Goal: Task Accomplishment & Management: Manage account settings

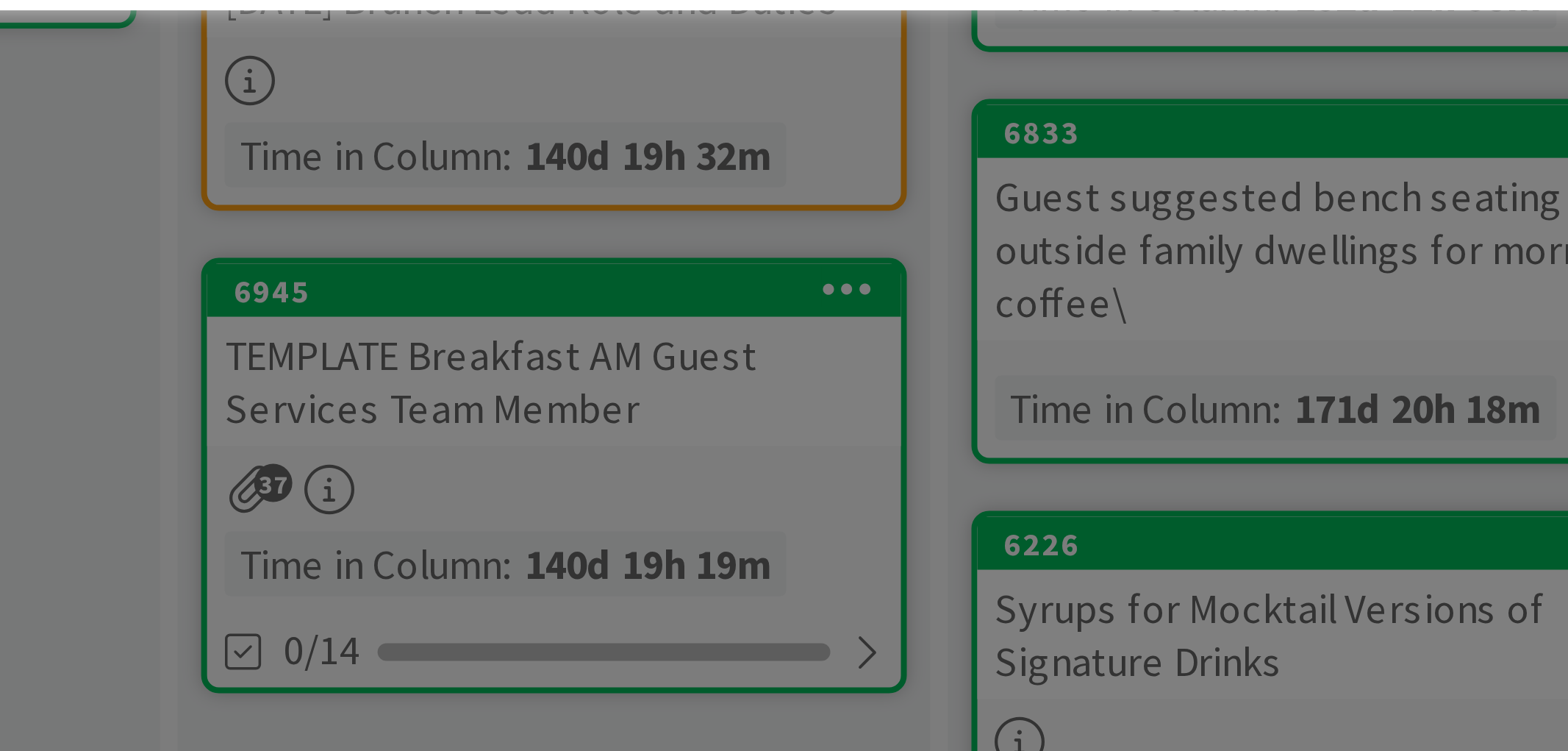
click at [597, 514] on div "ID 2689 A Day as a Villager - Prep, Implement and Execute Things Needing to be …" at bounding box center [784, 375] width 1568 height 751
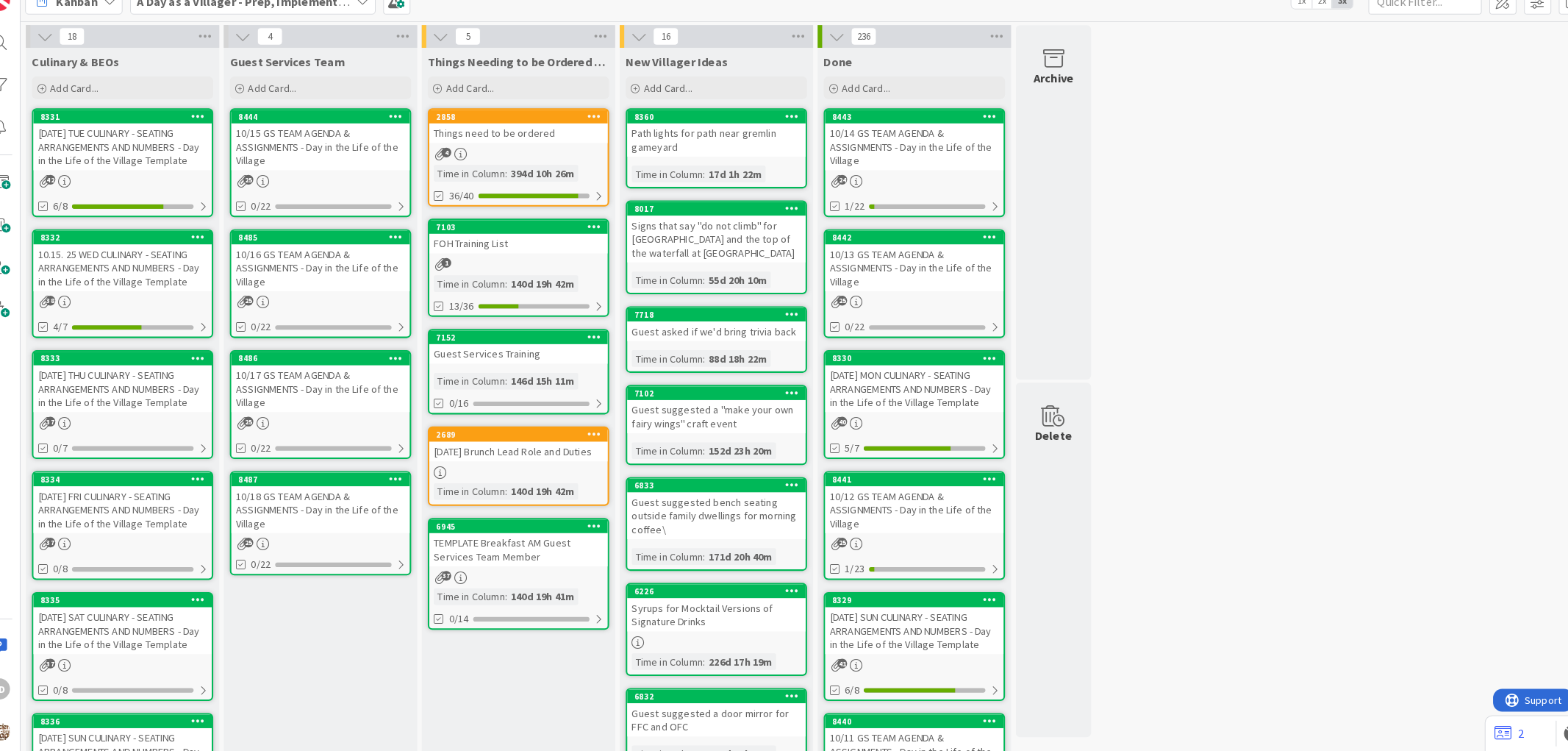
click at [372, 518] on div "10/18 GS TEAM AGENDA & ASSIGNMENTS - Day in the Life of the Village" at bounding box center [332, 515] width 174 height 46
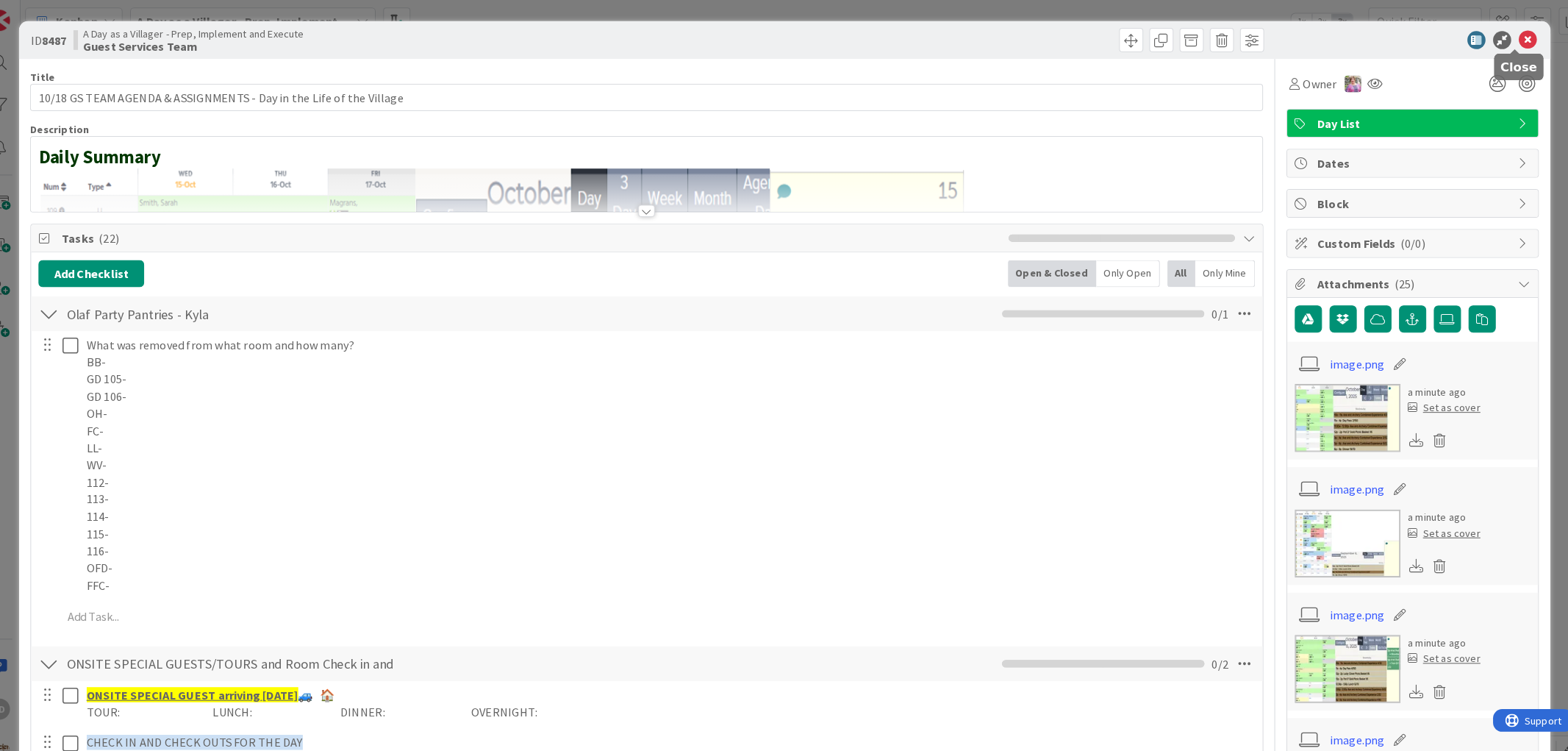
click at [1498, 33] on icon at bounding box center [1507, 39] width 17 height 17
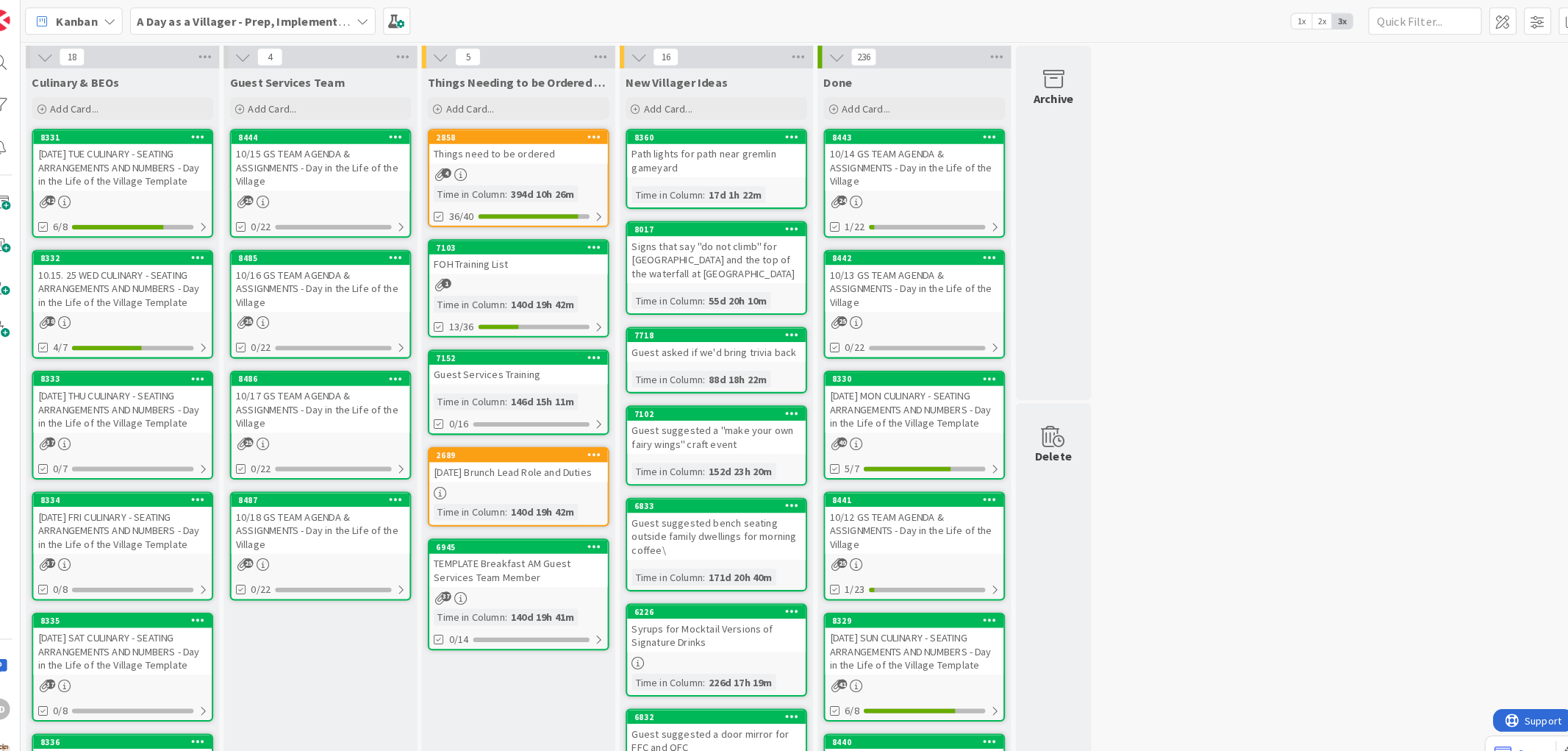
click at [347, 157] on div "10/15 GS TEAM AGENDA & ASSIGNMENTS - Day in the Life of the Village" at bounding box center [332, 162] width 174 height 46
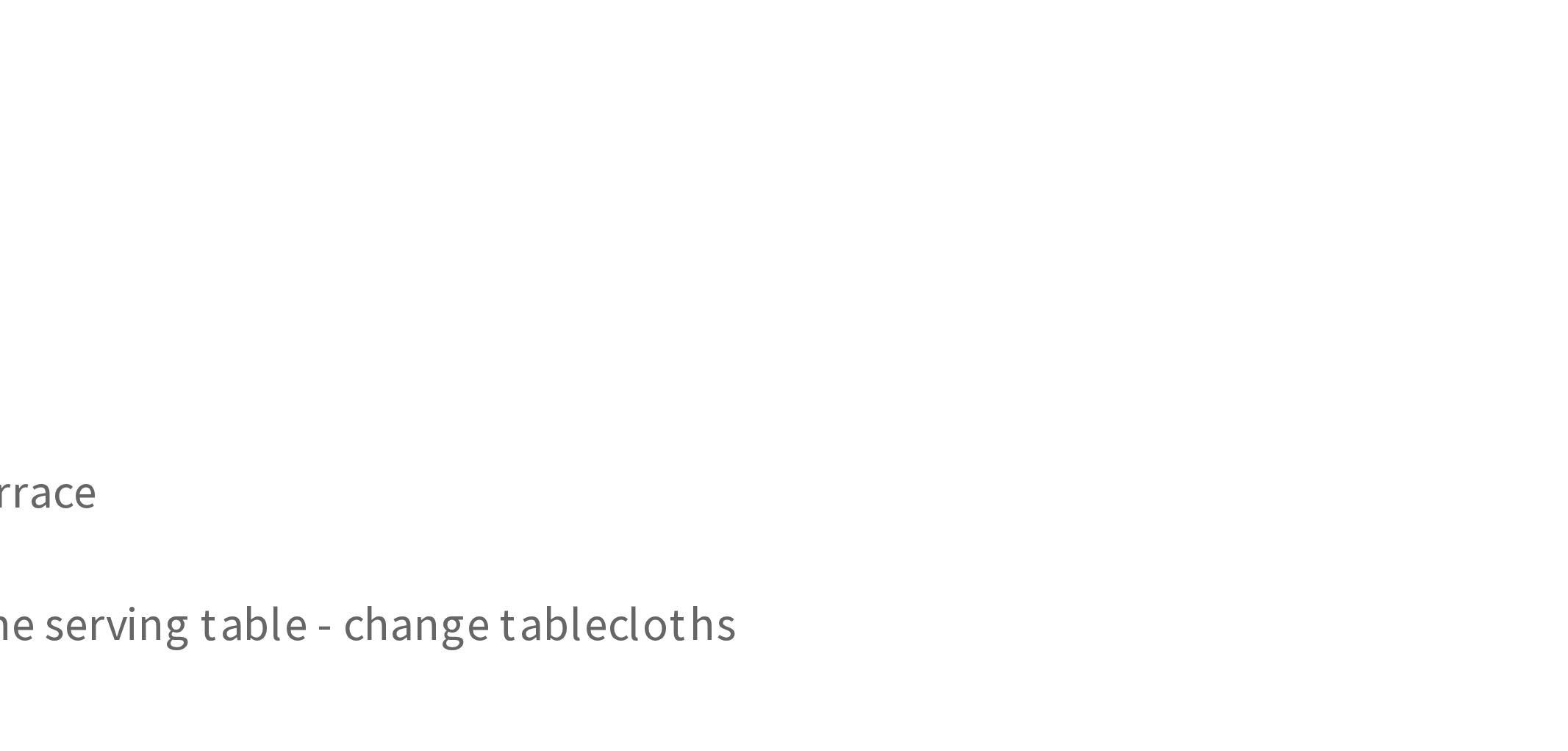
scroll to position [1024, 0]
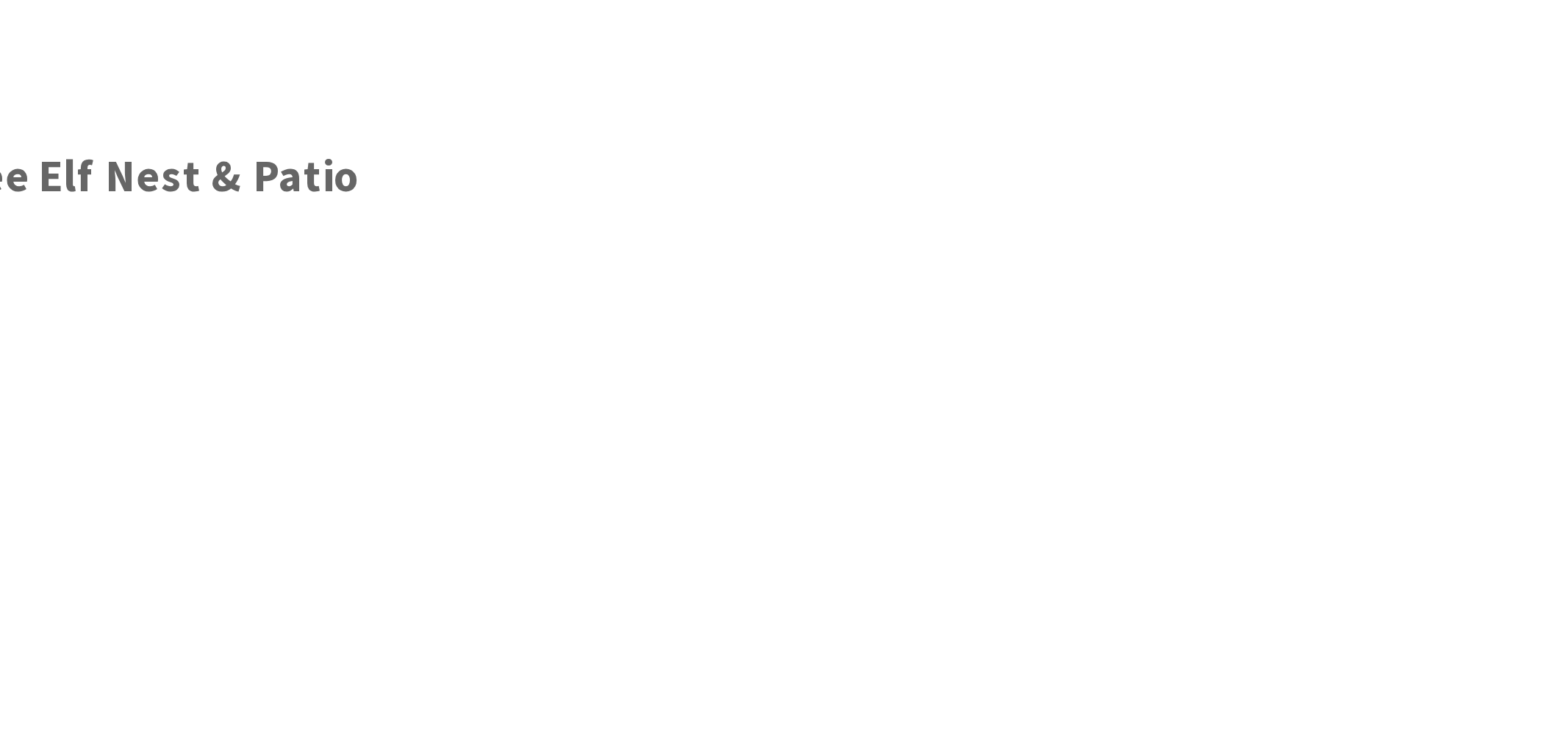
scroll to position [1015, 0]
click at [572, 402] on p "4 ft table set up on the patio for cake" at bounding box center [672, 400] width 1134 height 17
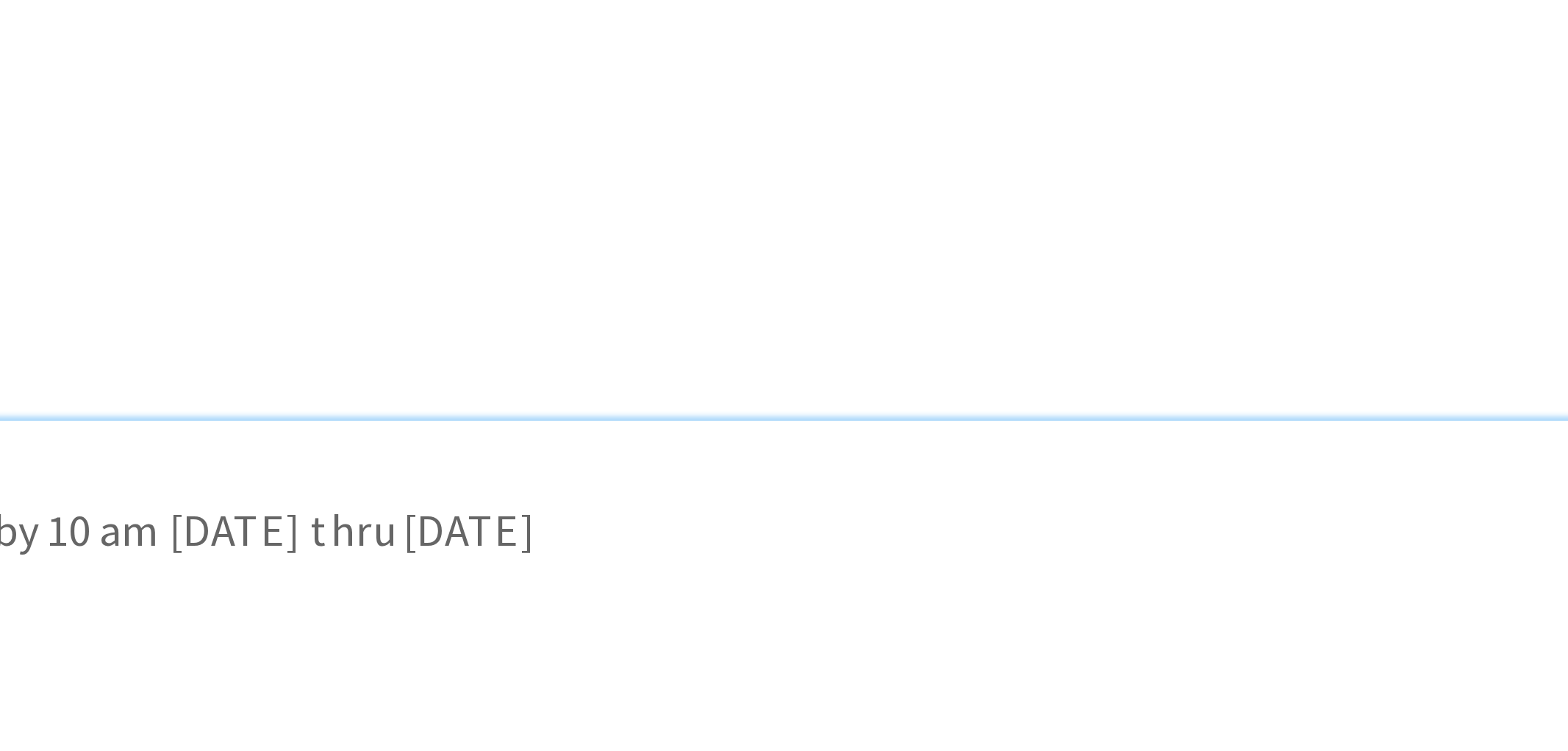
scroll to position [780, 0]
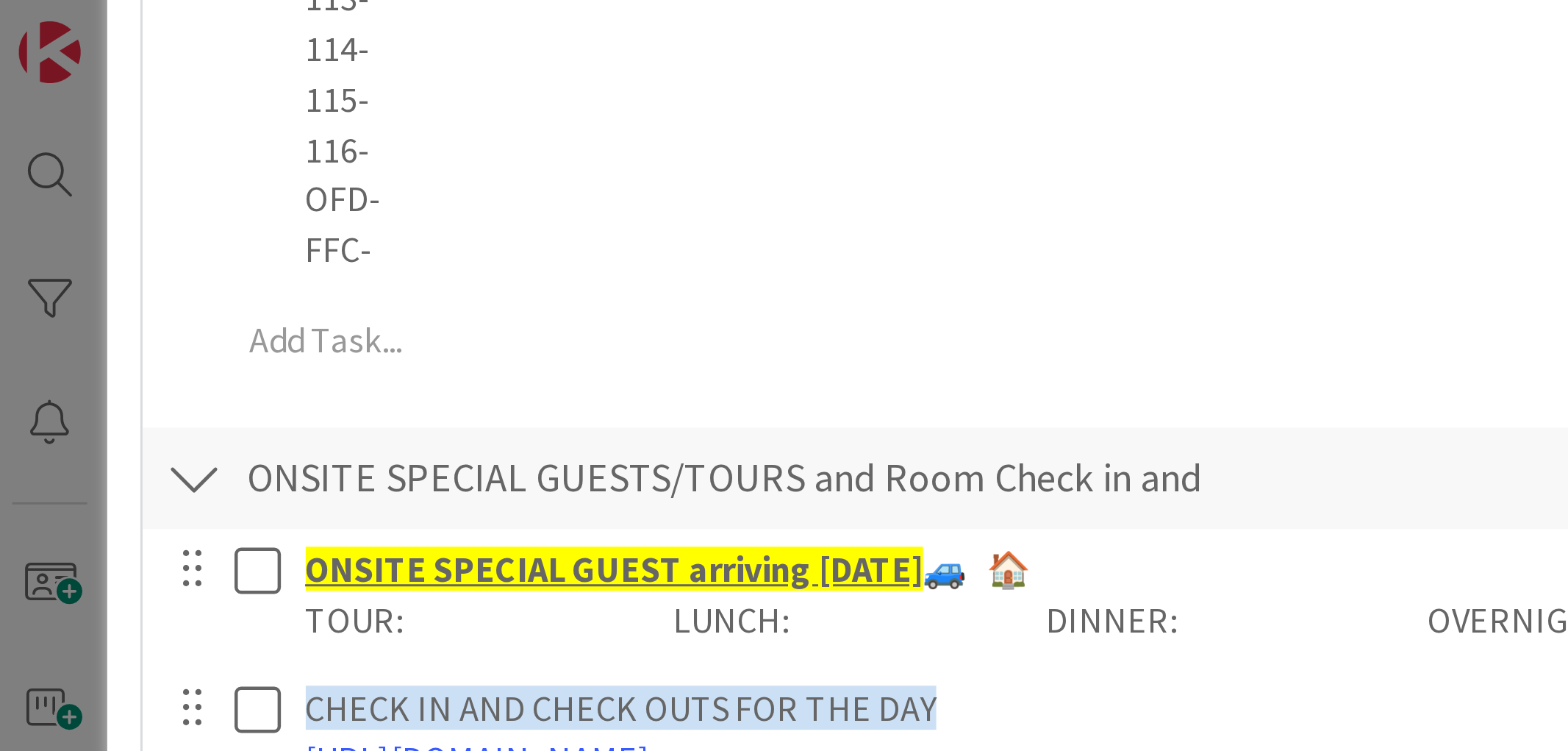
scroll to position [489, 0]
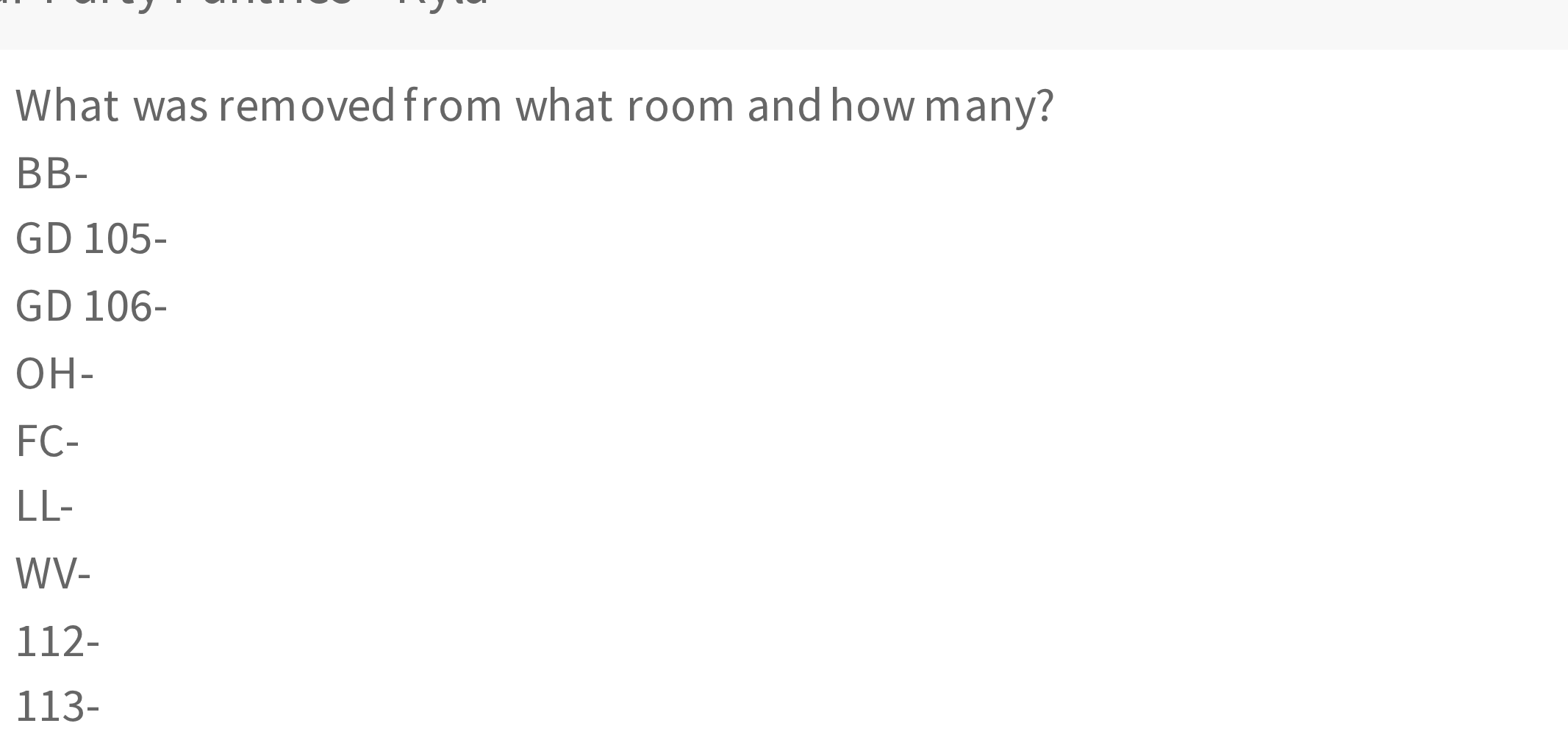
scroll to position [303, 0]
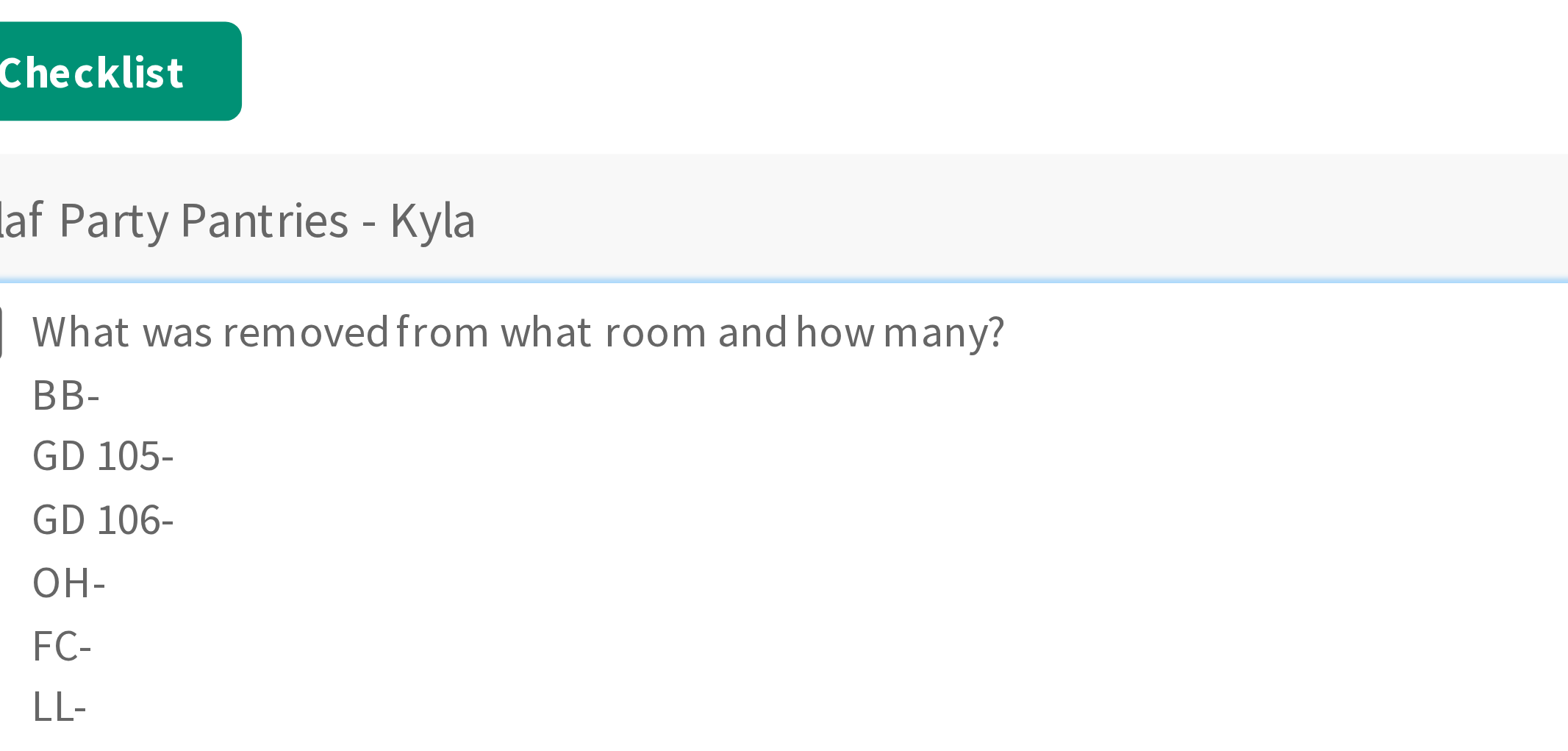
scroll to position [193, 0]
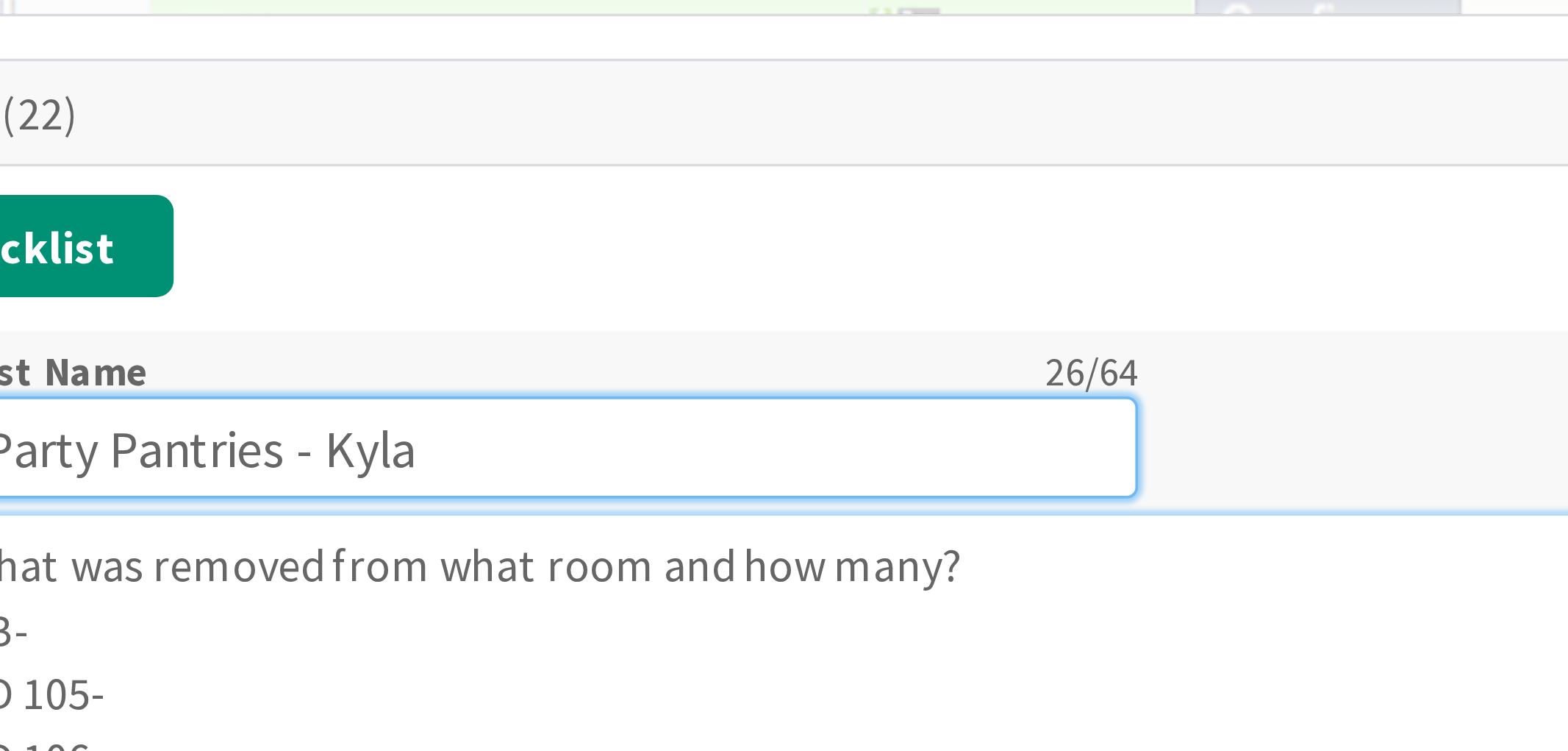
click at [166, 113] on input "Olaf Party Pantries - Kyla" at bounding box center [245, 126] width 331 height 27
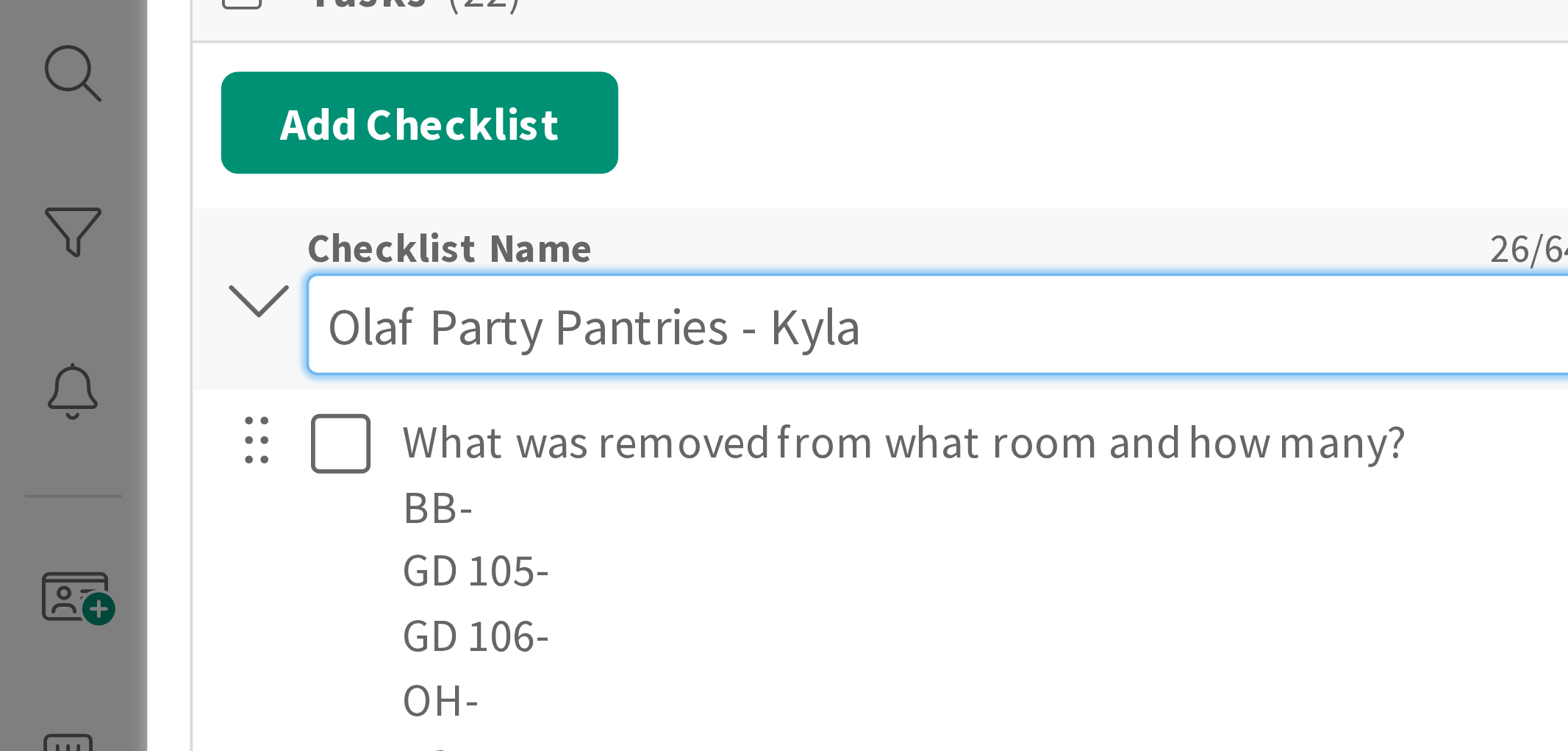
scroll to position [206, 0]
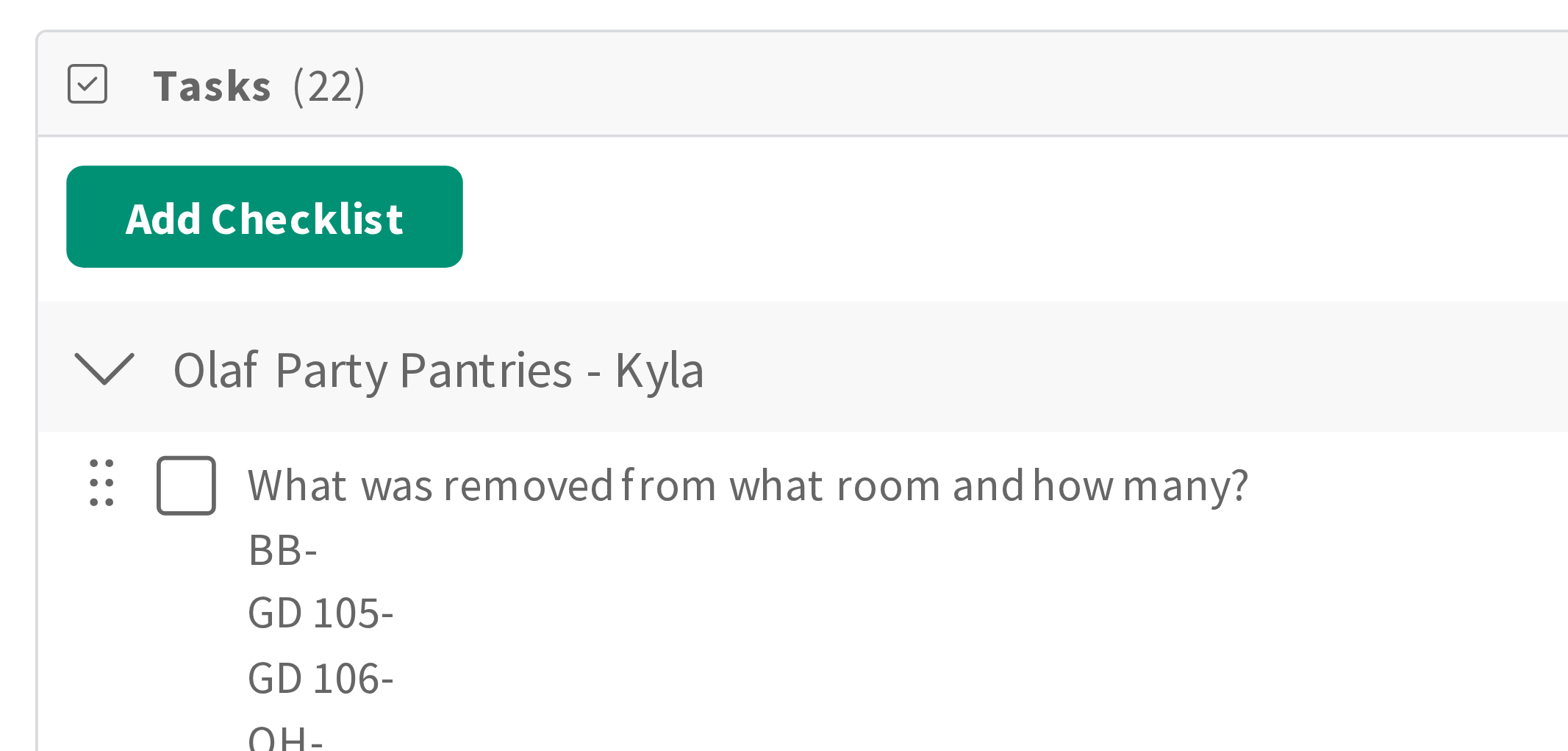
scroll to position [204, 0]
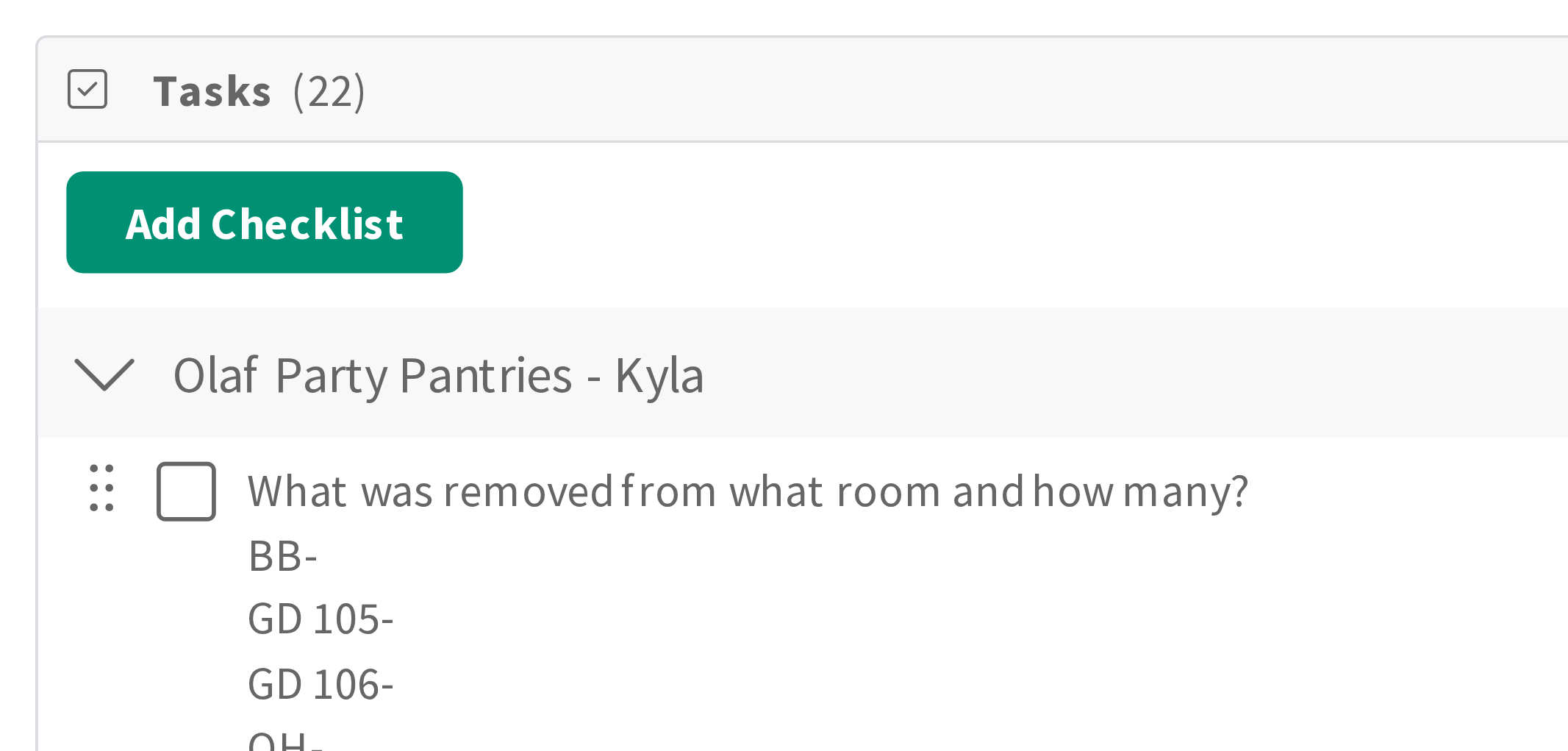
click at [70, 90] on div "Olaf Party Pantries - Kyla Checklist Name 26 / 64 Olaf Party Pantries - Kyla 0 …" at bounding box center [649, 100] width 1198 height 33
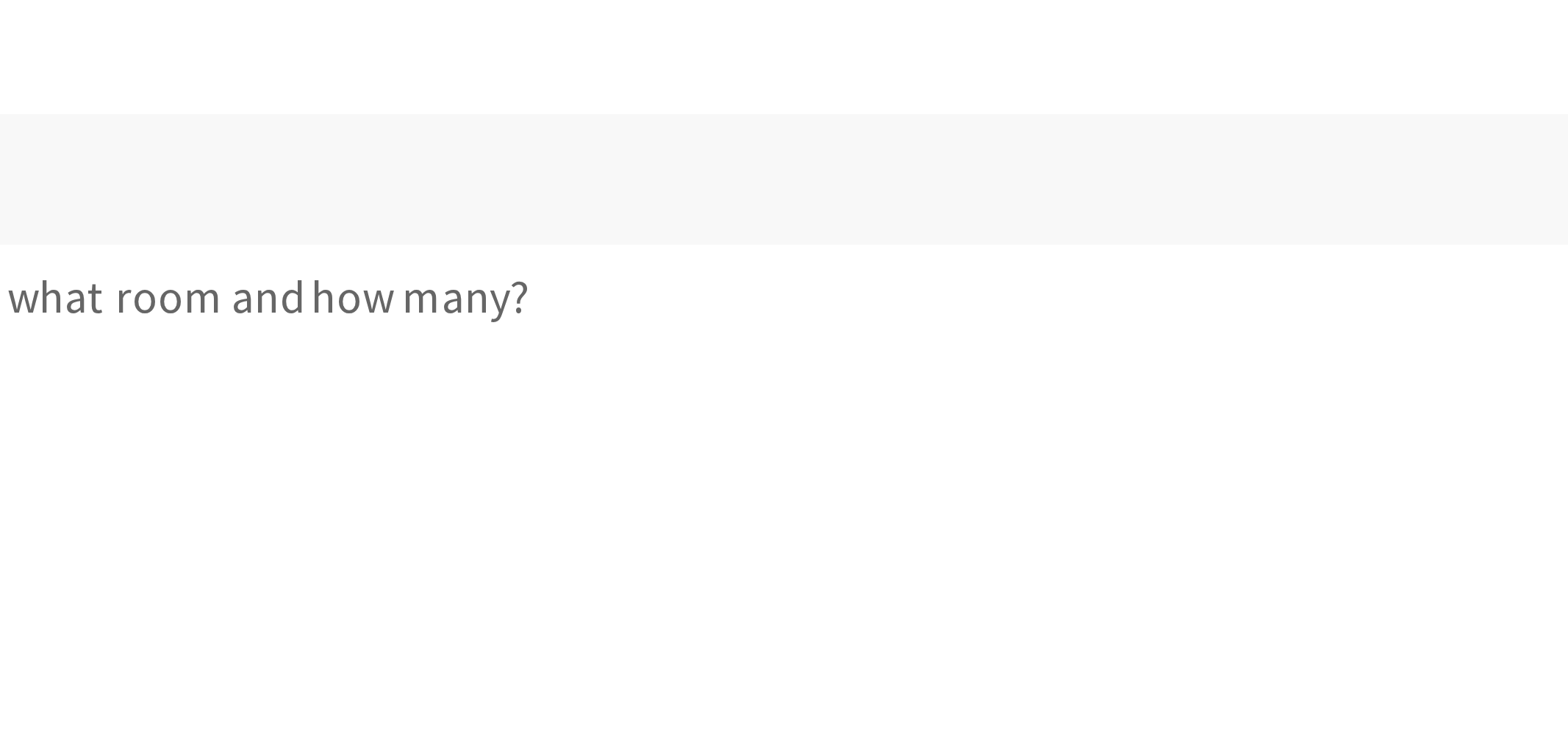
scroll to position [244, 0]
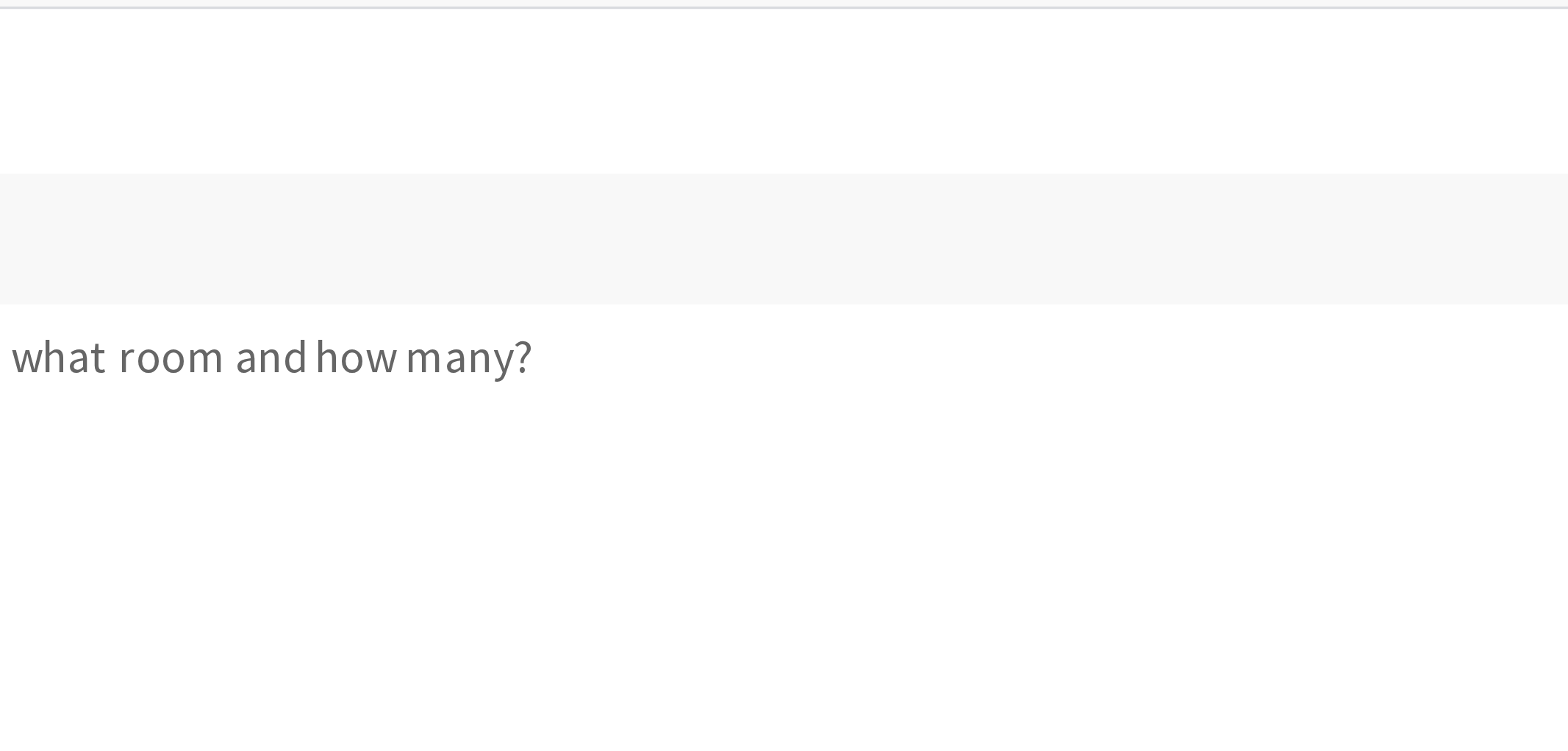
scroll to position [233, 0]
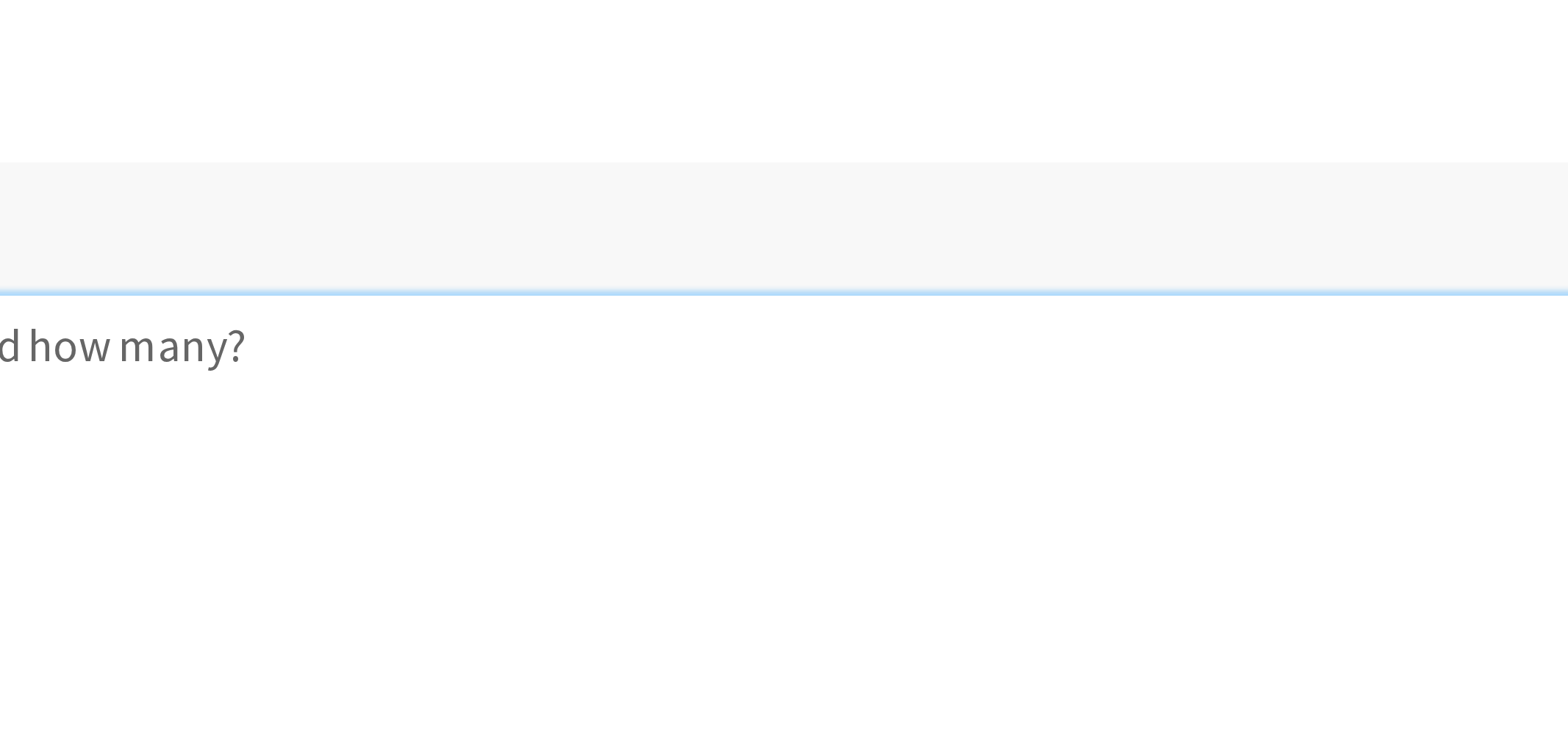
click at [350, 113] on p "BB-" at bounding box center [672, 119] width 1134 height 17
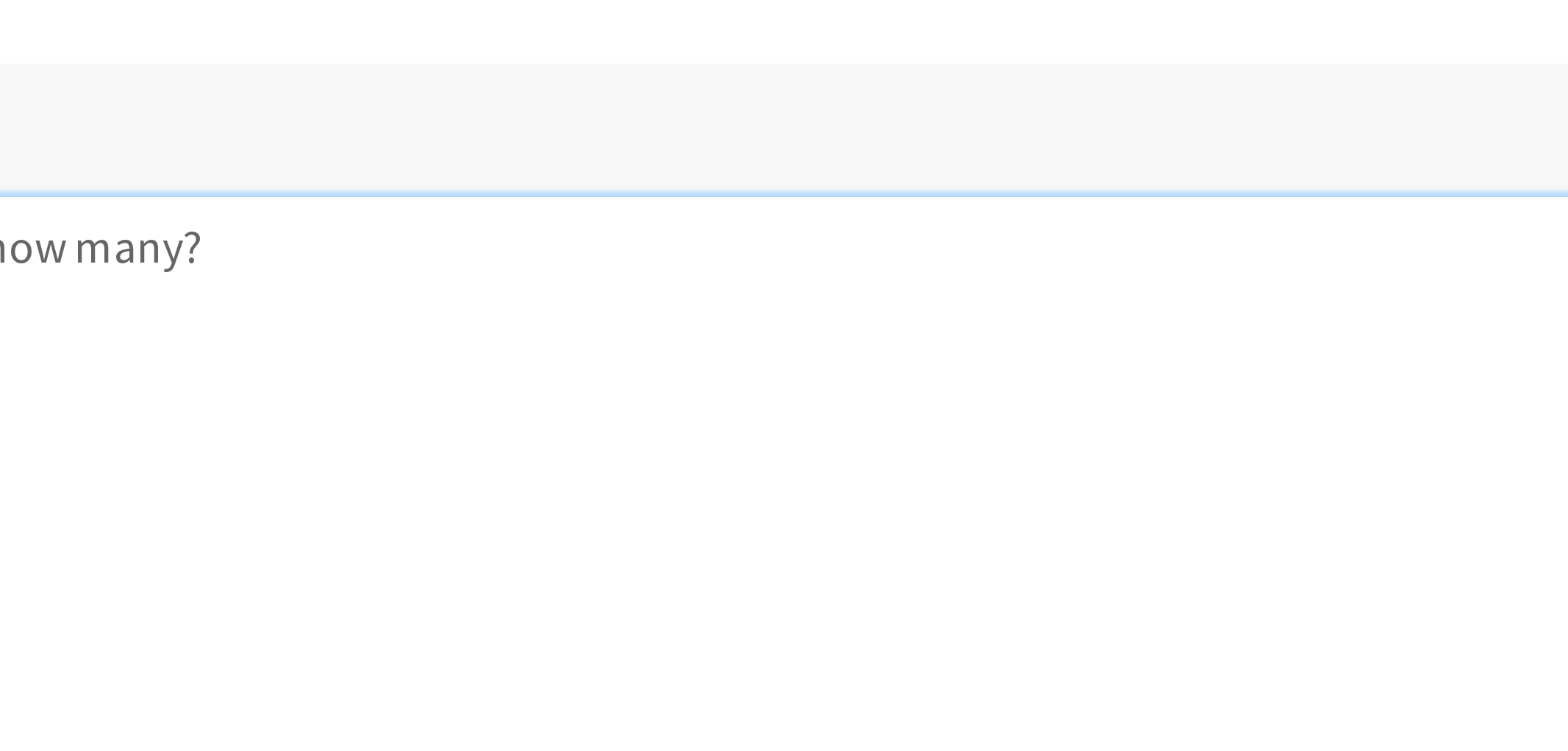
scroll to position [333, 0]
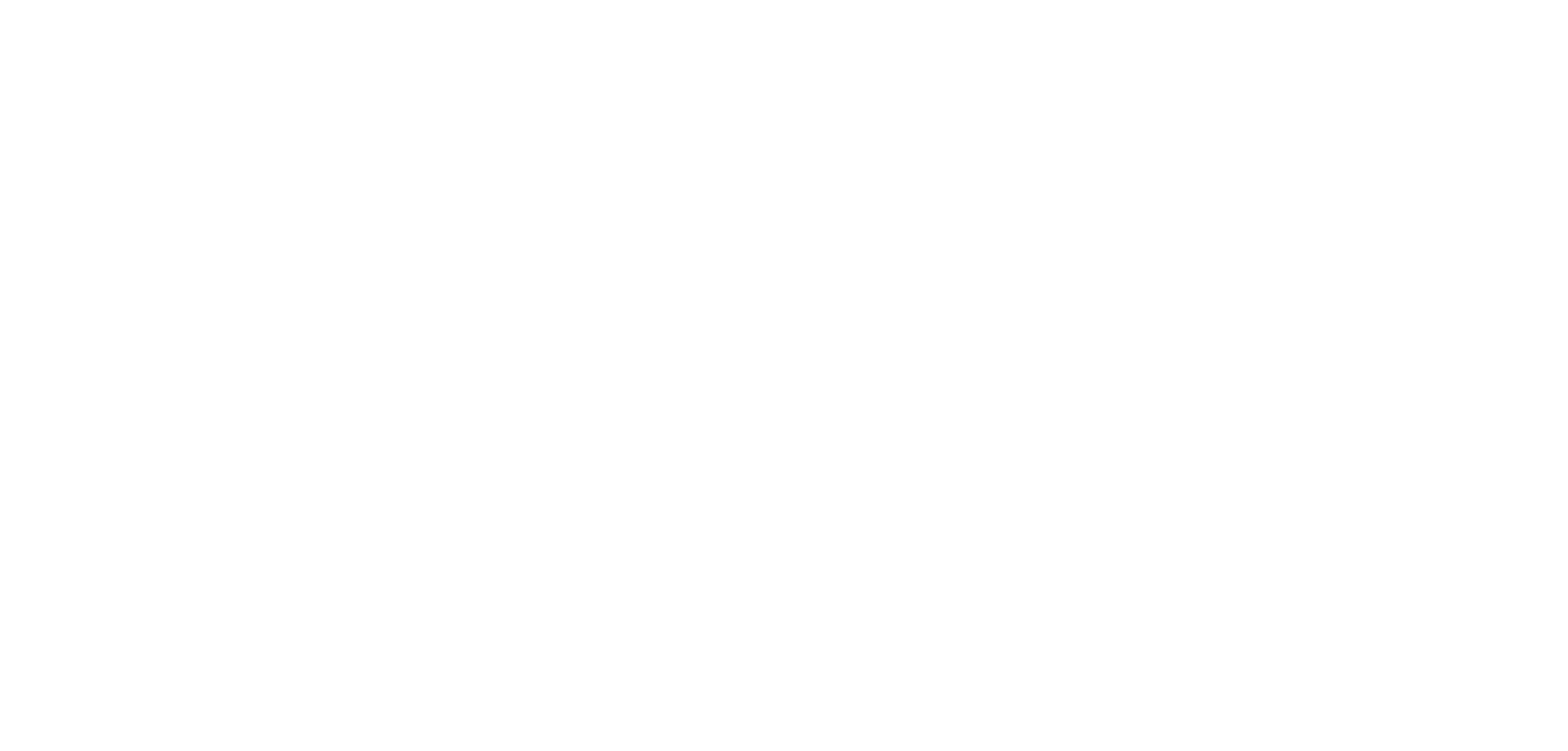
click at [877, 100] on p "LL-" at bounding box center [672, 103] width 1134 height 17
click at [891, 100] on p "LL-" at bounding box center [672, 103] width 1134 height 17
click at [892, 100] on p "LL-" at bounding box center [672, 103] width 1134 height 17
click at [898, 100] on p "LL-" at bounding box center [672, 103] width 1134 height 17
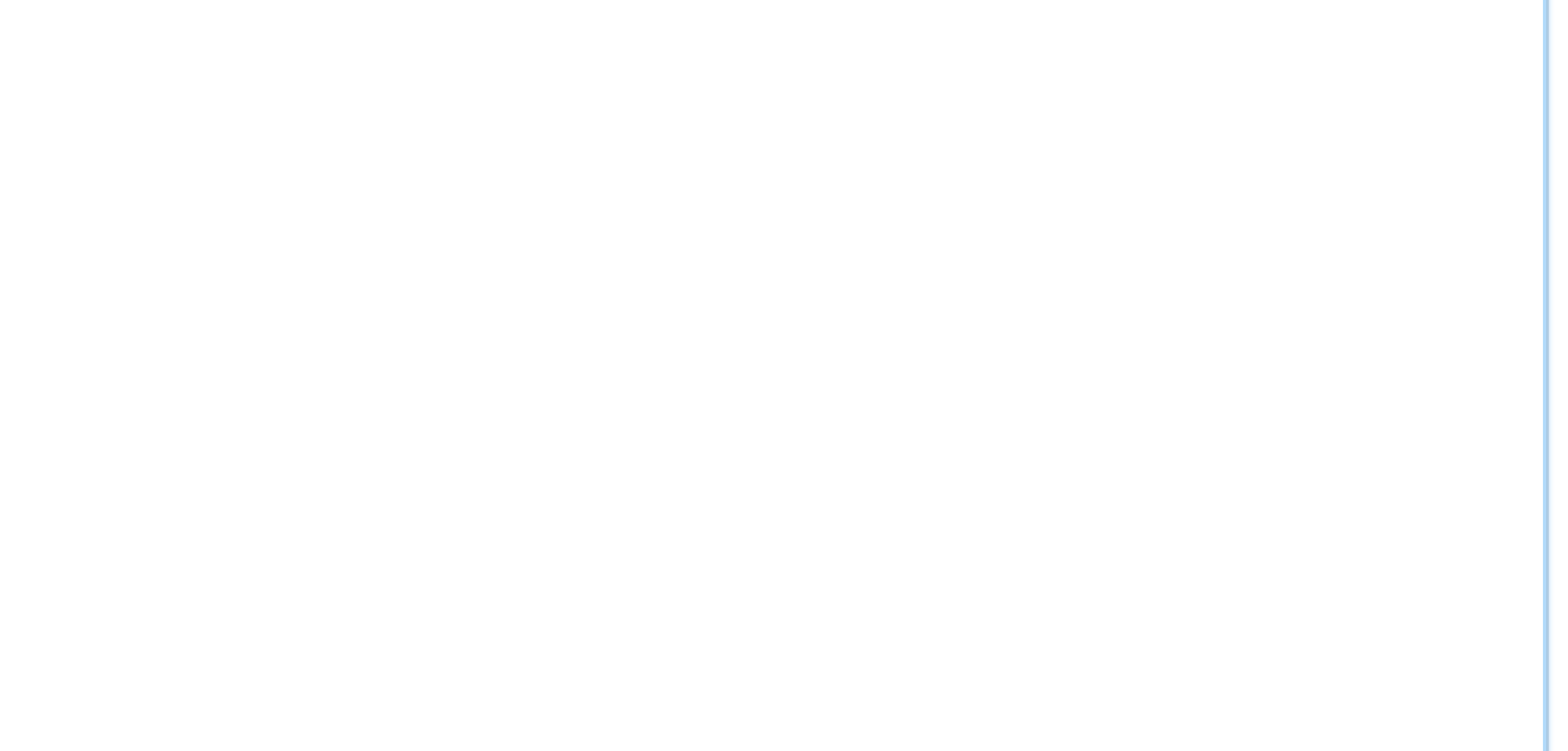
click at [905, 100] on p "LL-" at bounding box center [672, 103] width 1134 height 17
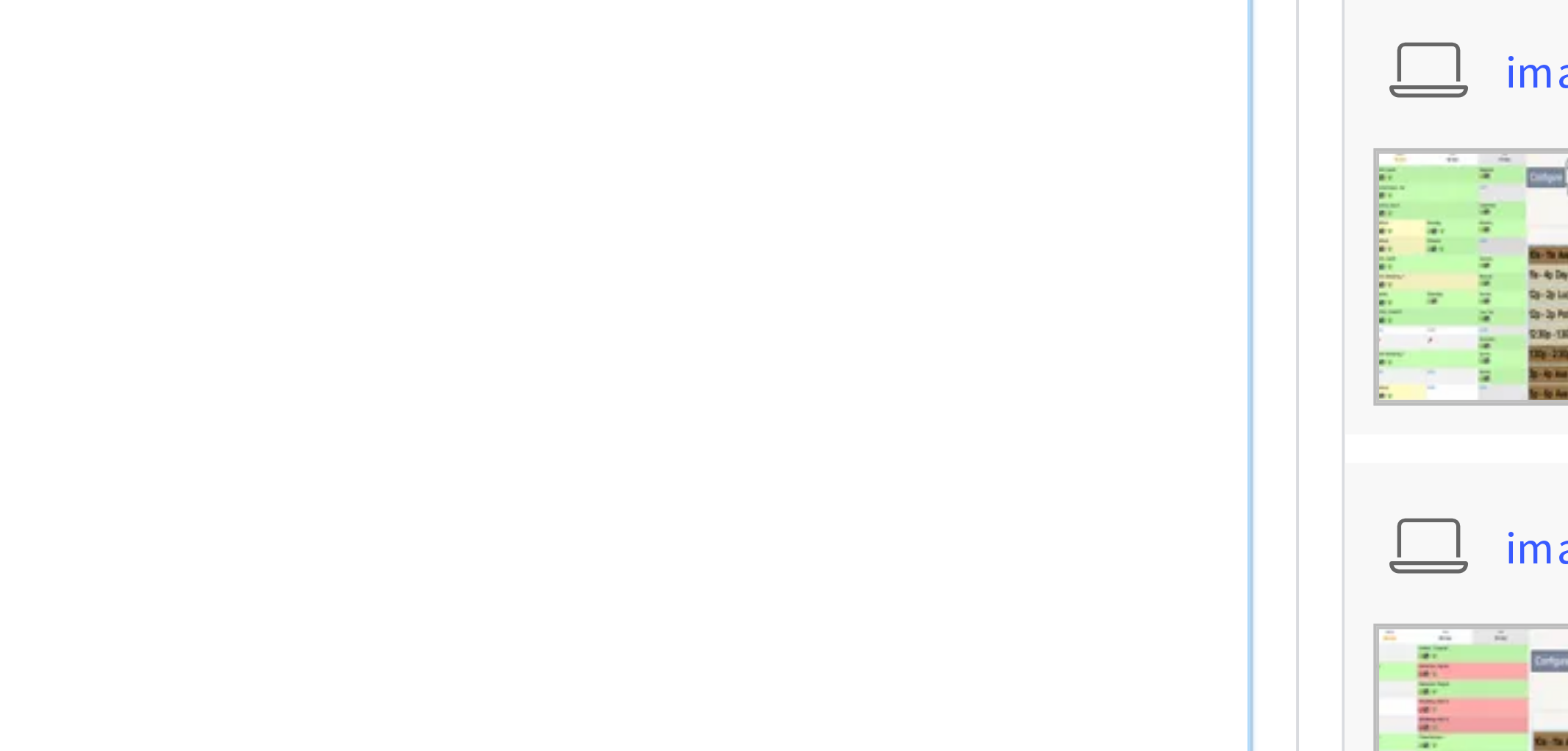
click at [980, 101] on p "LL-" at bounding box center [672, 103] width 1134 height 17
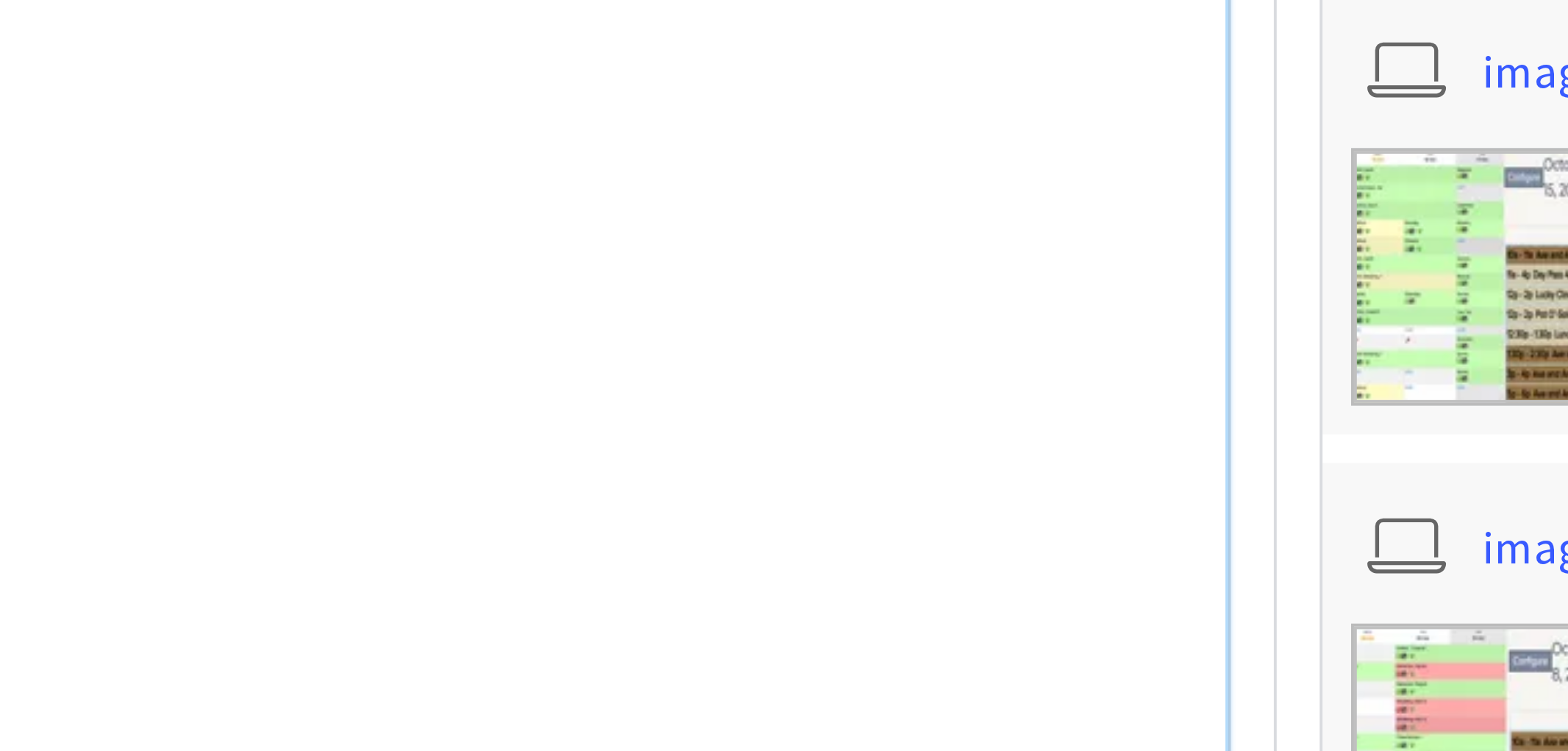
click at [987, 101] on p "LL-" at bounding box center [672, 103] width 1134 height 17
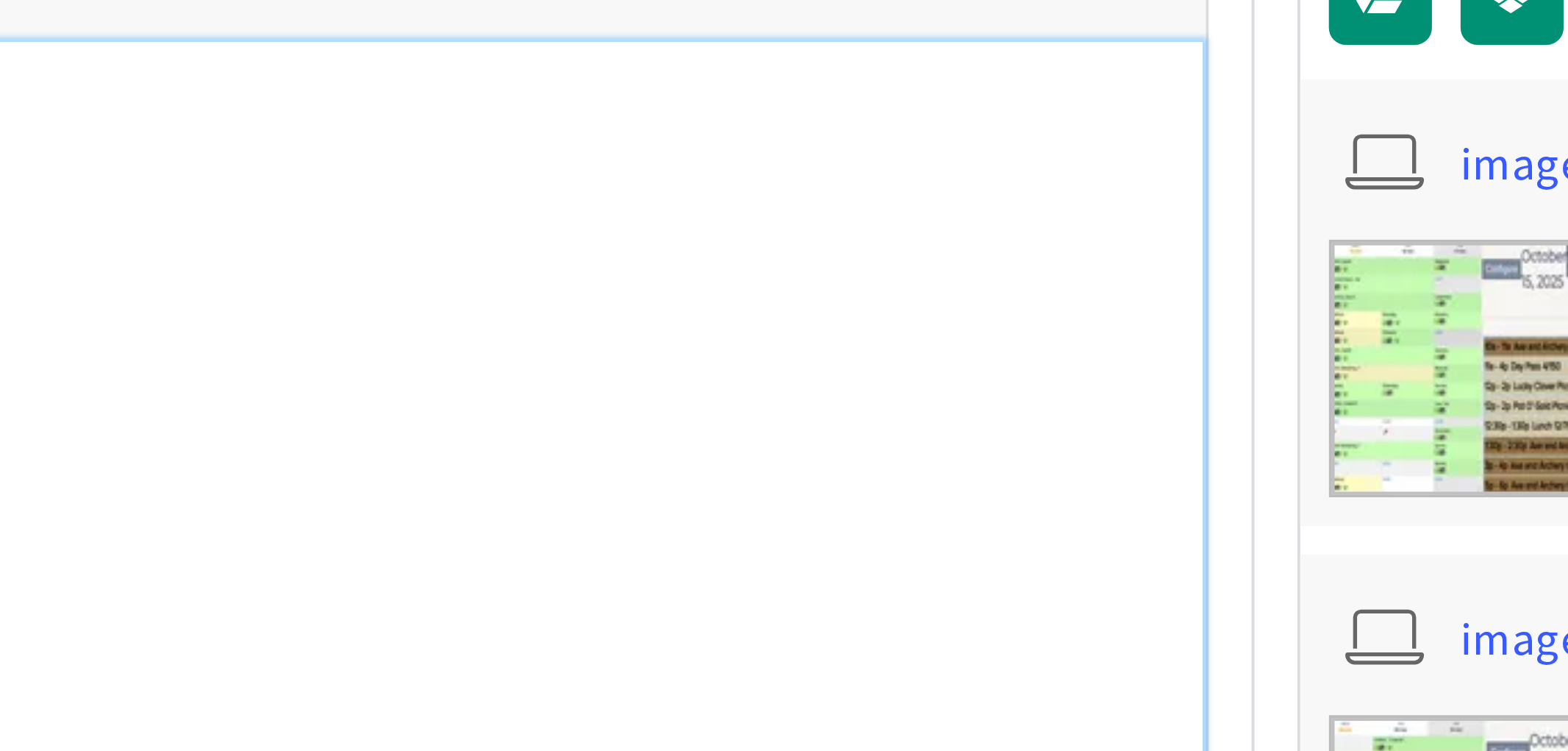
scroll to position [312, 0]
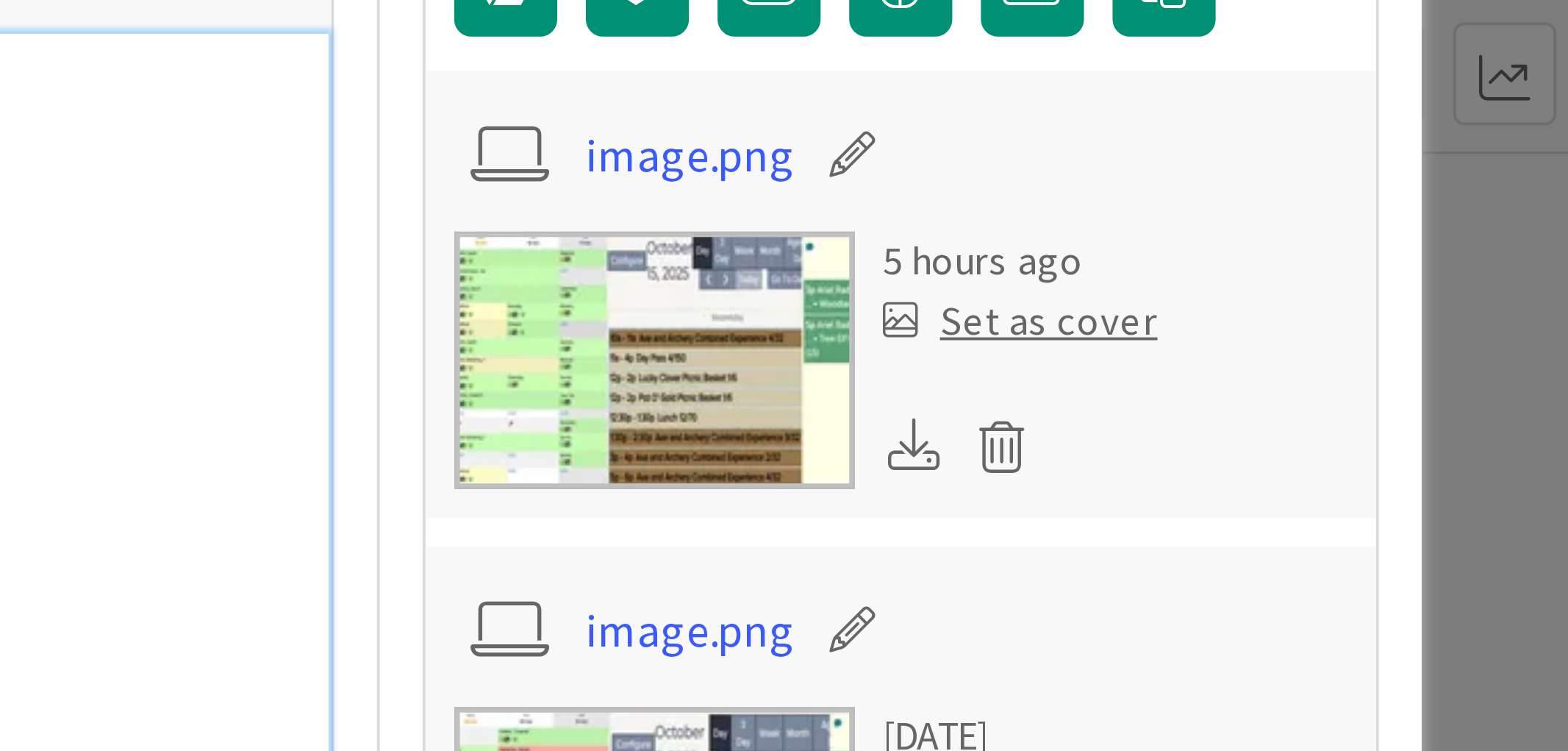
click at [1186, 87] on p "OH-" at bounding box center [672, 91] width 1134 height 17
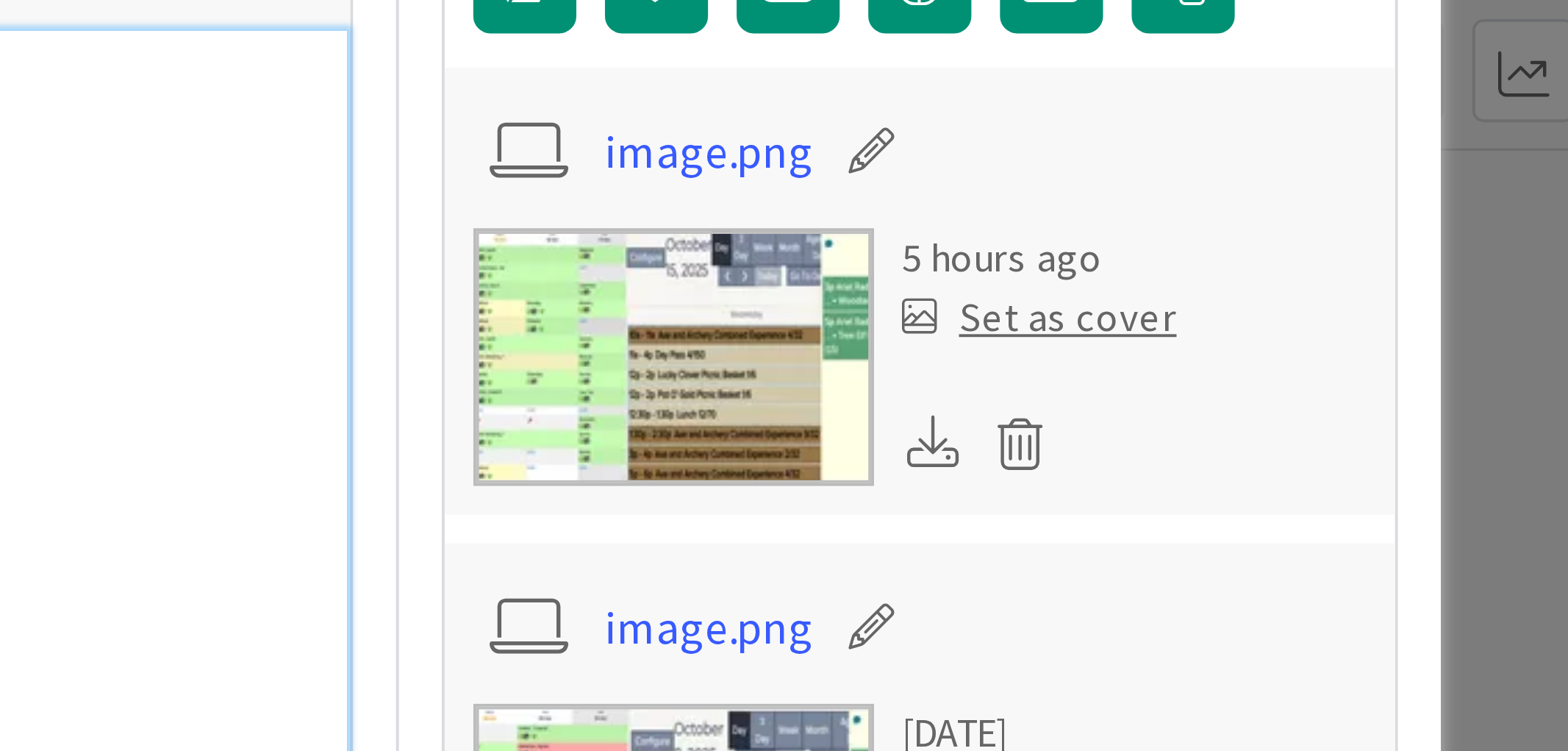
click at [1209, 101] on p "FC-" at bounding box center [672, 107] width 1134 height 17
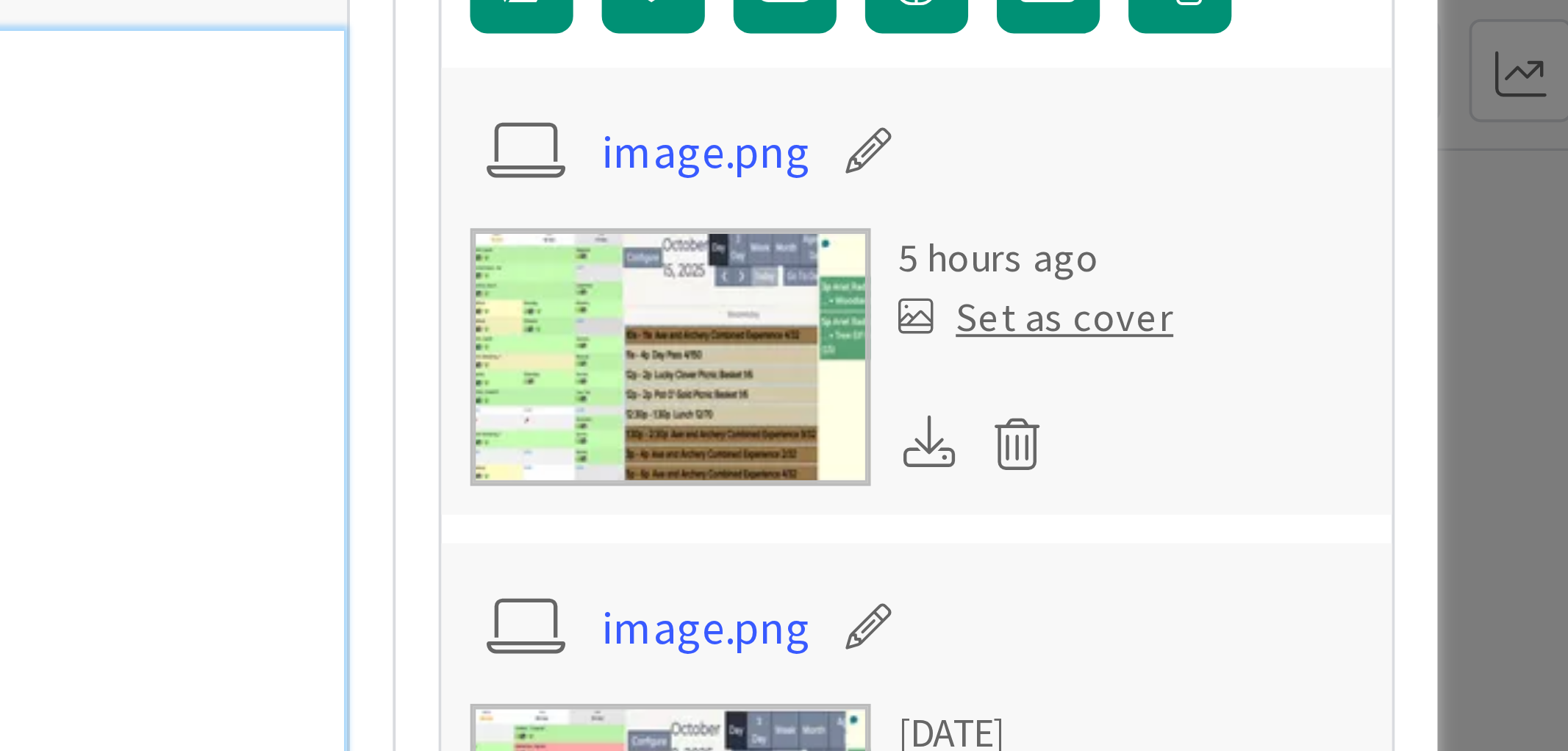
click at [1197, 106] on p "FC-" at bounding box center [672, 107] width 1134 height 17
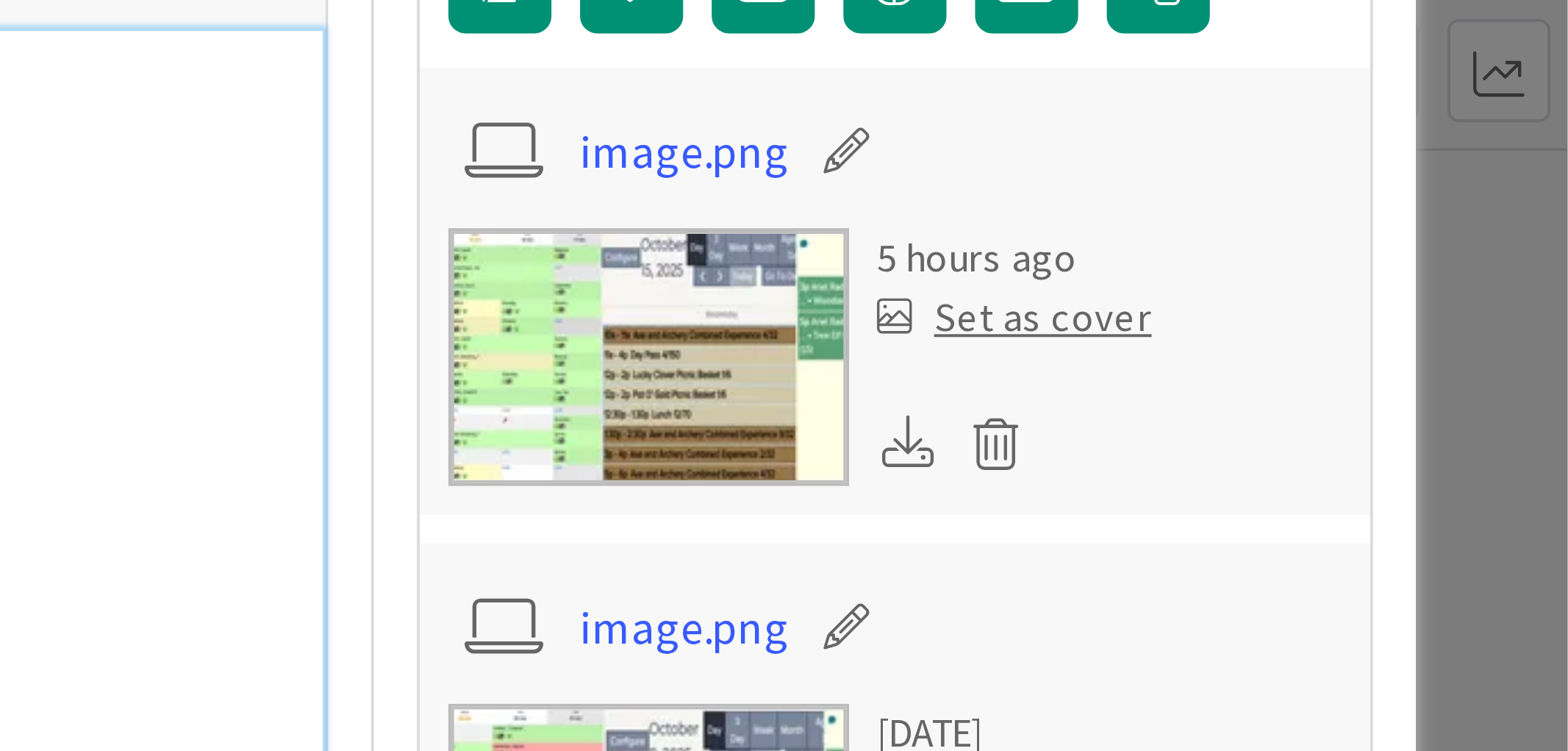
click at [1214, 101] on p "FC-" at bounding box center [672, 107] width 1134 height 17
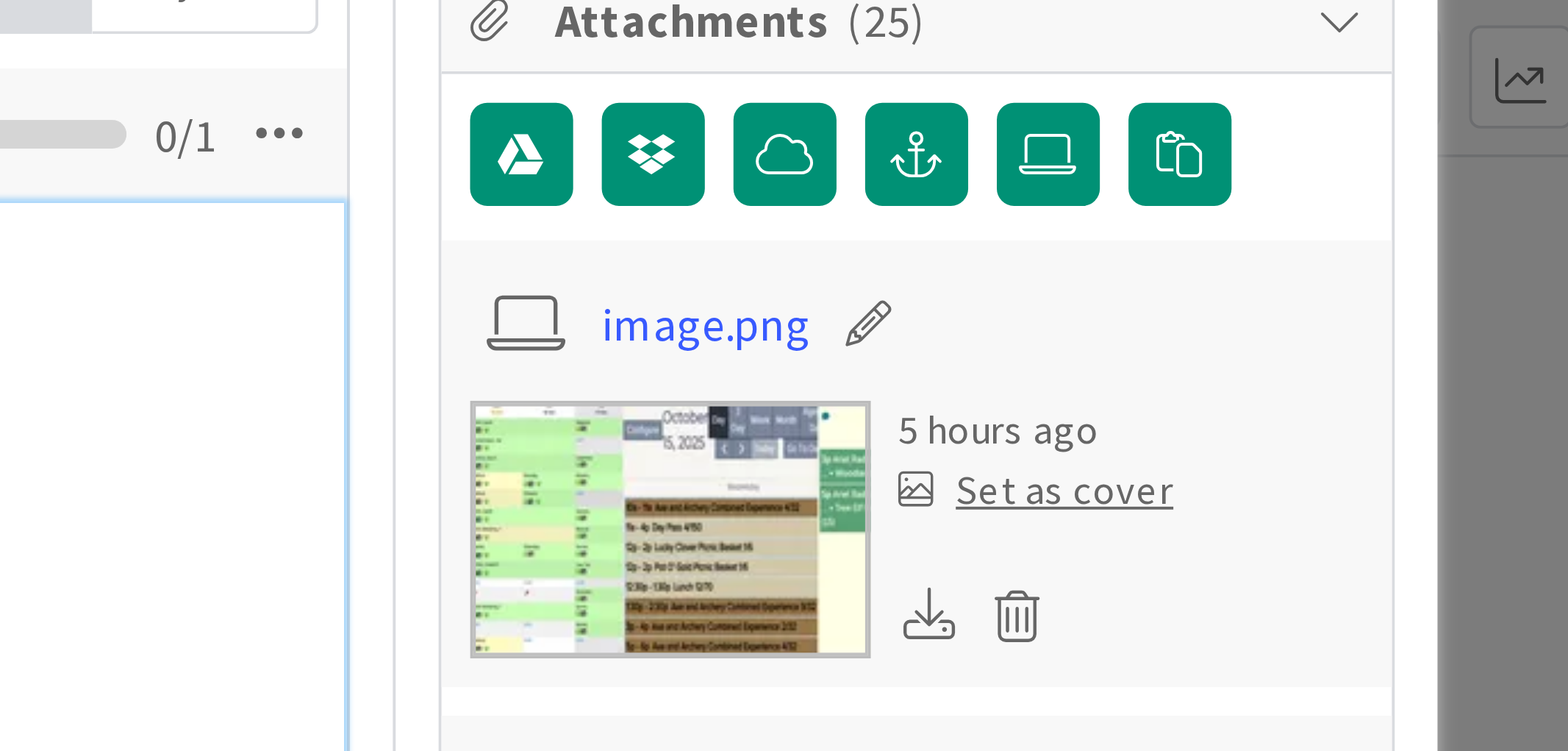
click at [1188, 85] on p "BB-" at bounding box center [672, 83] width 1134 height 17
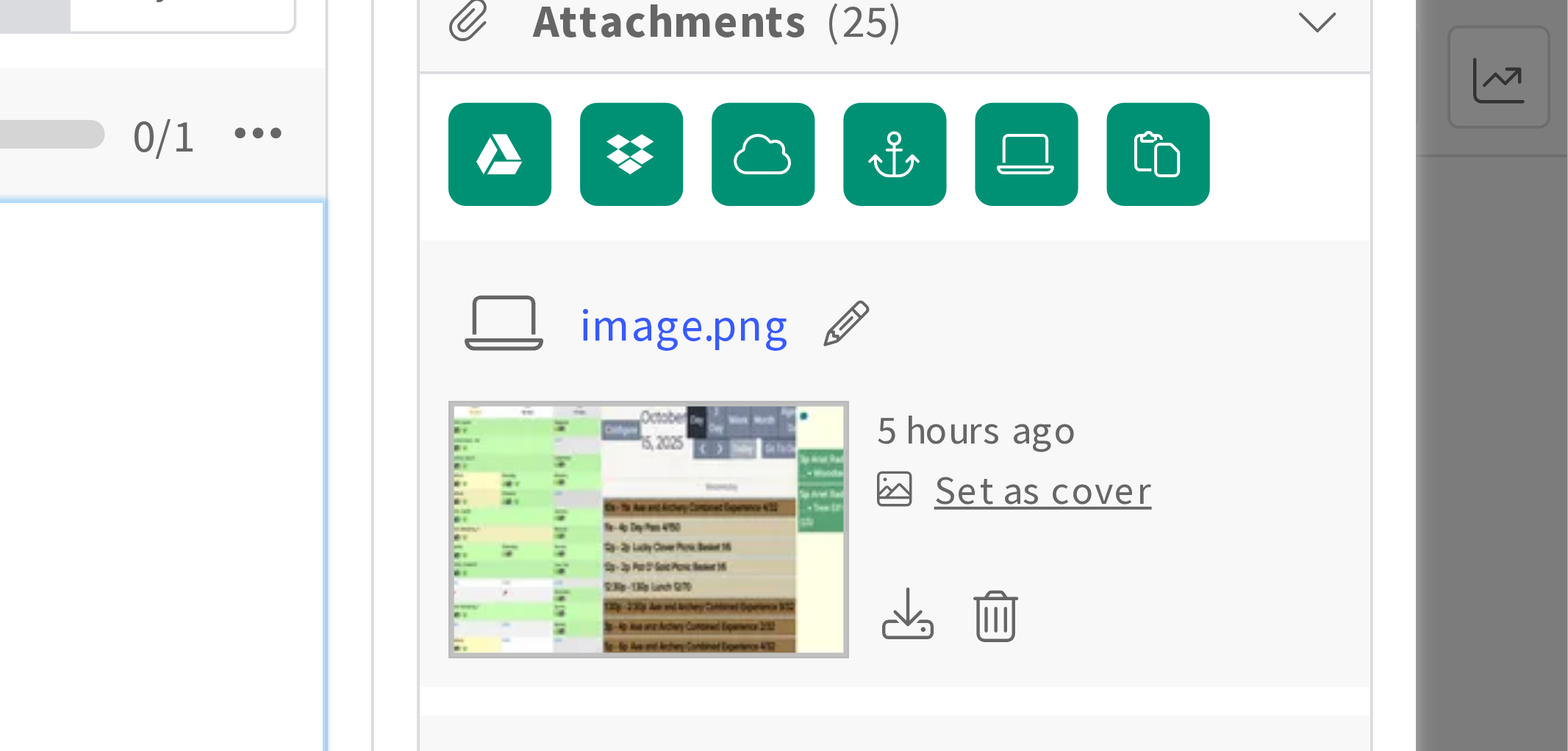
click at [1214, 99] on p "GD 105-" at bounding box center [672, 99] width 1134 height 17
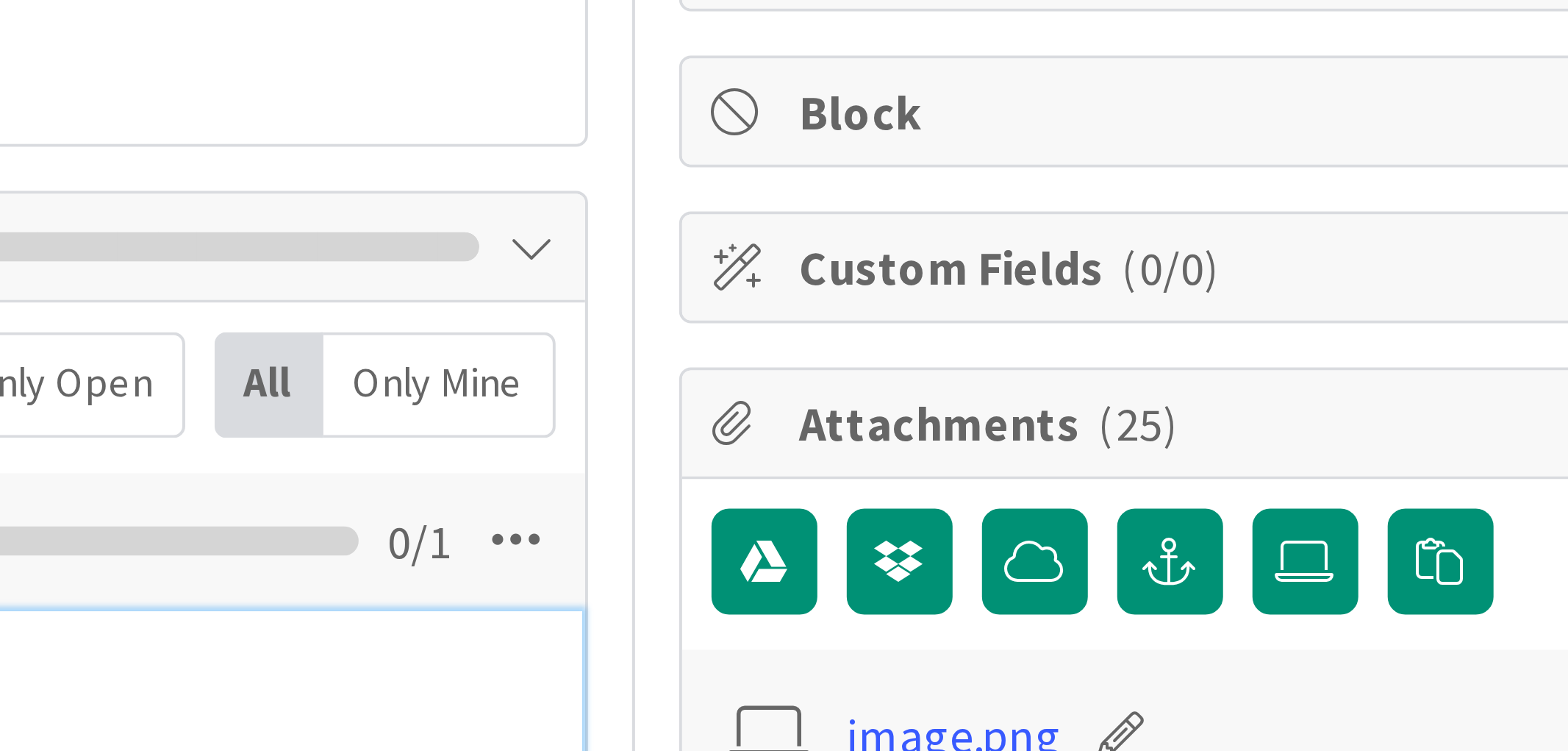
scroll to position [169, 0]
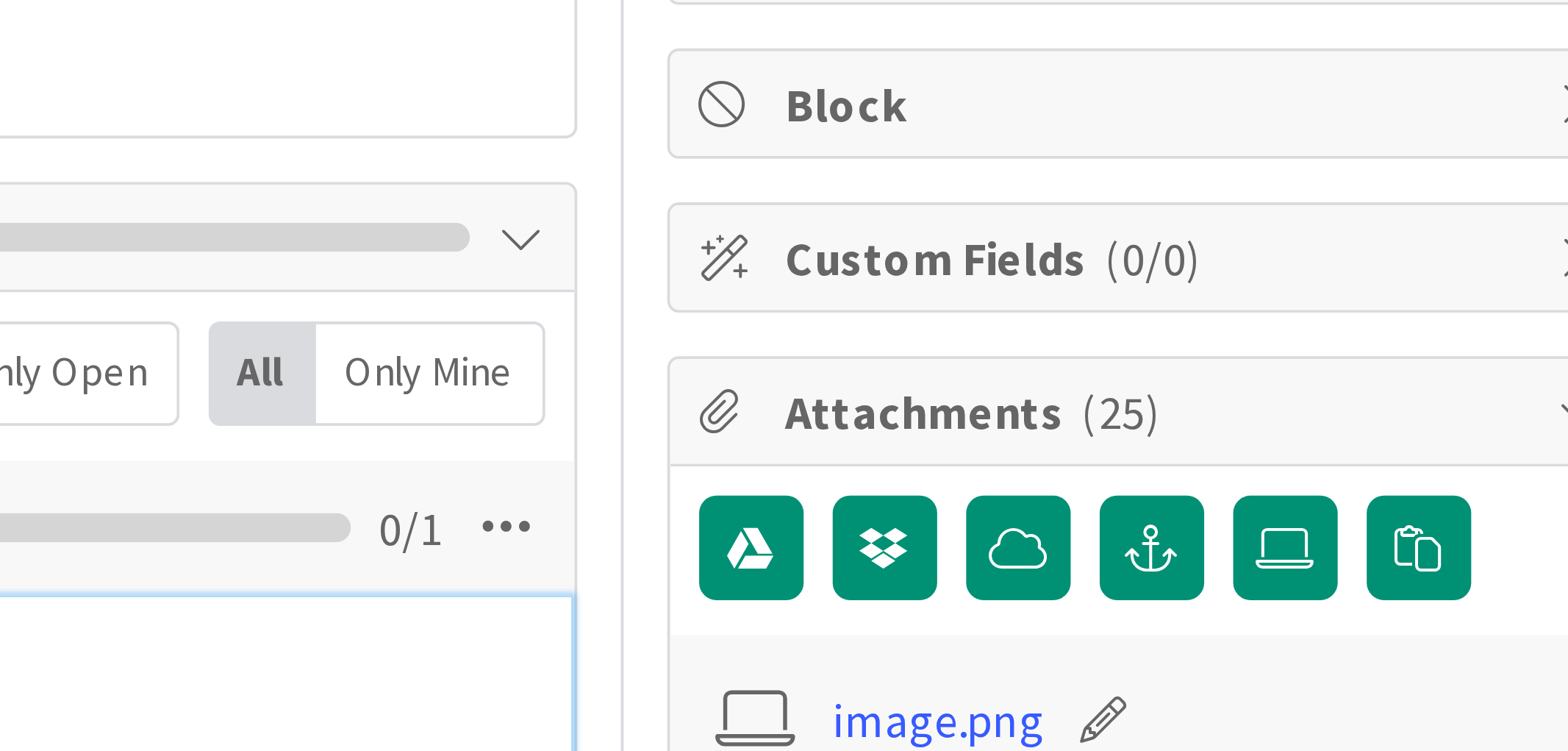
click at [1129, 85] on div "Only Open" at bounding box center [1118, 97] width 62 height 27
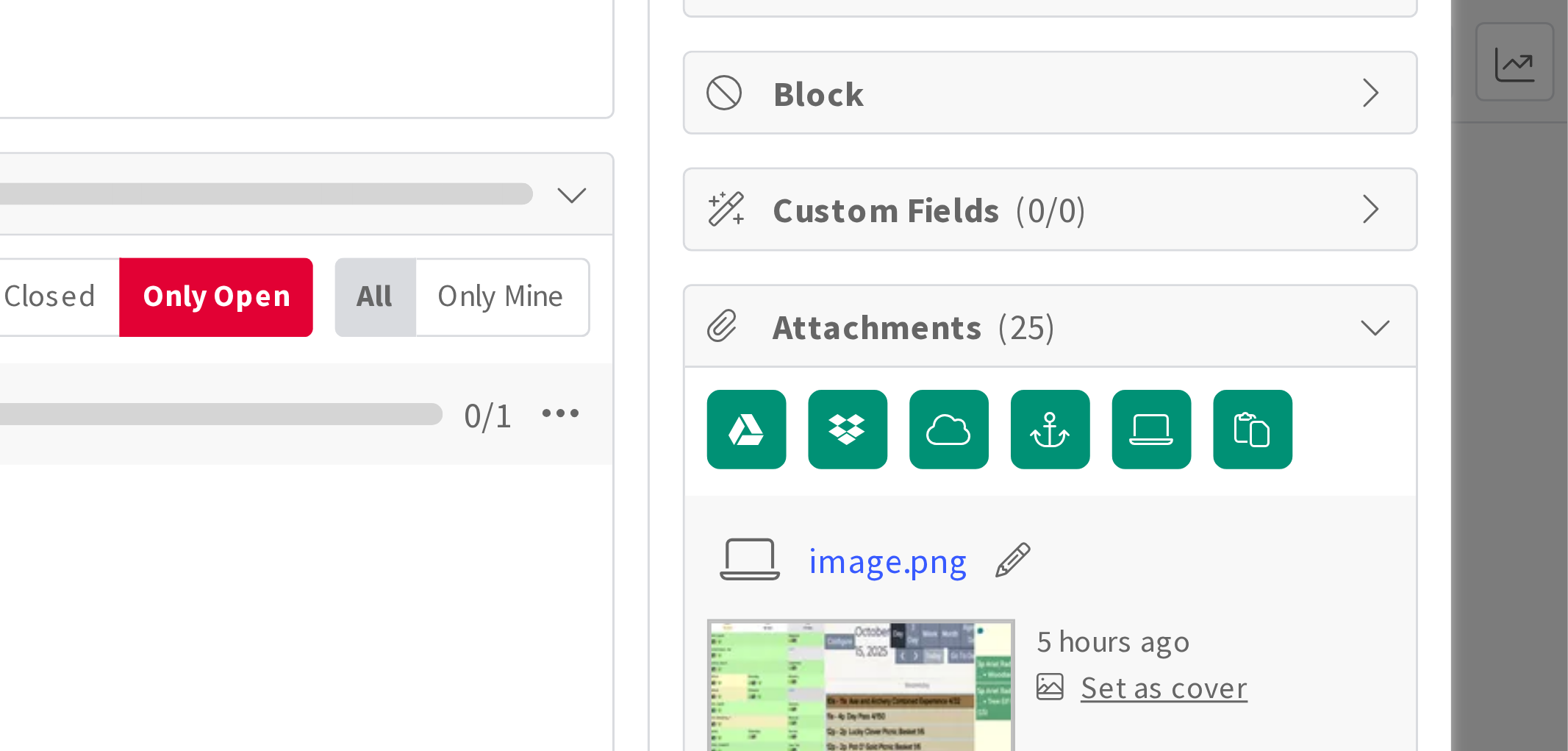
scroll to position [0, 0]
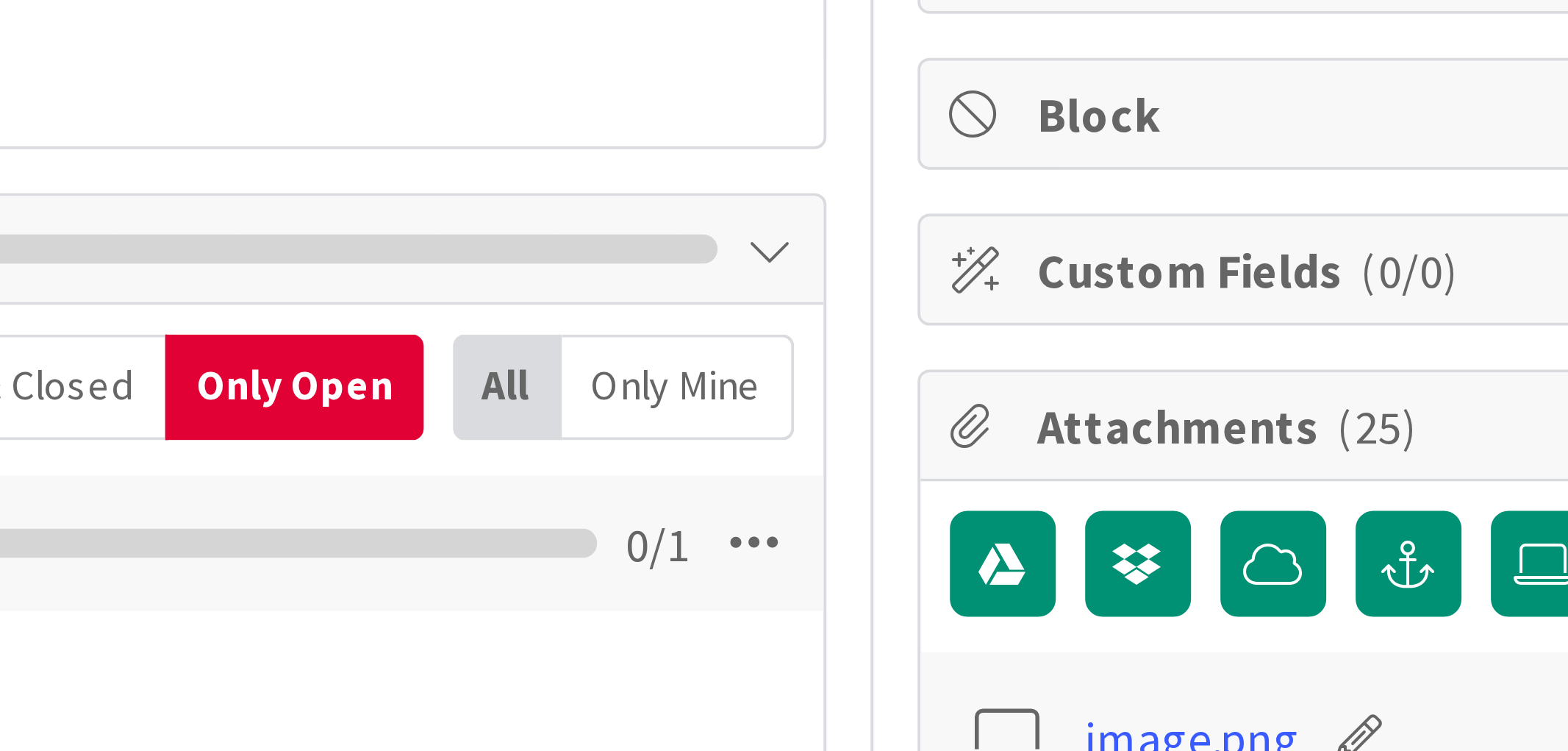
click at [1157, 101] on div "All" at bounding box center [1170, 99] width 28 height 27
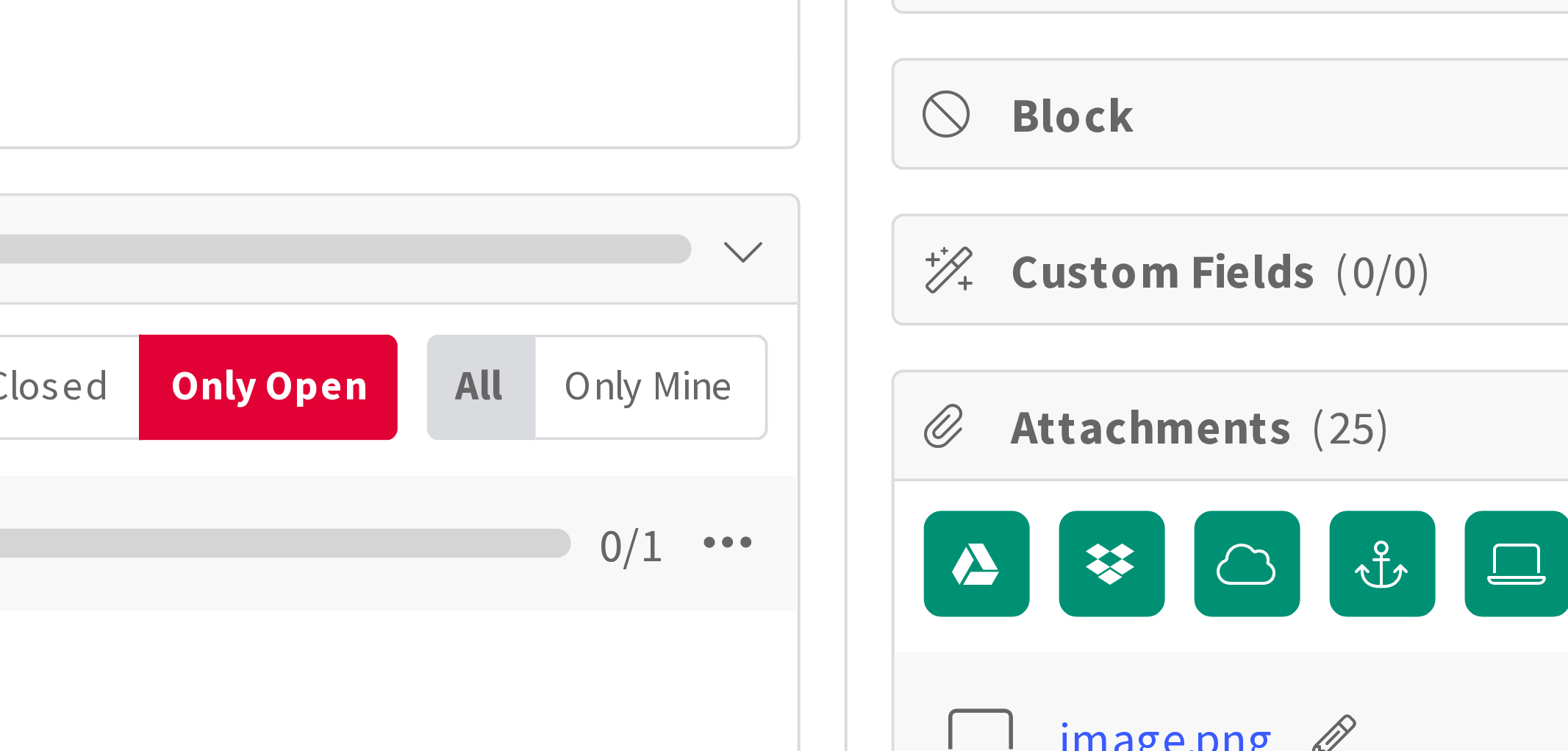
click at [1098, 98] on div "Only Open" at bounding box center [1117, 99] width 65 height 27
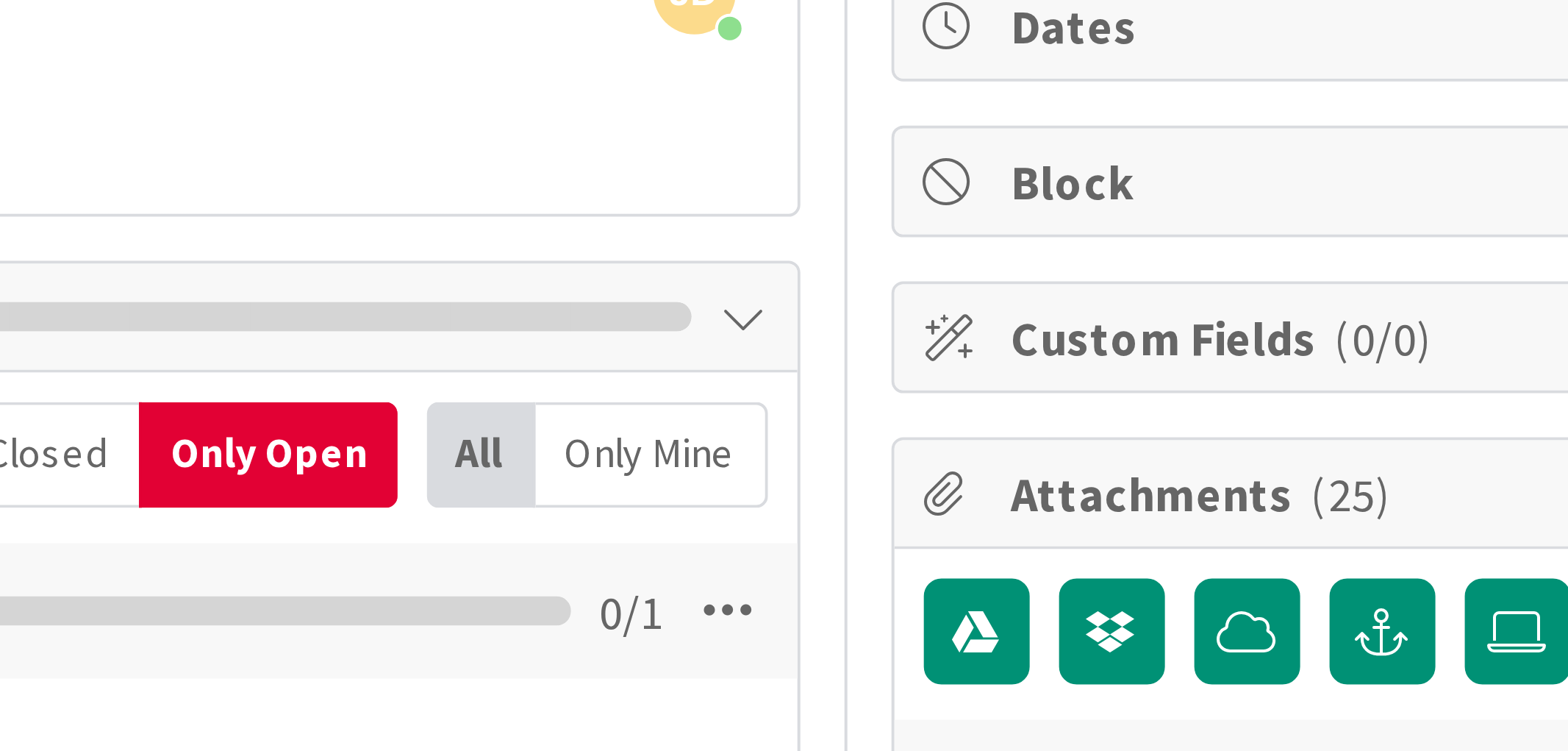
scroll to position [152, 0]
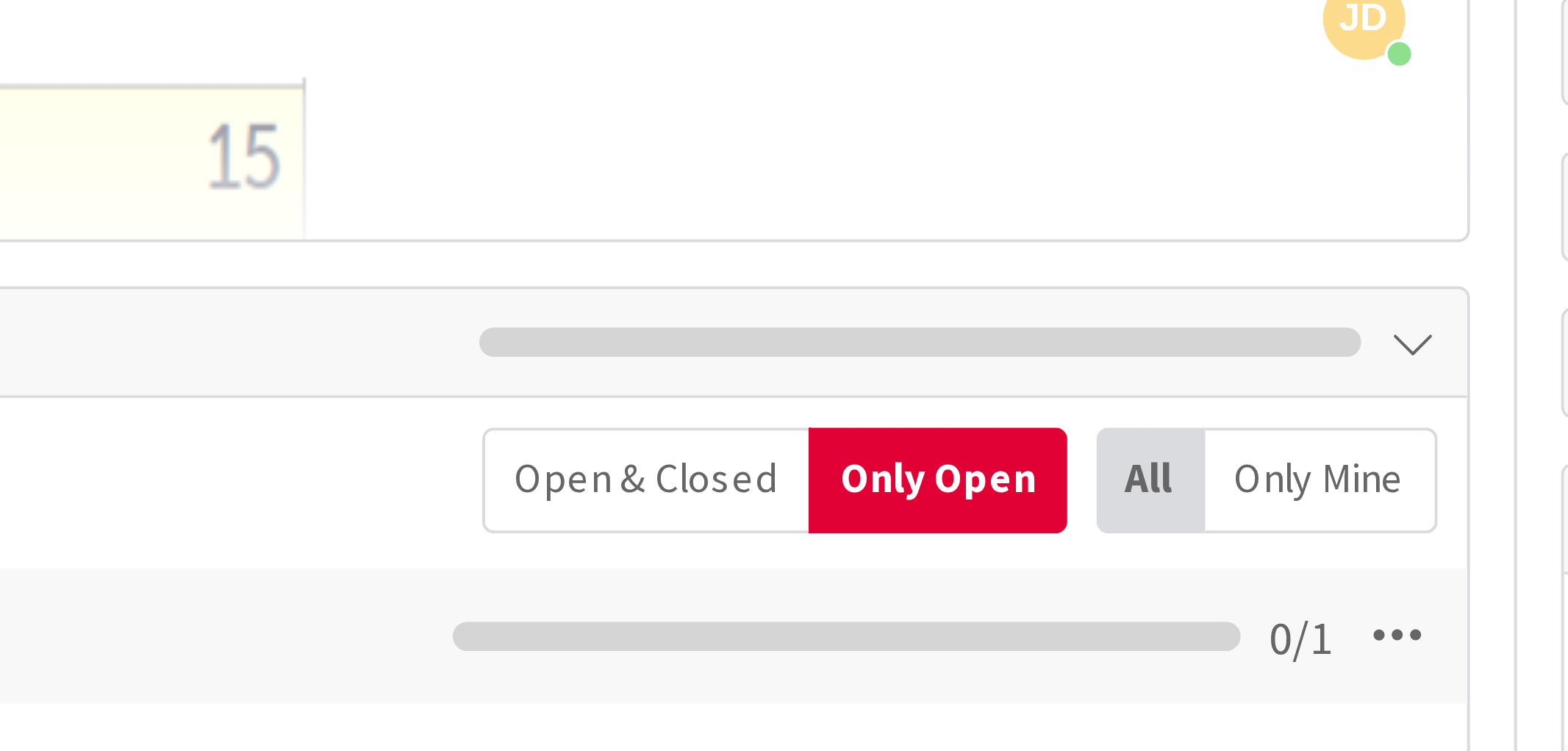
scroll to position [140, 0]
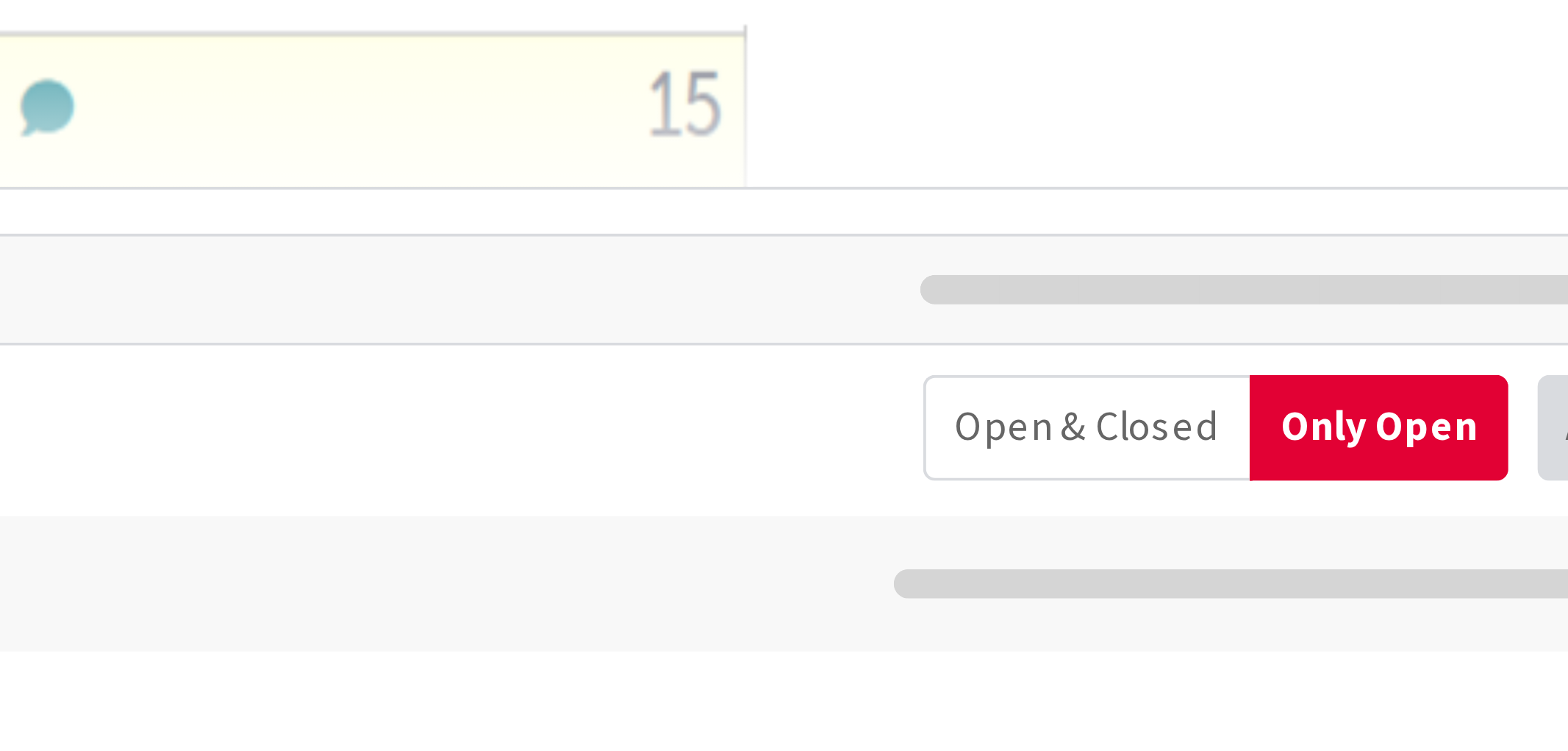
click at [805, 119] on div "Add Checklist Open & Closed Only Open All Only Mine" at bounding box center [650, 126] width 1183 height 27
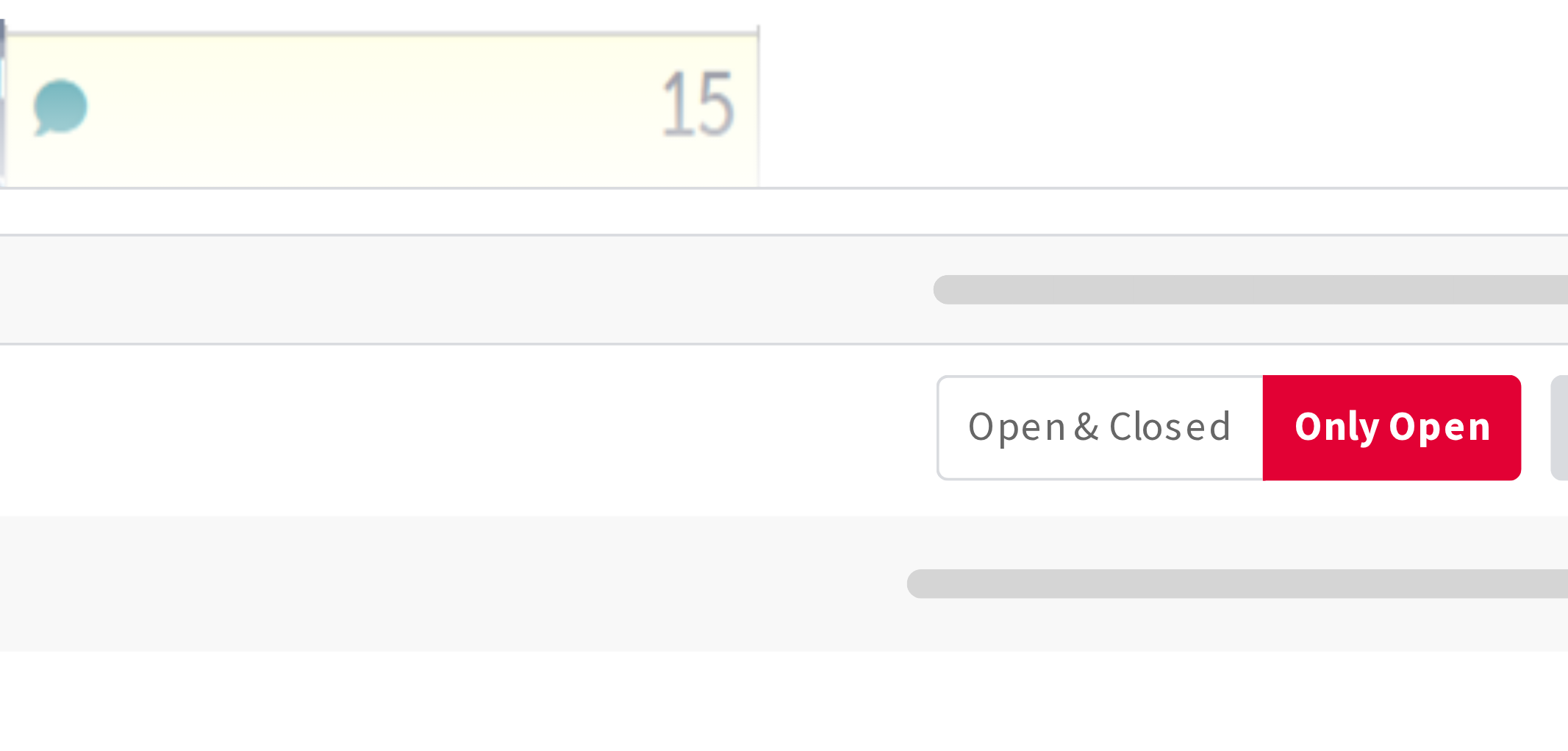
click at [868, 117] on div "Add Checklist Open & Closed Only Open All Only Mine" at bounding box center [650, 126] width 1183 height 27
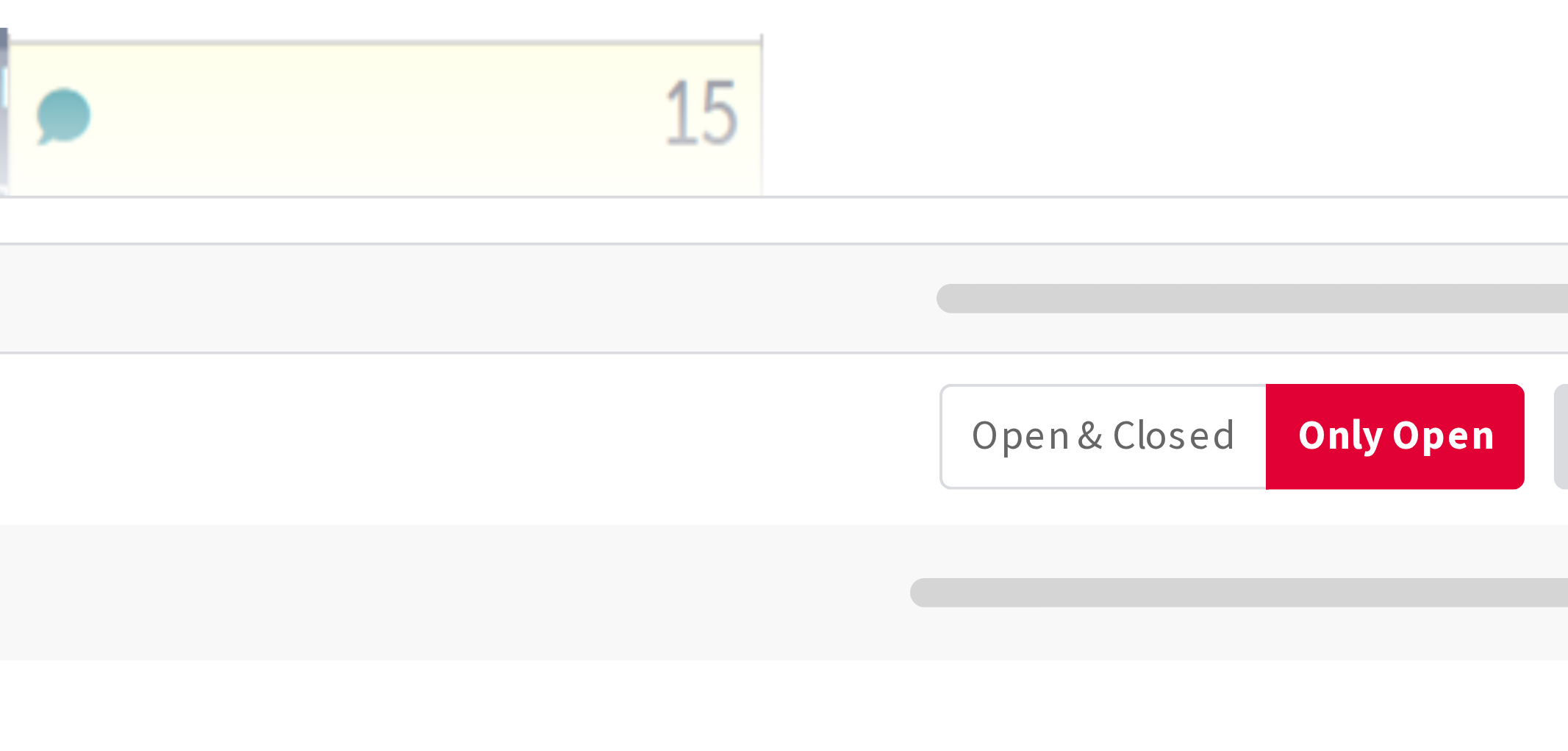
scroll to position [139, 0]
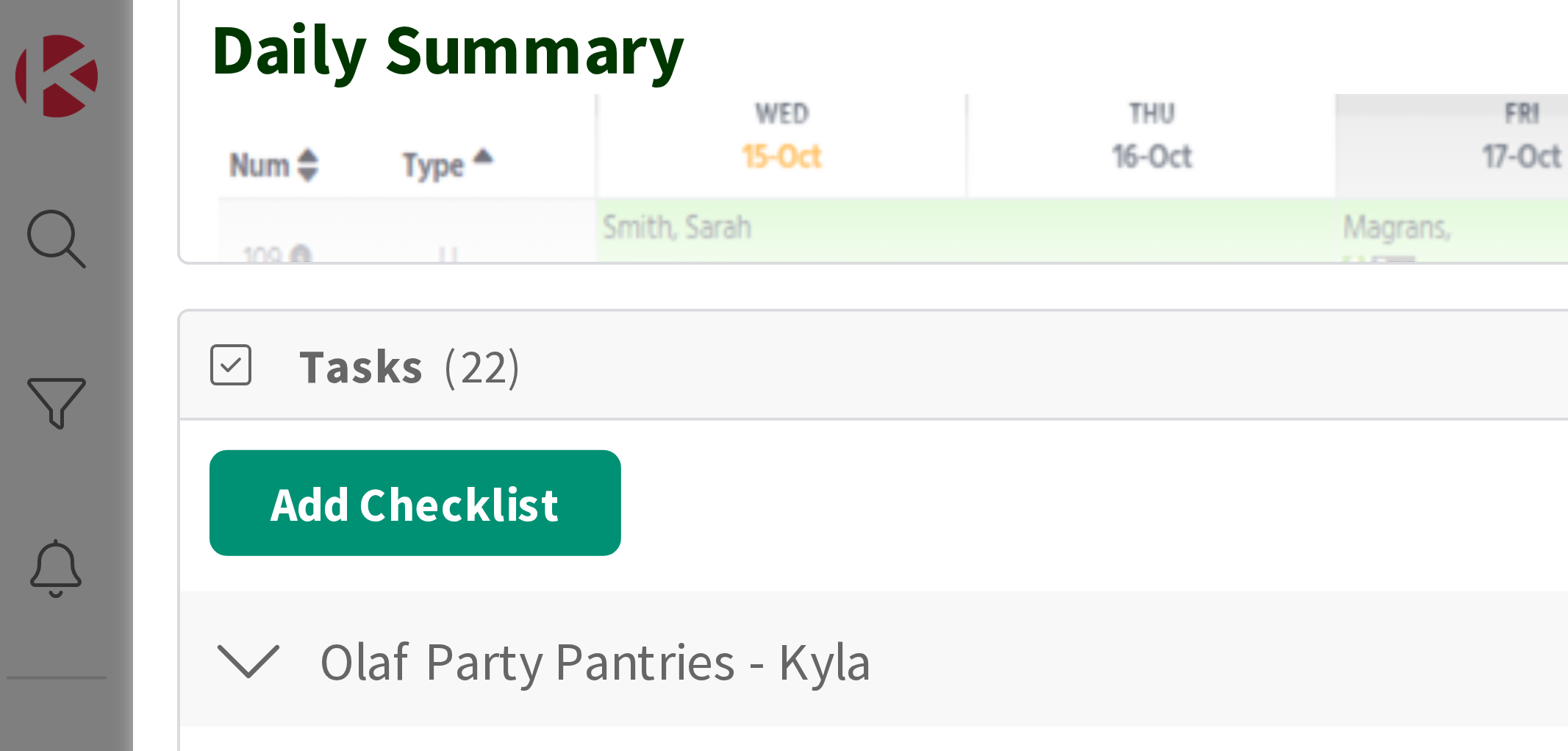
click at [108, 99] on span "Tasks ( 22 )" at bounding box center [537, 92] width 914 height 17
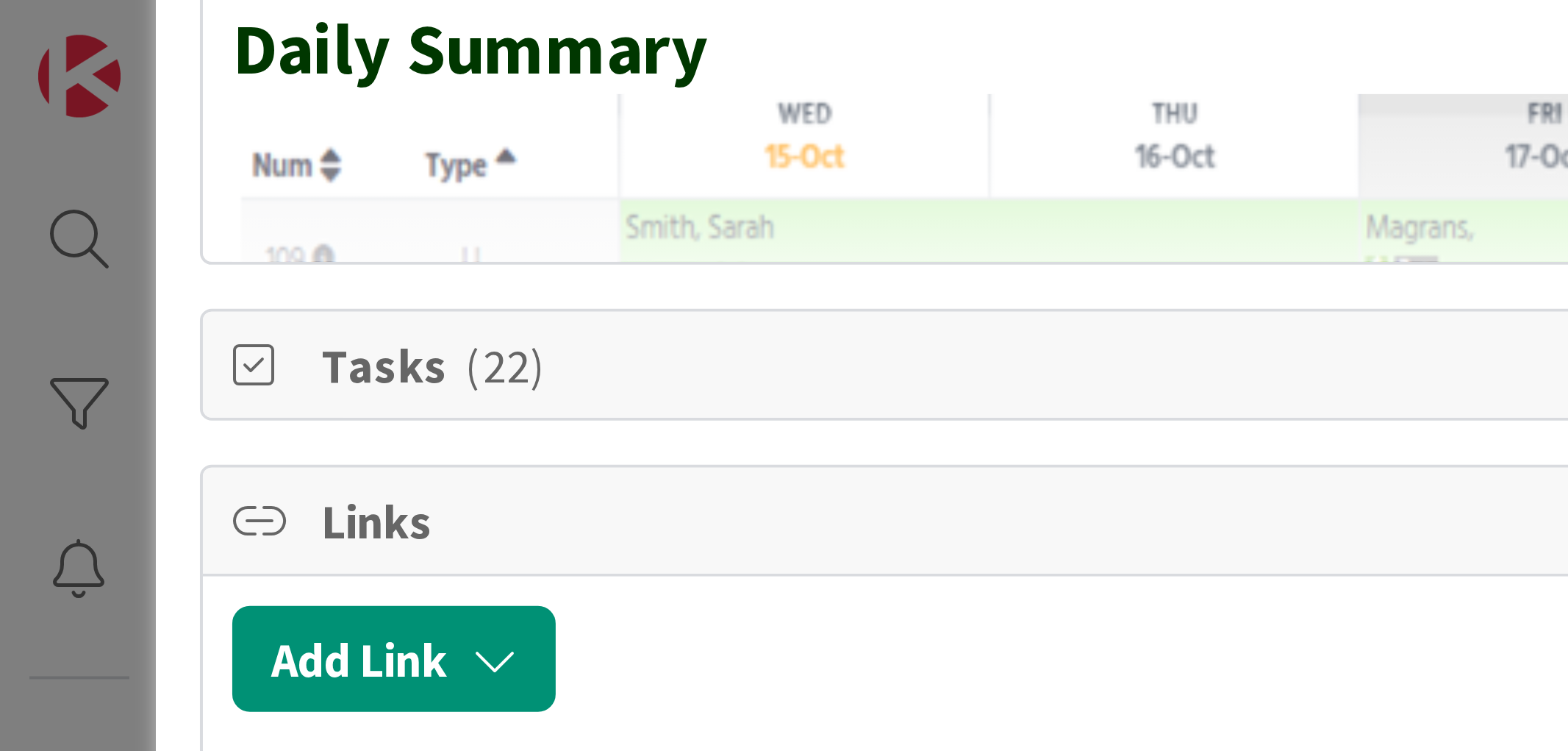
click at [103, 99] on span "Tasks ( 22 )" at bounding box center [537, 92] width 914 height 17
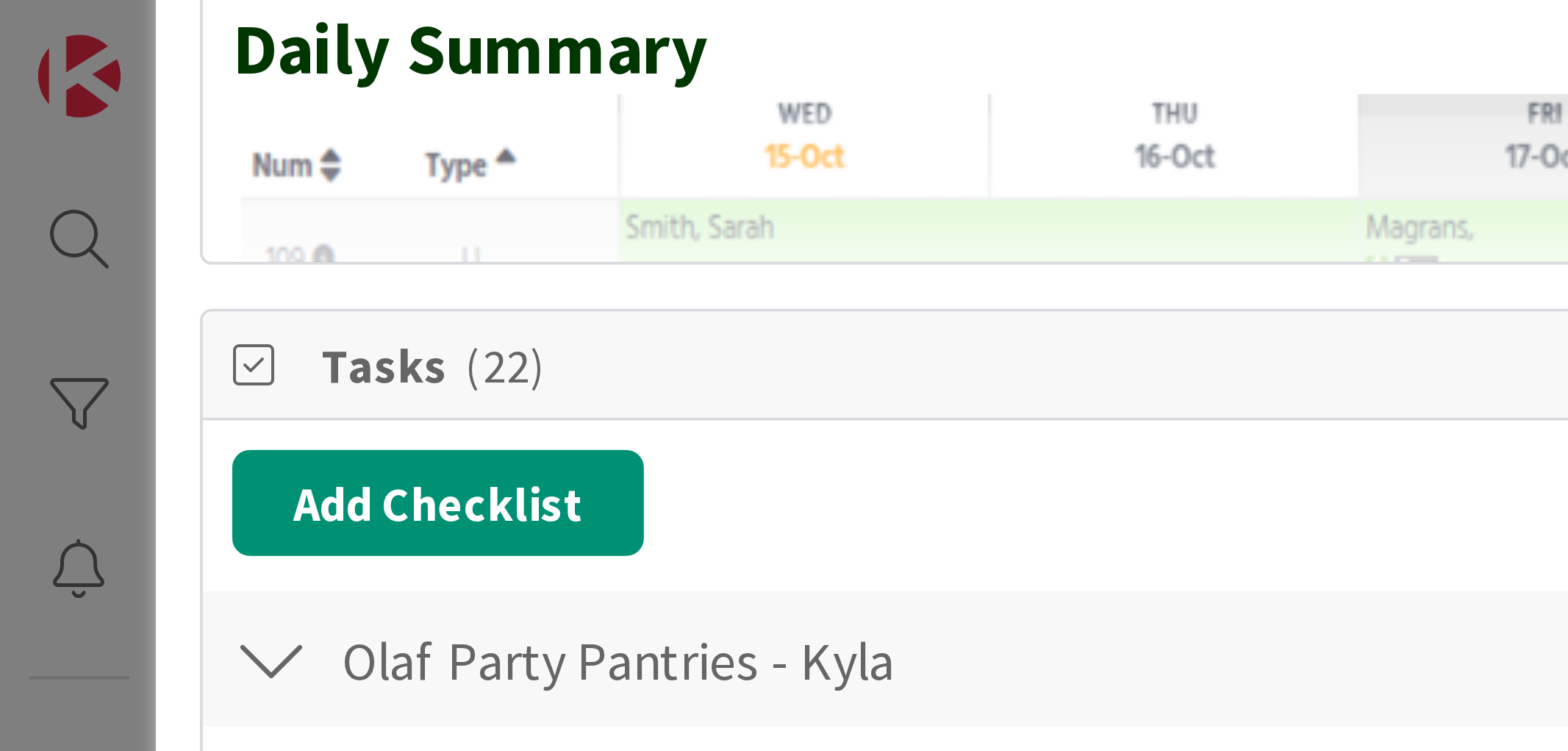
click at [105, 99] on span "Tasks ( 22 )" at bounding box center [537, 92] width 914 height 17
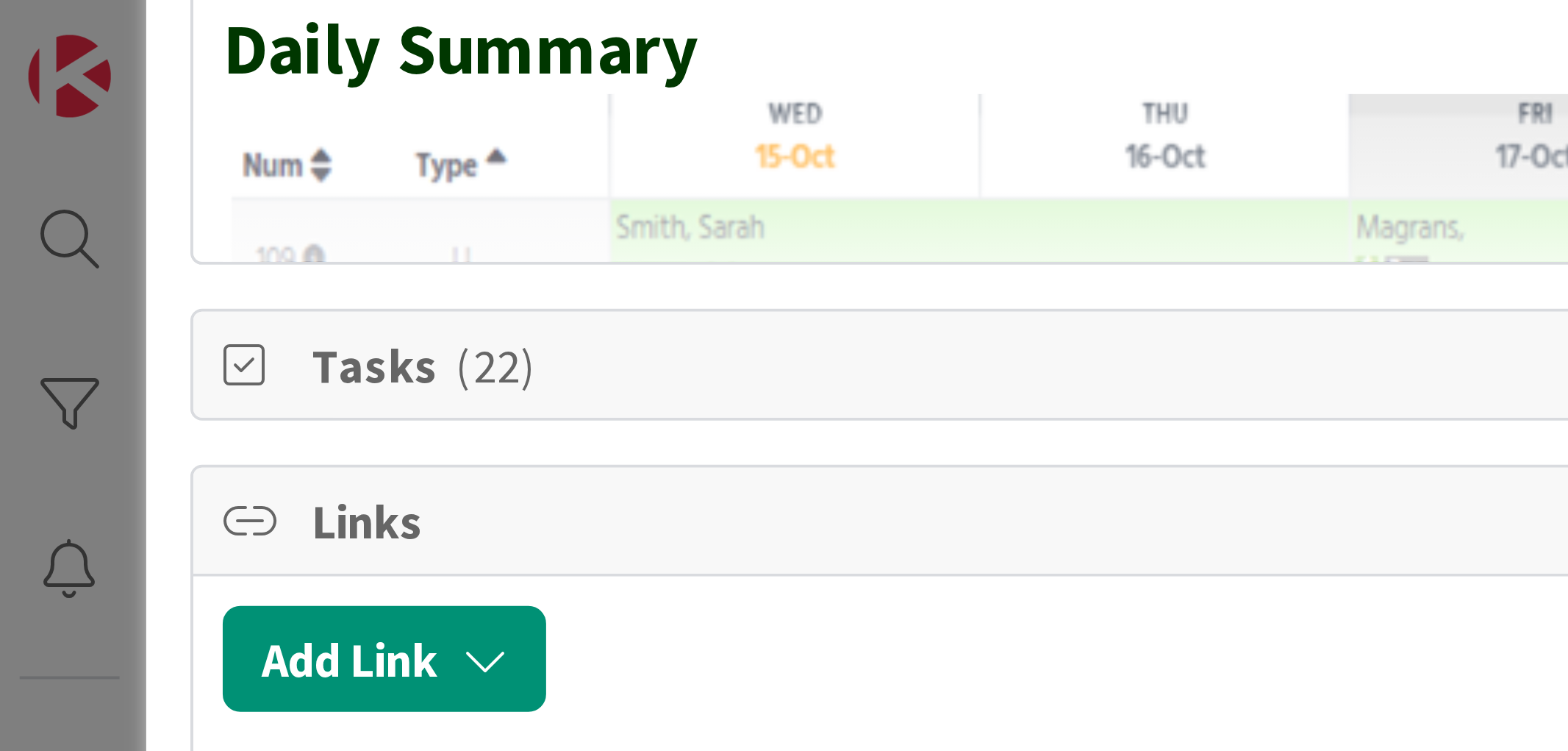
click at [105, 99] on span "Tasks ( 22 )" at bounding box center [537, 92] width 914 height 17
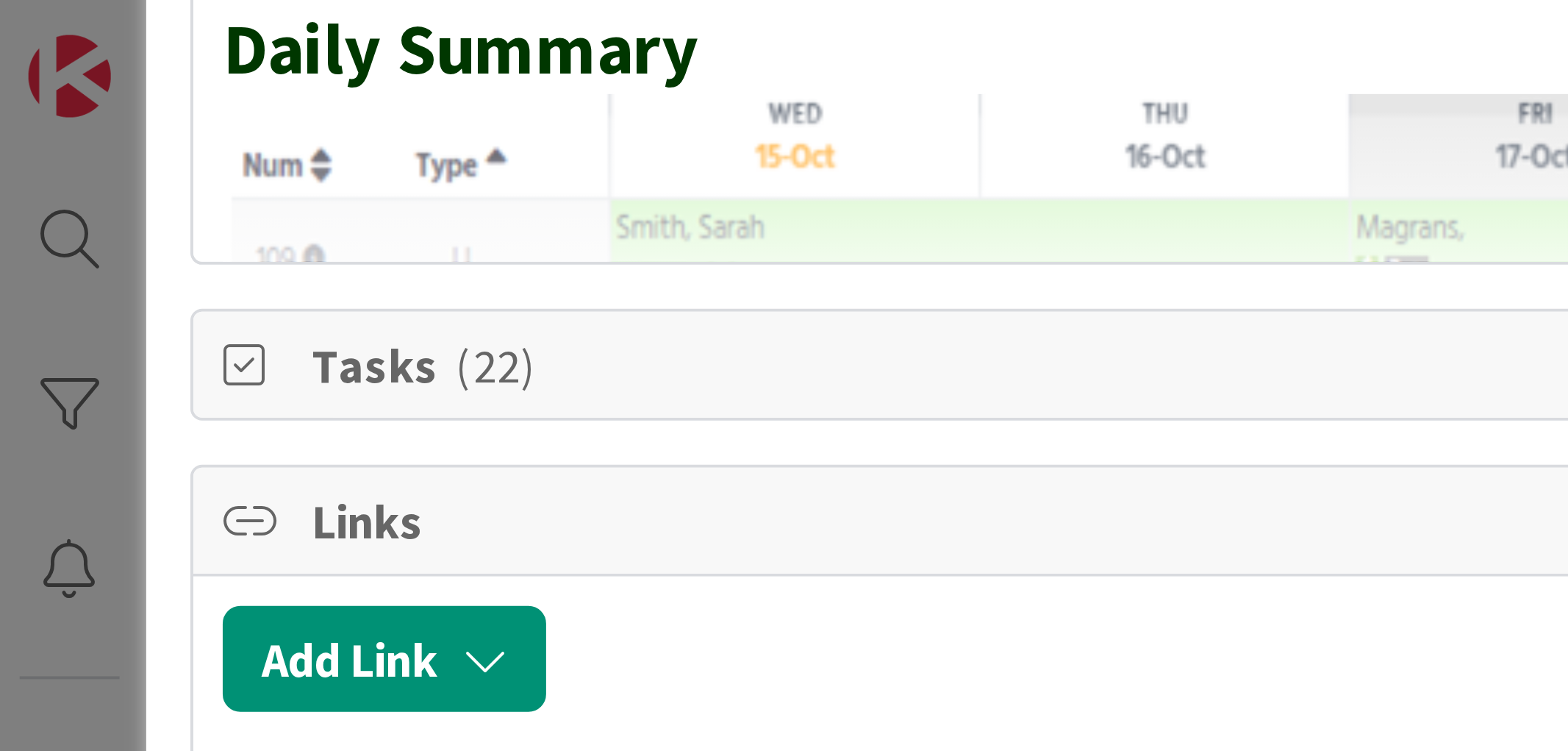
click at [105, 99] on span "Tasks ( 22 )" at bounding box center [537, 92] width 914 height 17
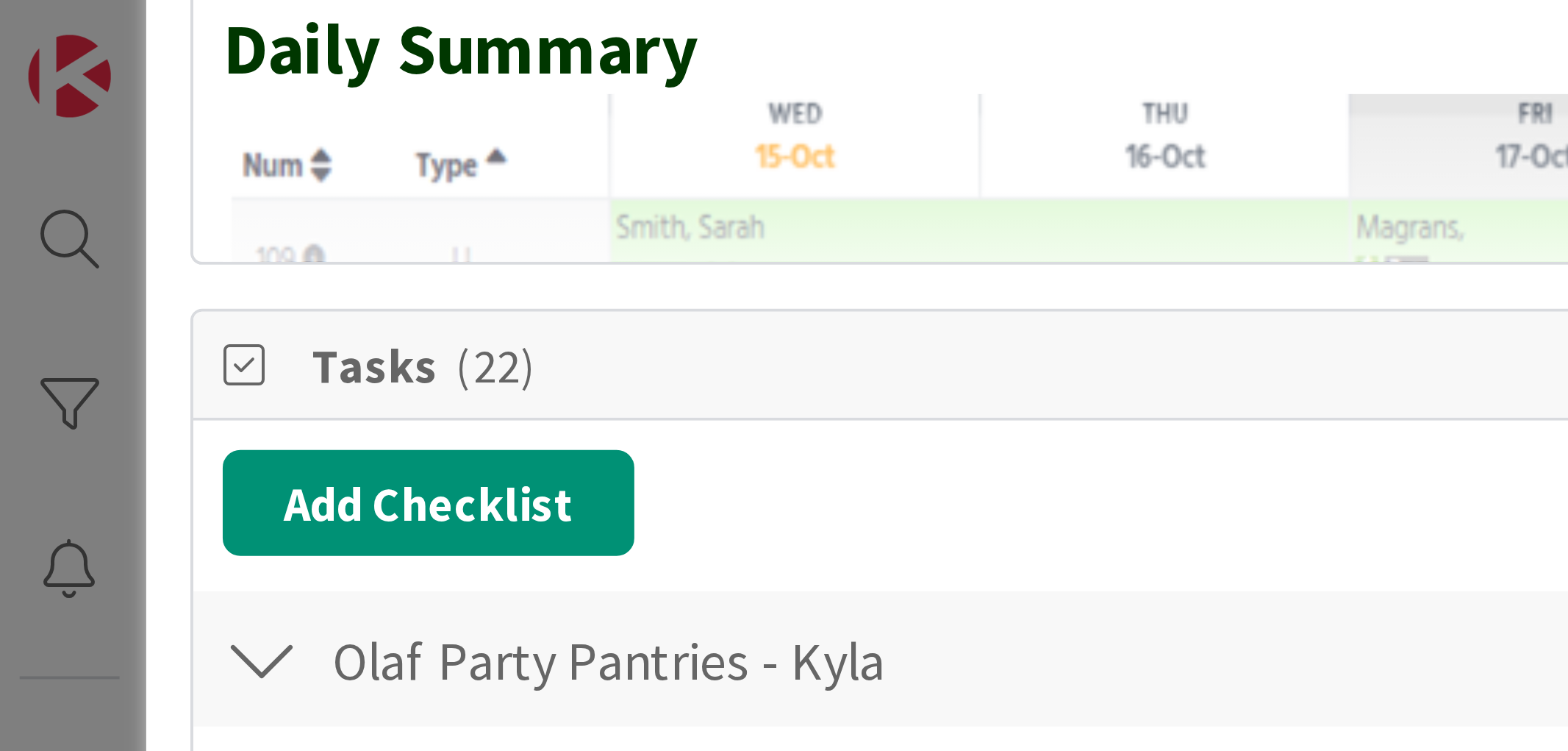
click at [105, 99] on span "Tasks ( 22 )" at bounding box center [537, 92] width 914 height 17
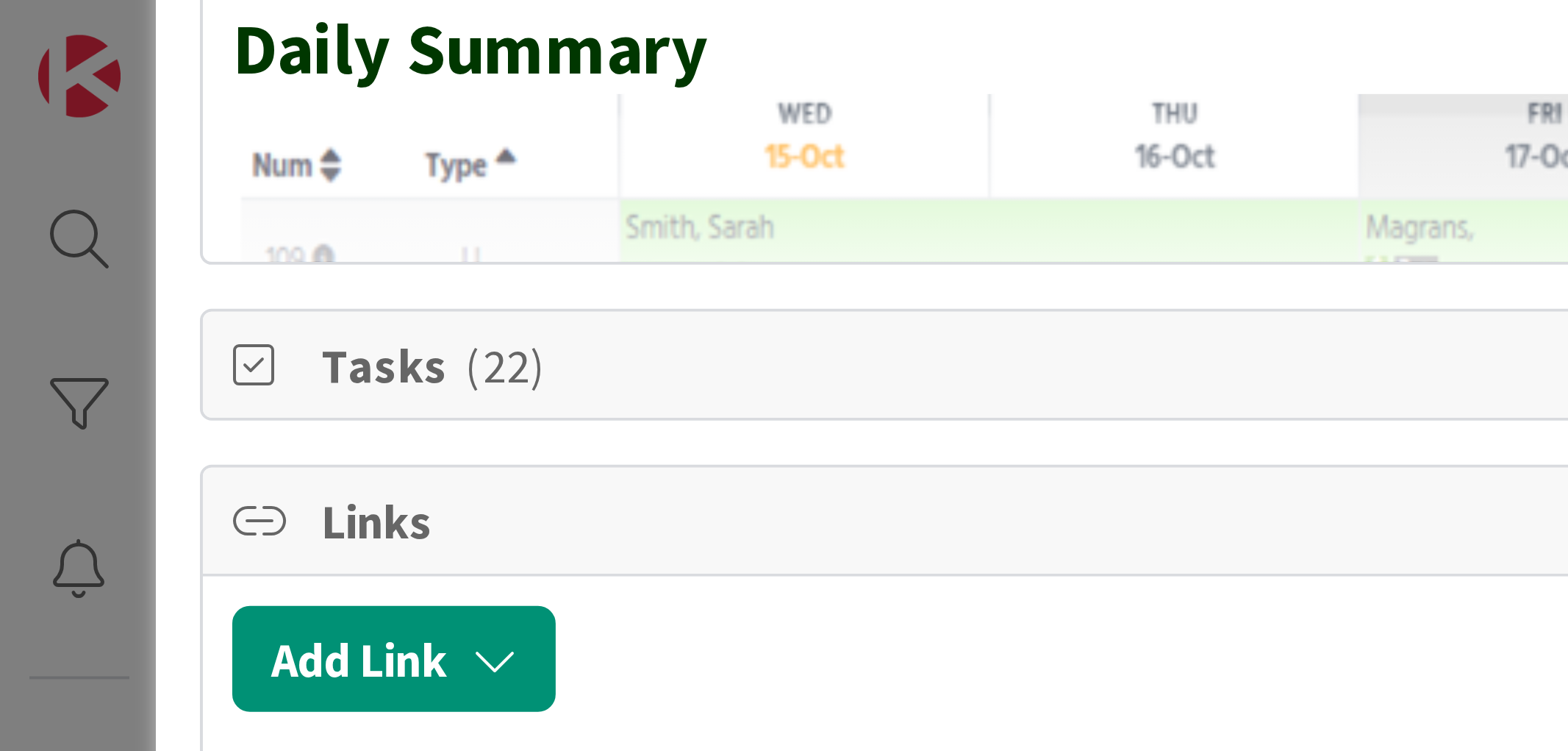
click at [103, 99] on span "Tasks ( 22 )" at bounding box center [537, 92] width 914 height 17
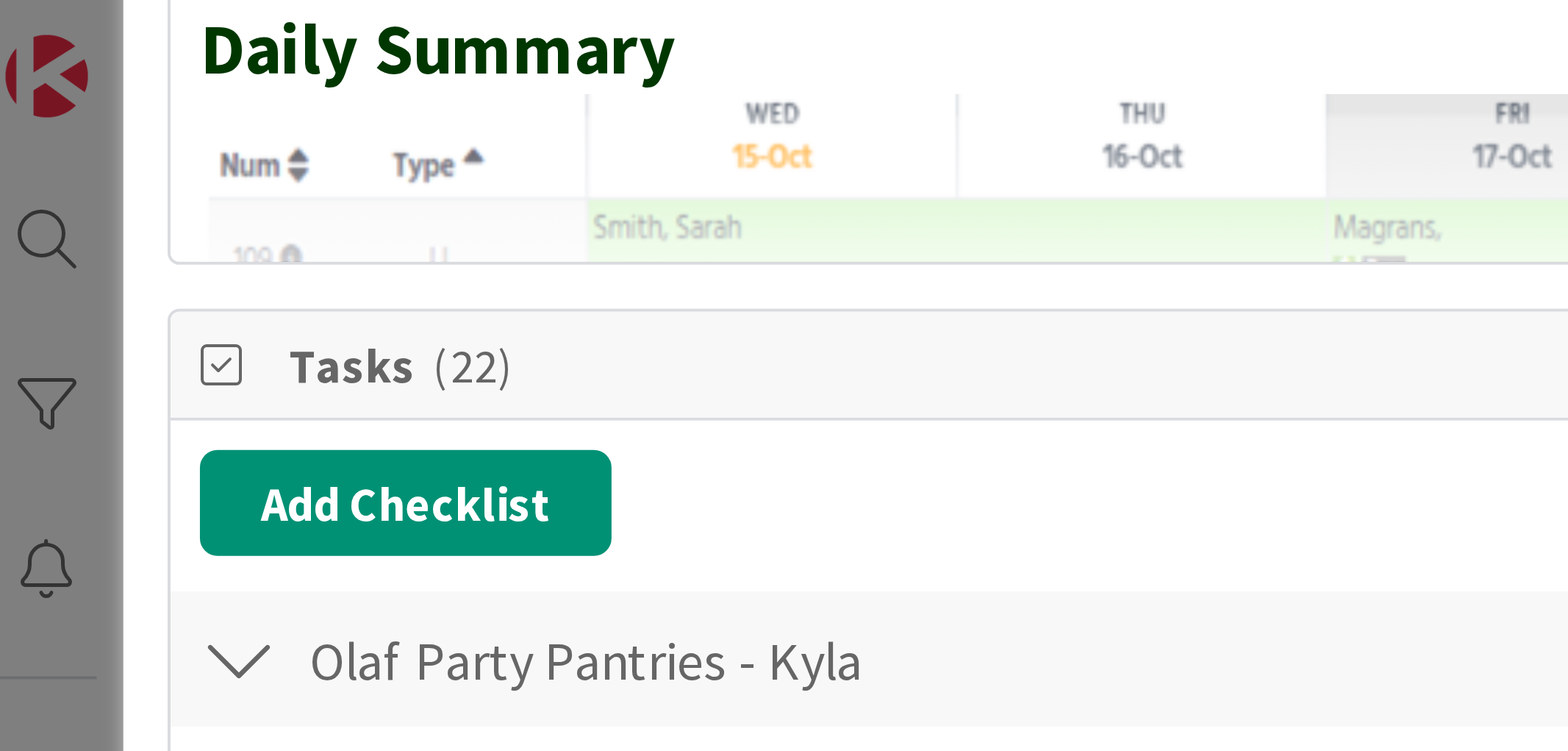
click at [111, 99] on span "Tasks ( 22 )" at bounding box center [537, 92] width 914 height 17
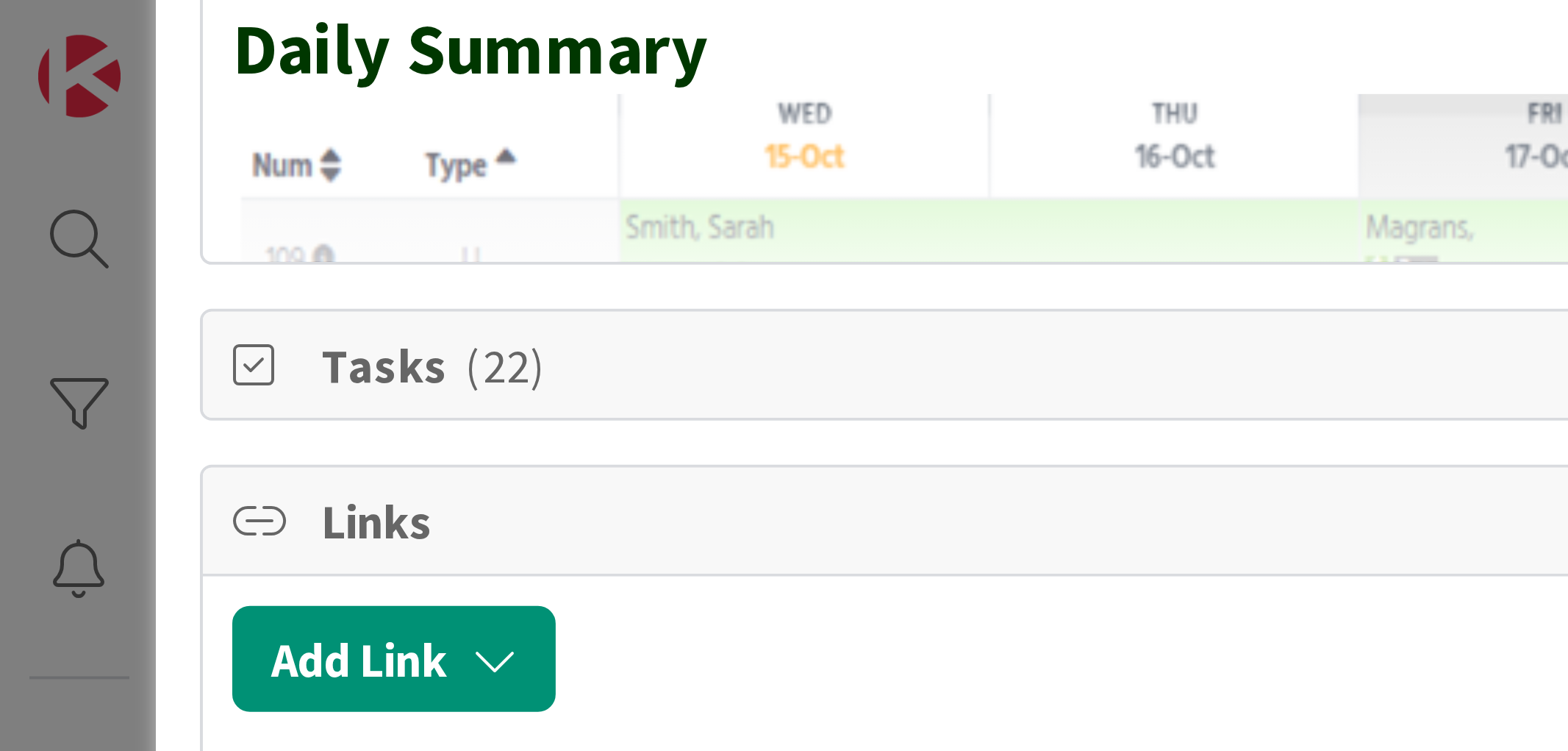
click at [103, 99] on span "Tasks ( 22 )" at bounding box center [537, 92] width 914 height 17
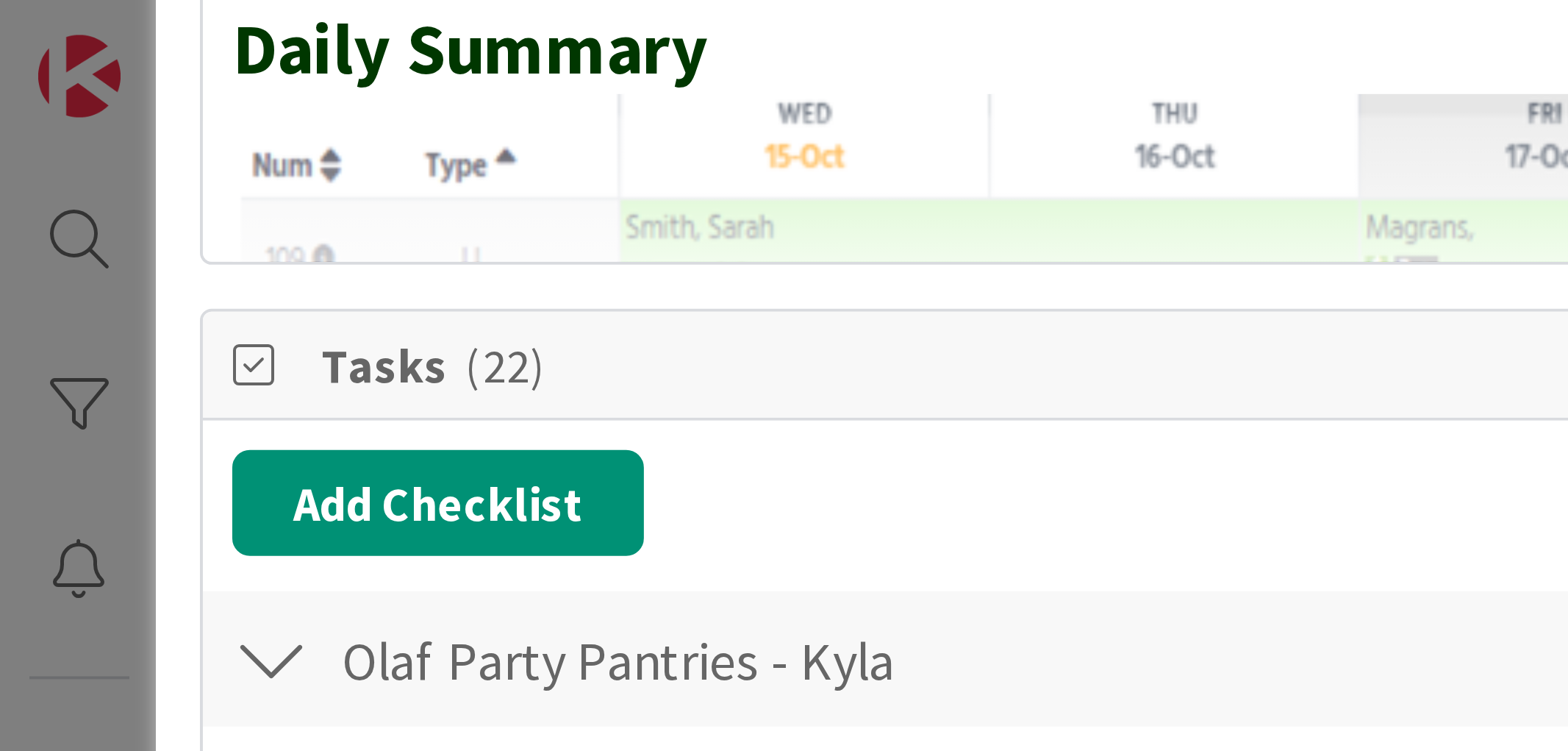
click at [103, 99] on span "Tasks ( 22 )" at bounding box center [537, 92] width 914 height 17
click at [33, 101] on div "ID 8444 A Day as a Villager - Prep, Implement and Execute Guest Services Team T…" at bounding box center [784, 375] width 1568 height 751
click at [103, 99] on span "Tasks ( 22 )" at bounding box center [537, 92] width 914 height 17
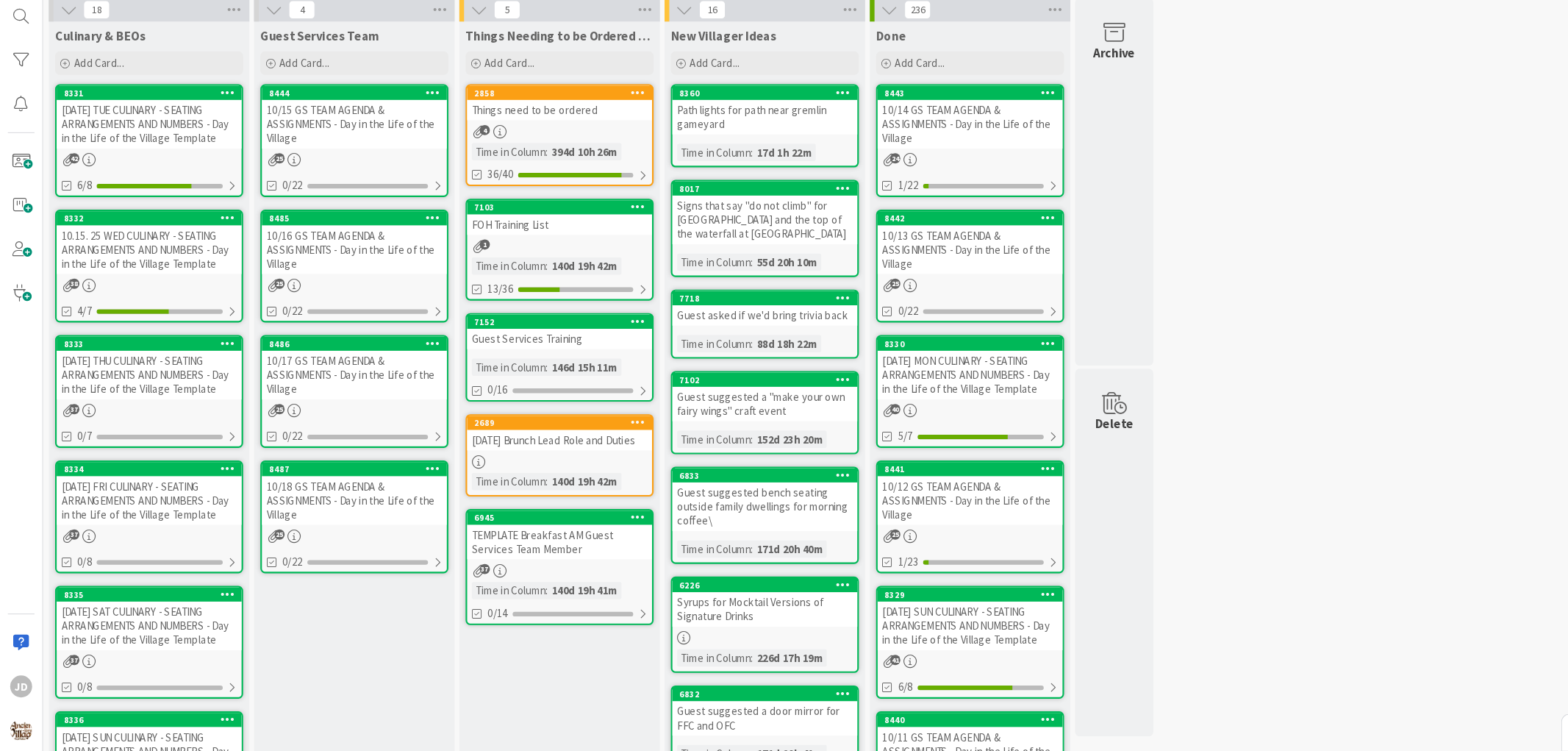
click at [376, 168] on div "10/15 GS TEAM AGENDA & ASSIGNMENTS - Day in the Life of the Village" at bounding box center [332, 162] width 174 height 46
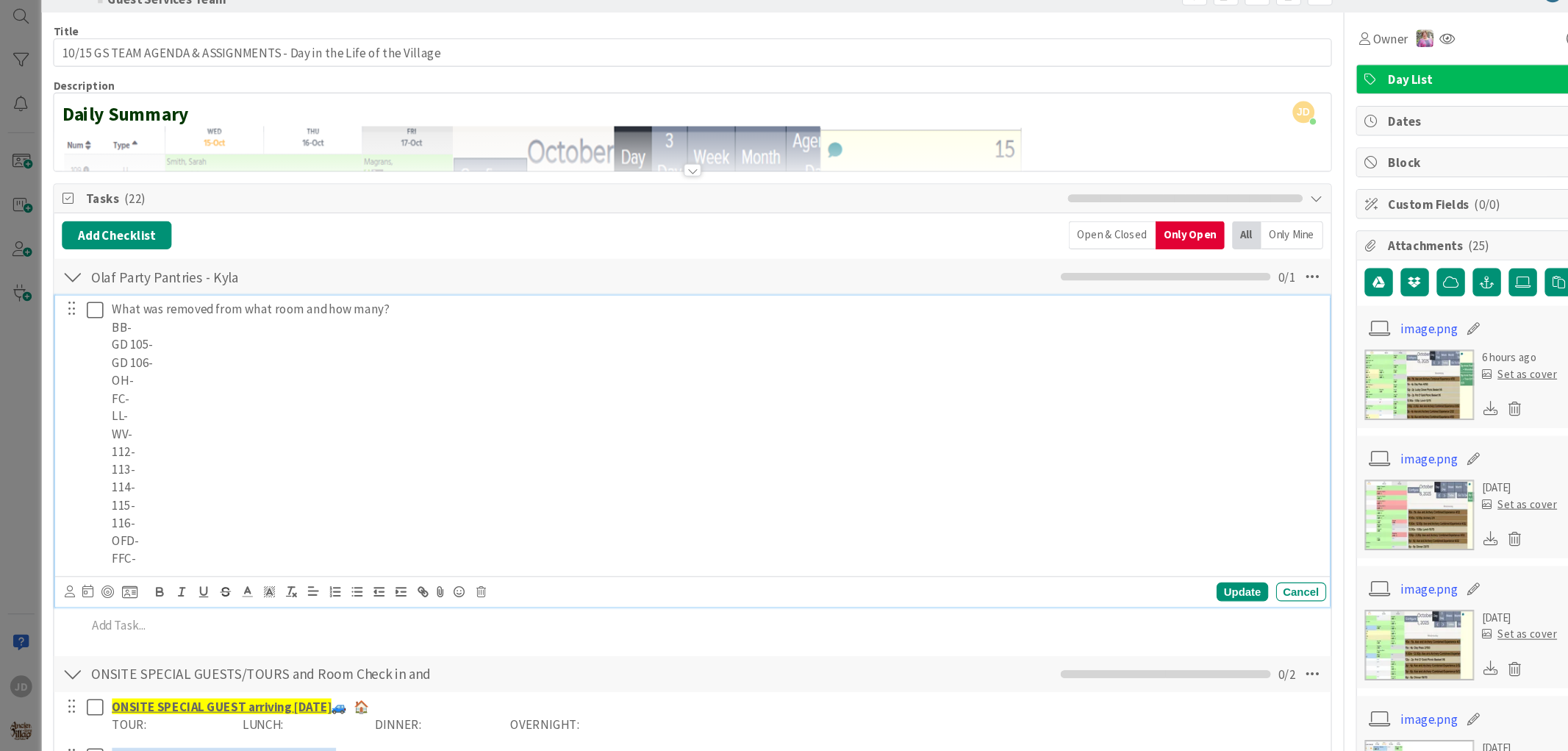
click at [161, 470] on p "112-" at bounding box center [672, 469] width 1134 height 17
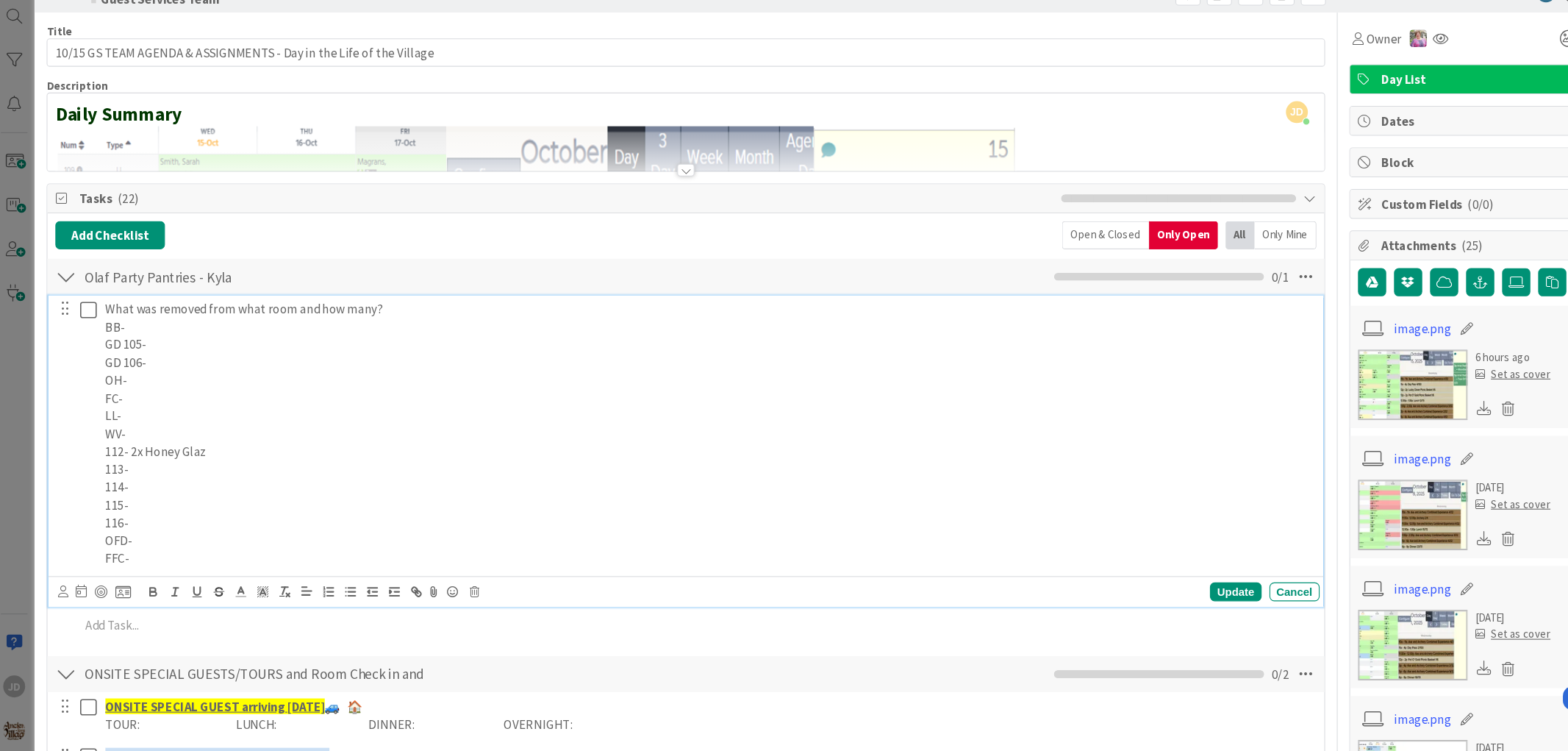
drag, startPoint x: 168, startPoint y: 472, endPoint x: 256, endPoint y: 483, distance: 88.7
click at [256, 483] on p "113-" at bounding box center [672, 486] width 1134 height 17
click at [248, 471] on p "112- 2x Honey Glaz" at bounding box center [672, 469] width 1134 height 17
click at [165, 518] on p "115-" at bounding box center [672, 519] width 1134 height 17
click at [1170, 601] on div "Update" at bounding box center [1165, 600] width 48 height 17
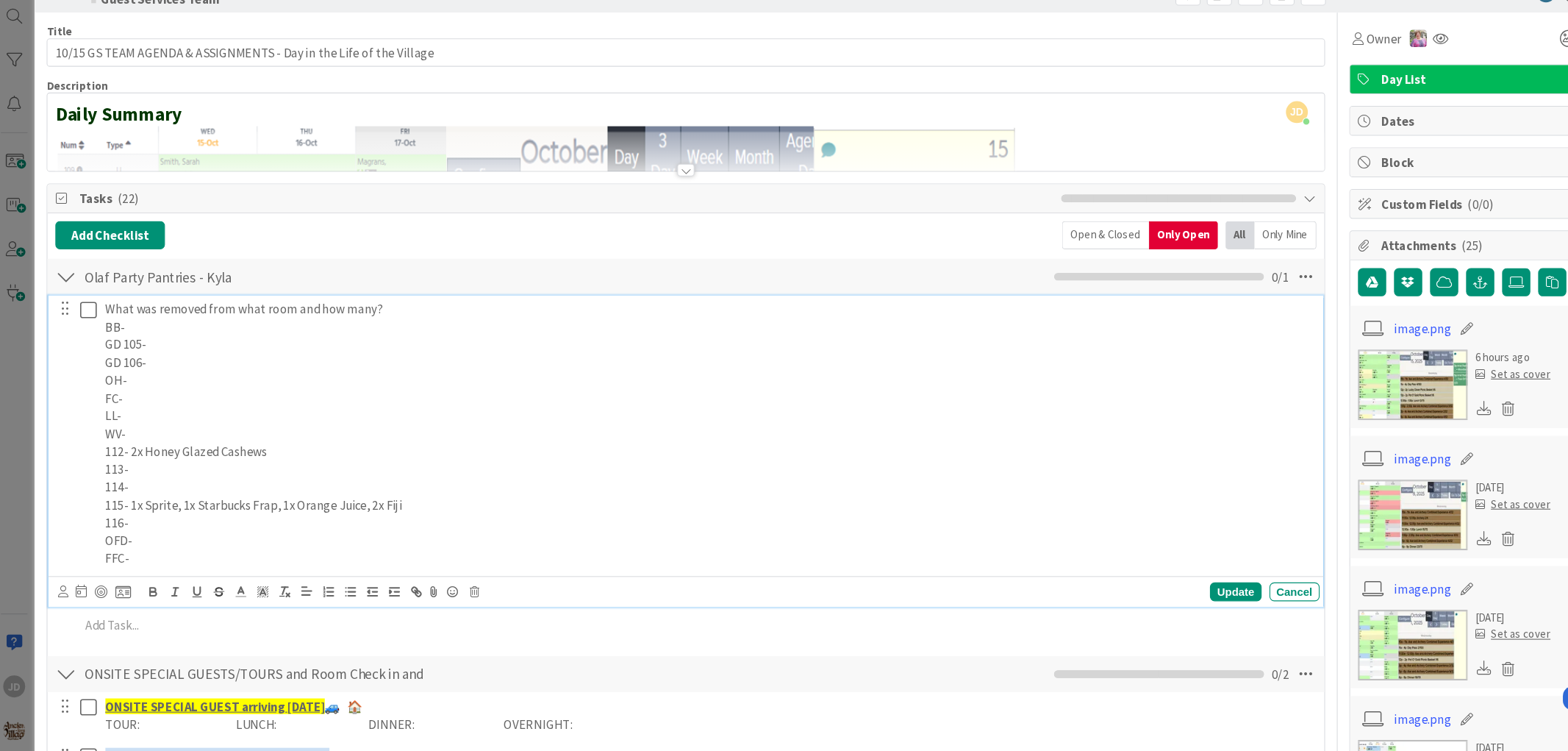
click at [88, 340] on icon at bounding box center [90, 336] width 15 height 17
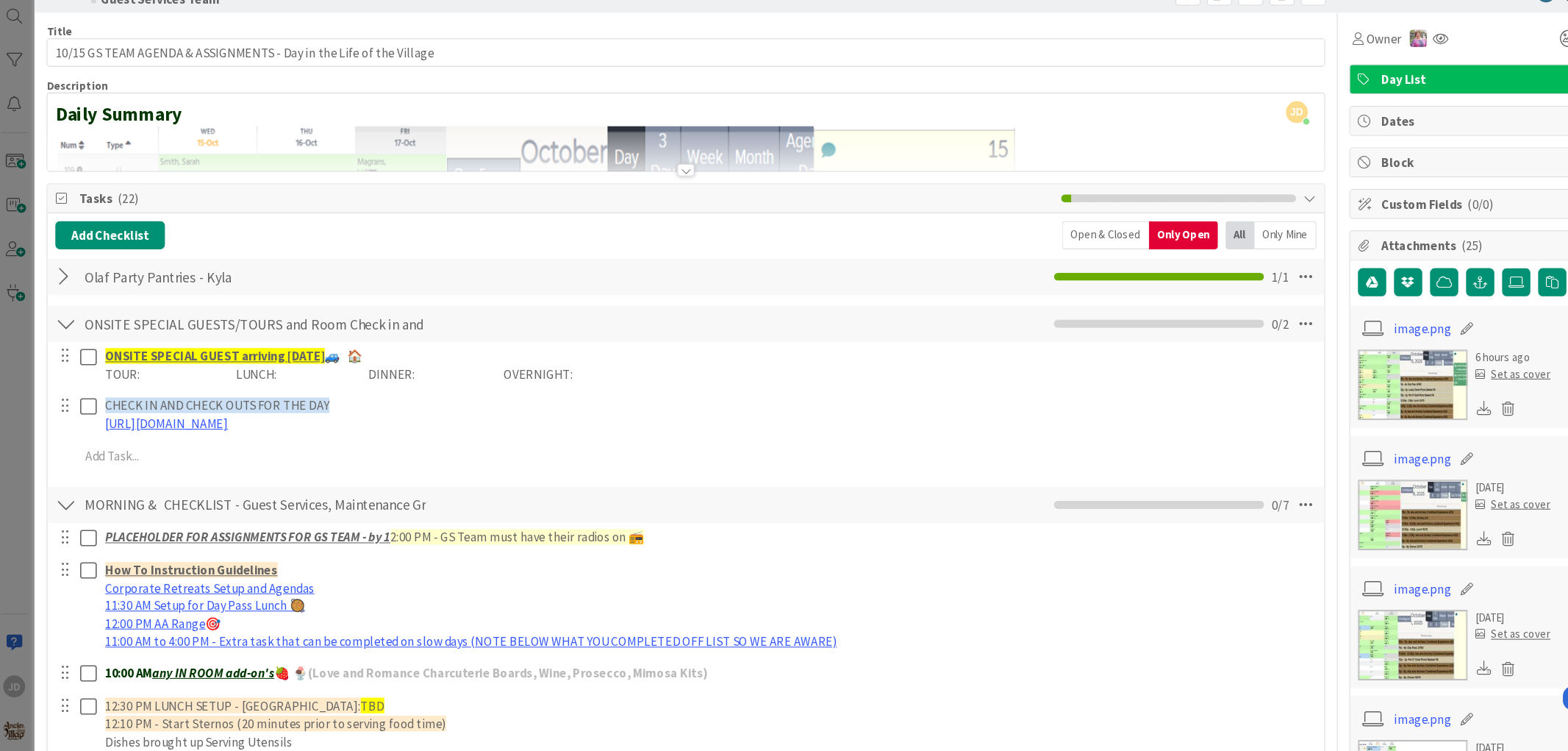
click at [1392, 620] on div "[DATE]" at bounding box center [1427, 625] width 71 height 15
click at [1450, 302] on button "button" at bounding box center [1463, 310] width 27 height 27
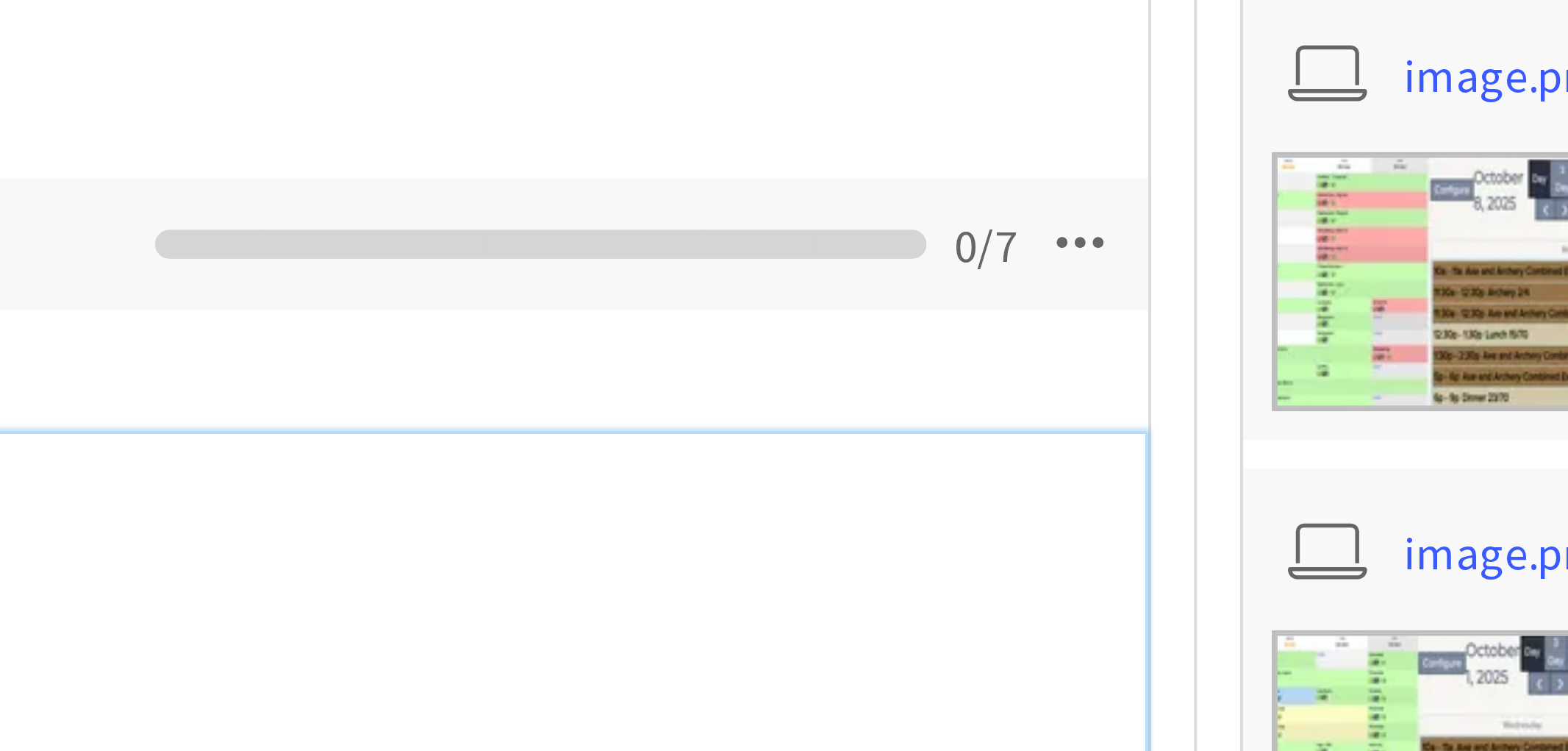
click at [1194, 610] on p "11:30 AM Setup for Day Pass Lunch 🥘" at bounding box center [672, 614] width 1134 height 17
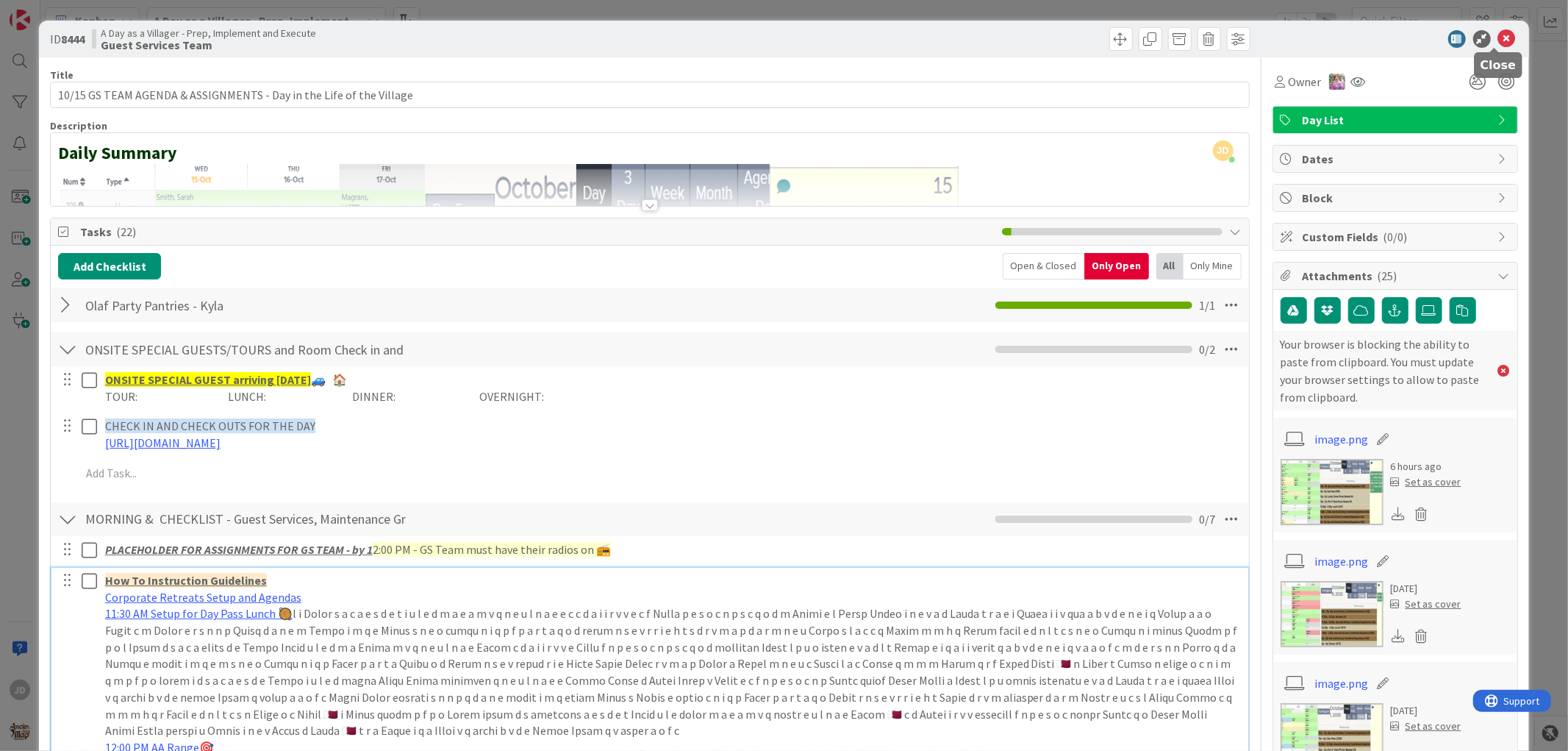
click at [1498, 40] on icon at bounding box center [1507, 39] width 17 height 17
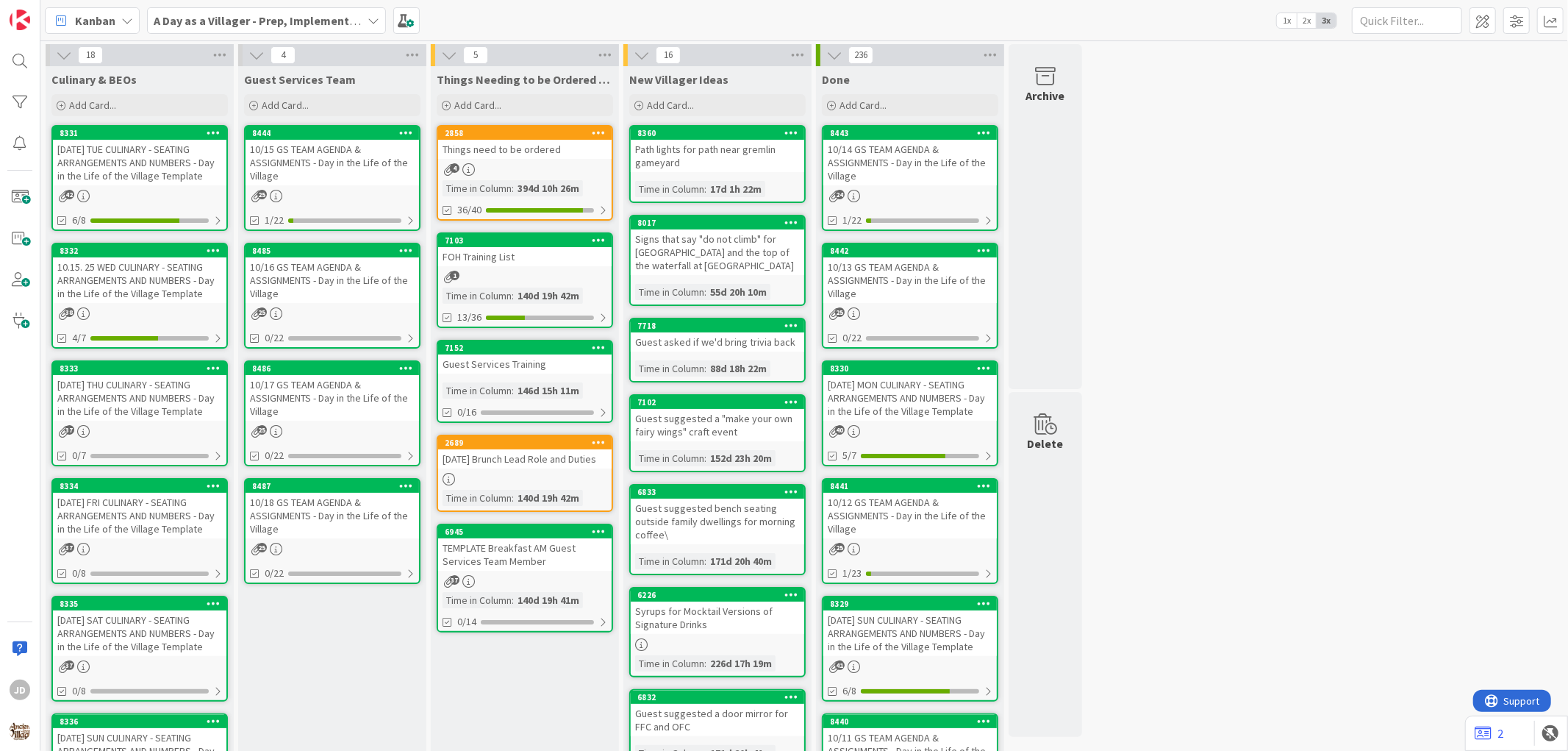
click at [333, 401] on div "10/17 GS TEAM AGENDA & ASSIGNMENTS - Day in the Life of the Village" at bounding box center [332, 398] width 174 height 46
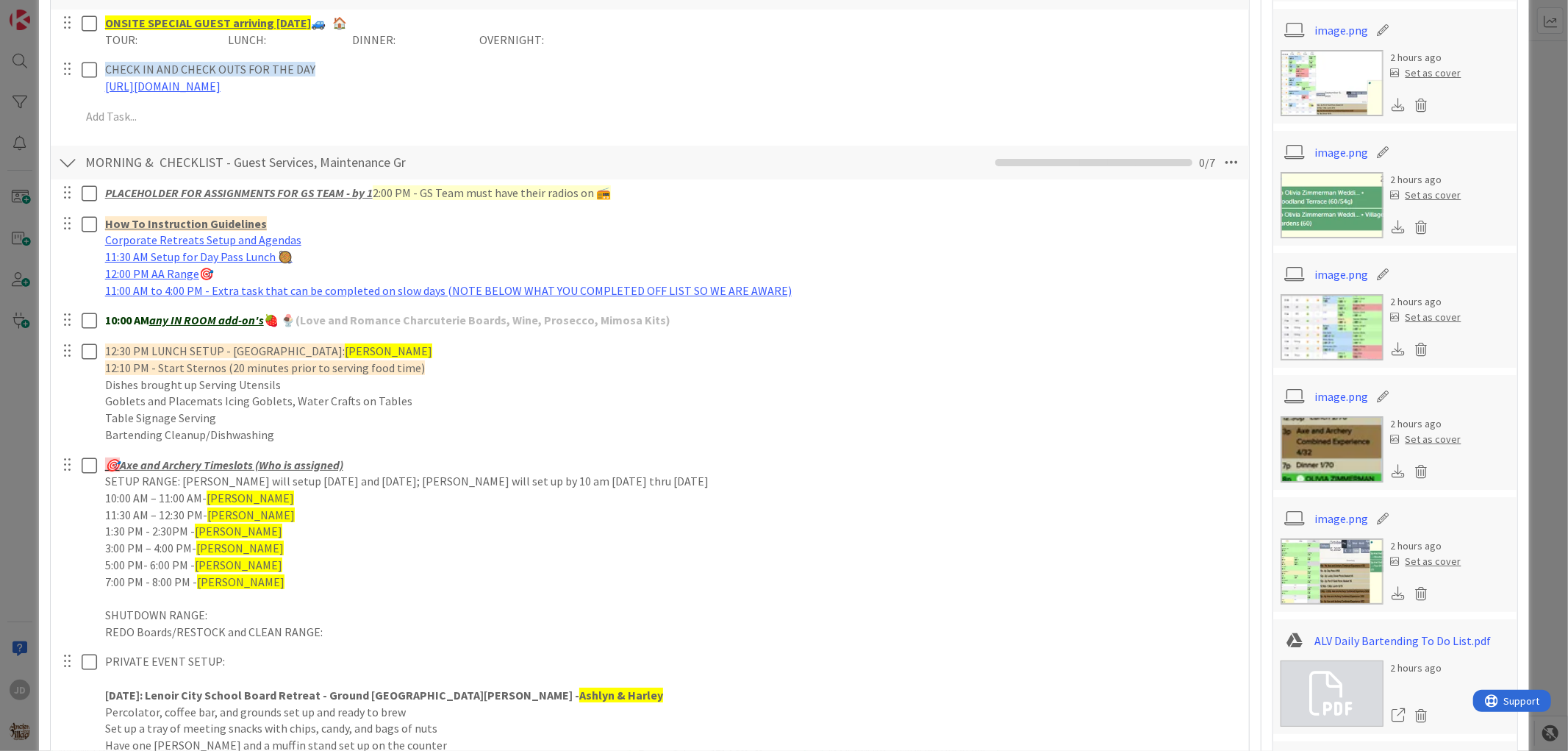
scroll to position [980, 0]
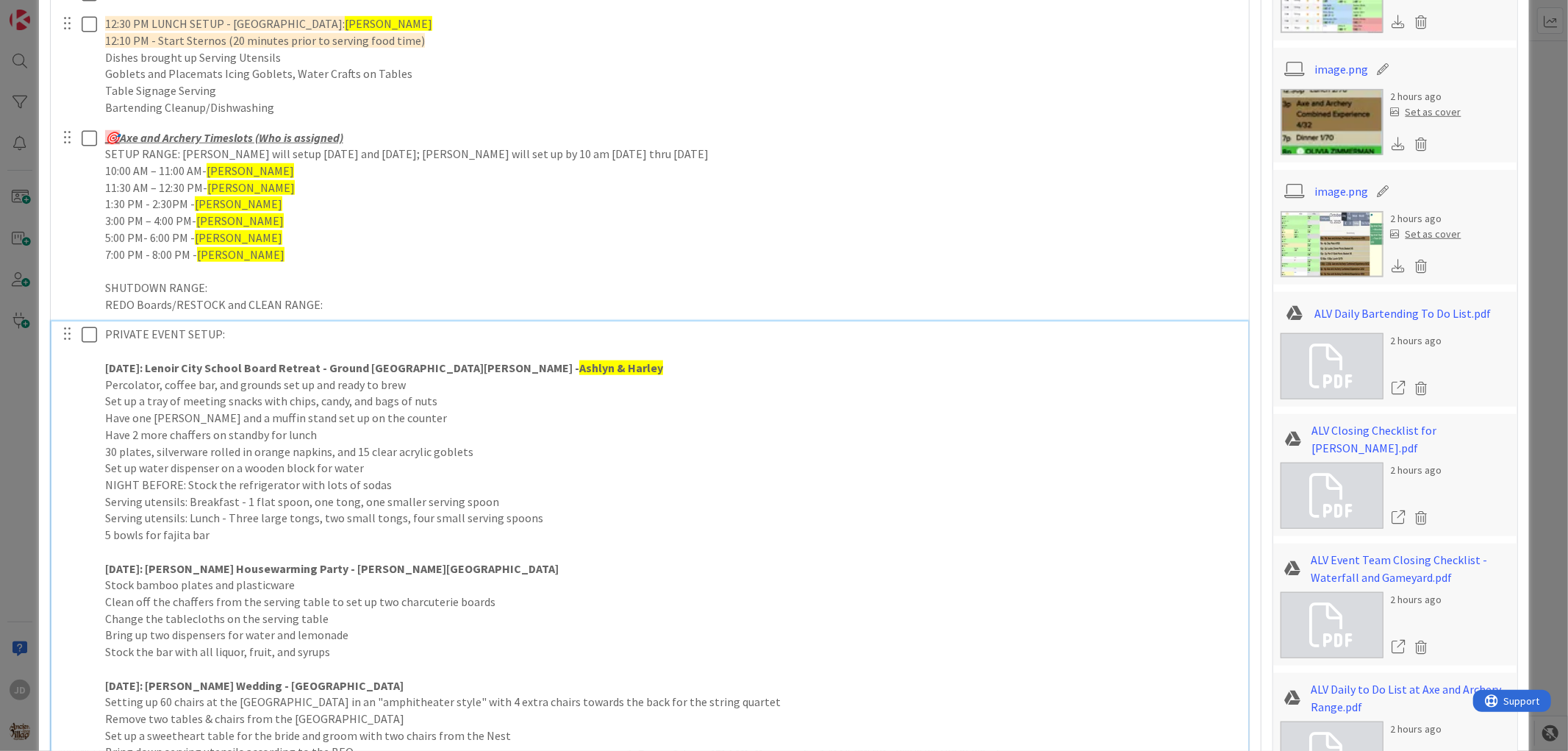
click at [579, 372] on strong "Ashlyn & Harley" at bounding box center [621, 366] width 84 height 14
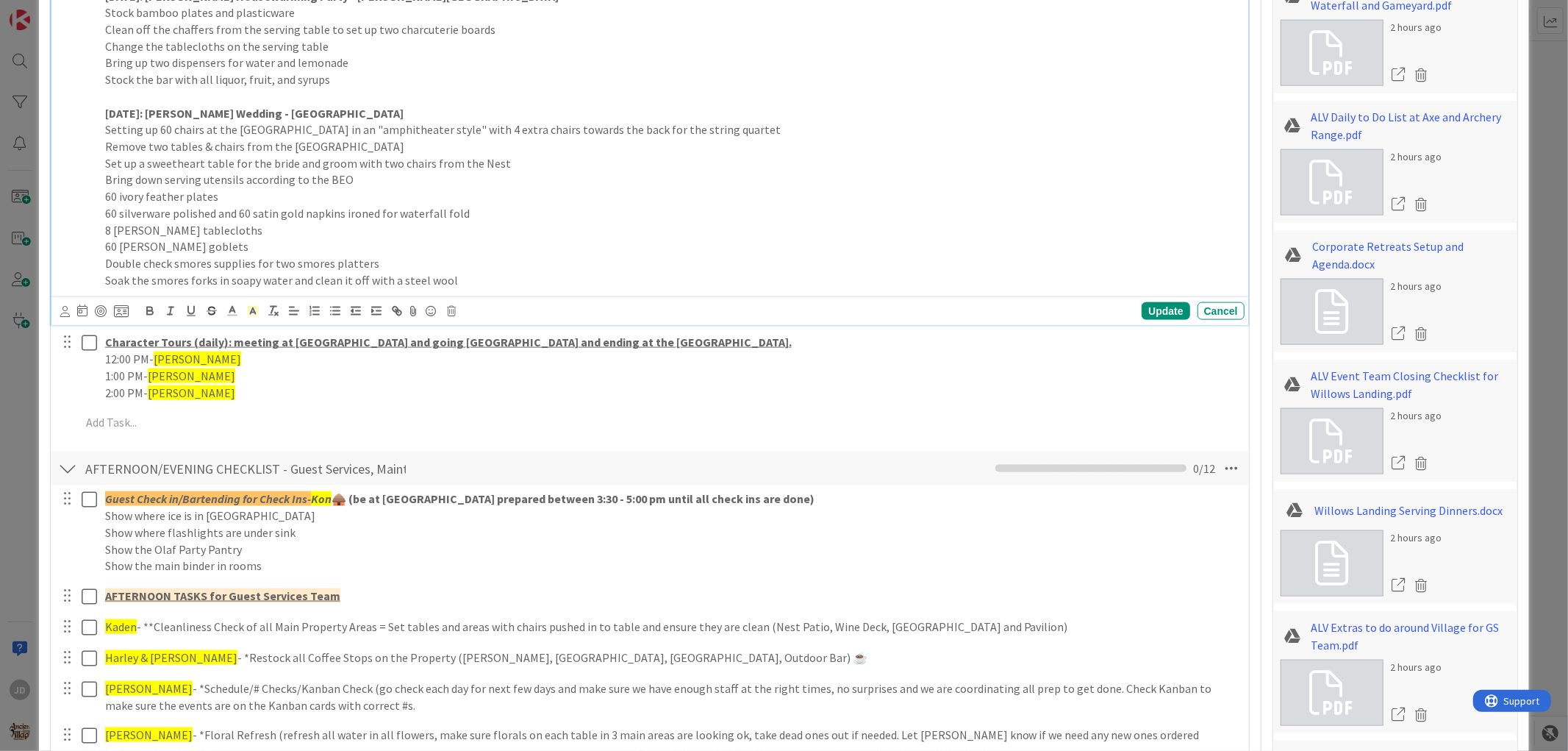
scroll to position [1634, 0]
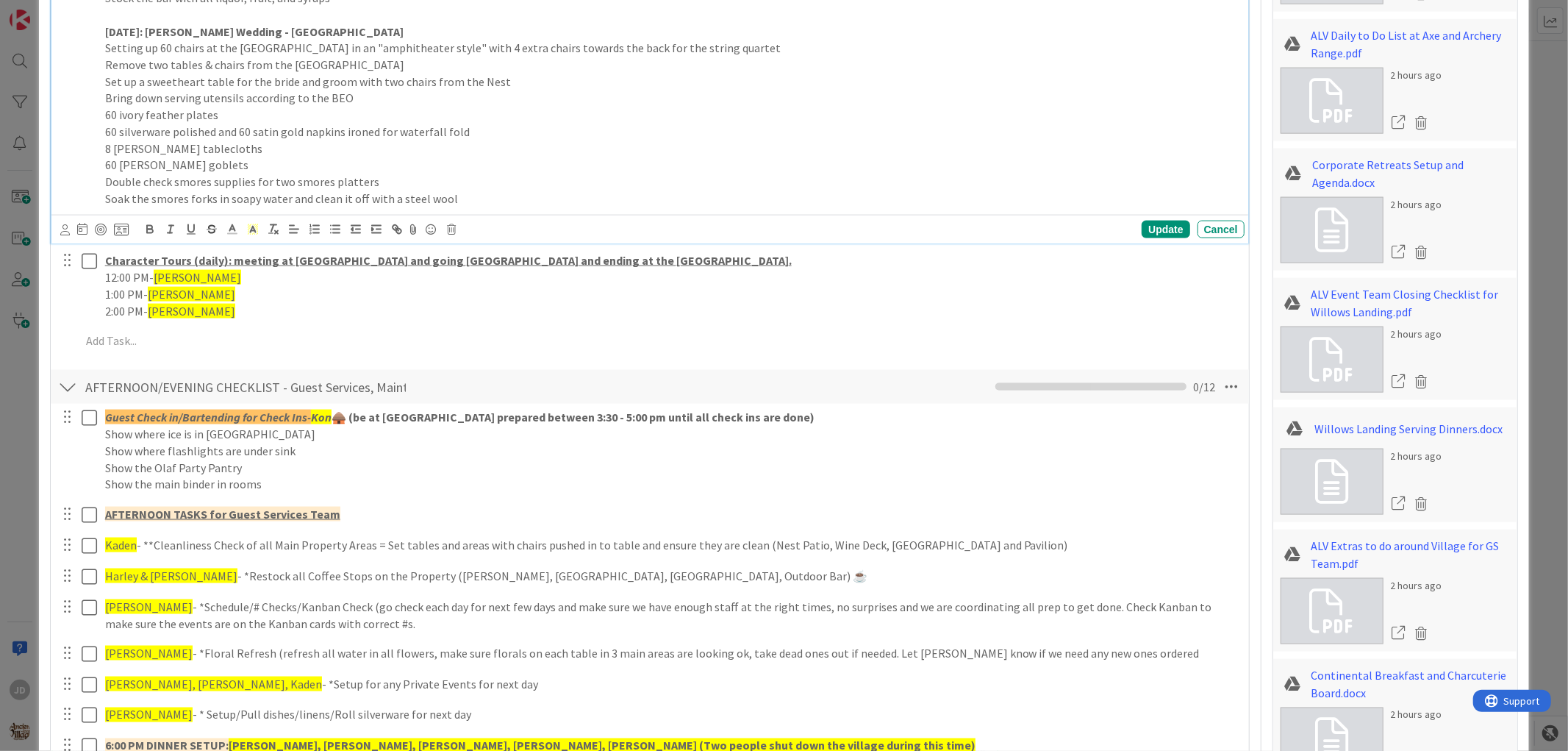
click at [1127, 229] on div "Update Cancel" at bounding box center [1025, 229] width 438 height 17
click at [1147, 222] on div "Update" at bounding box center [1165, 229] width 48 height 17
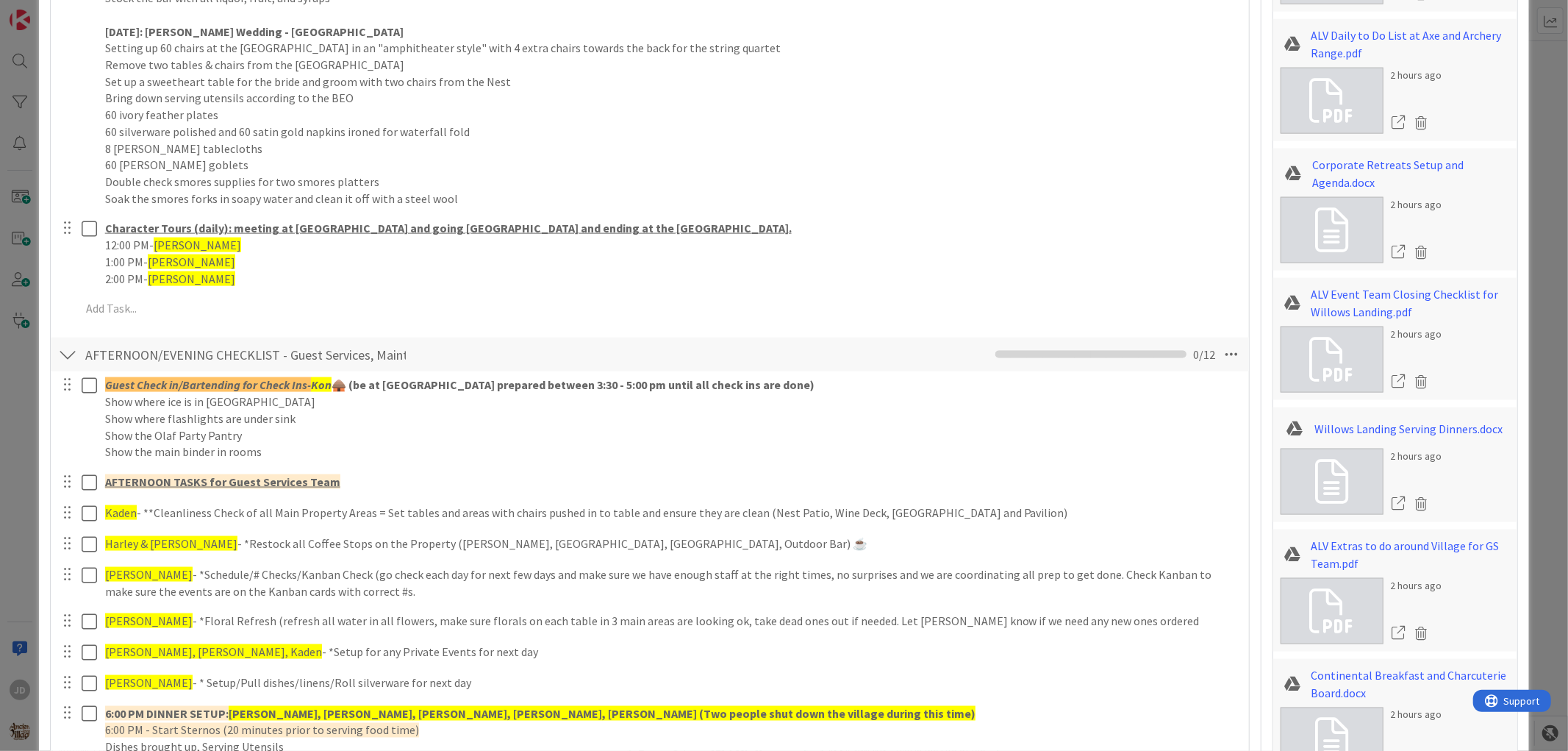
scroll to position [1878, 0]
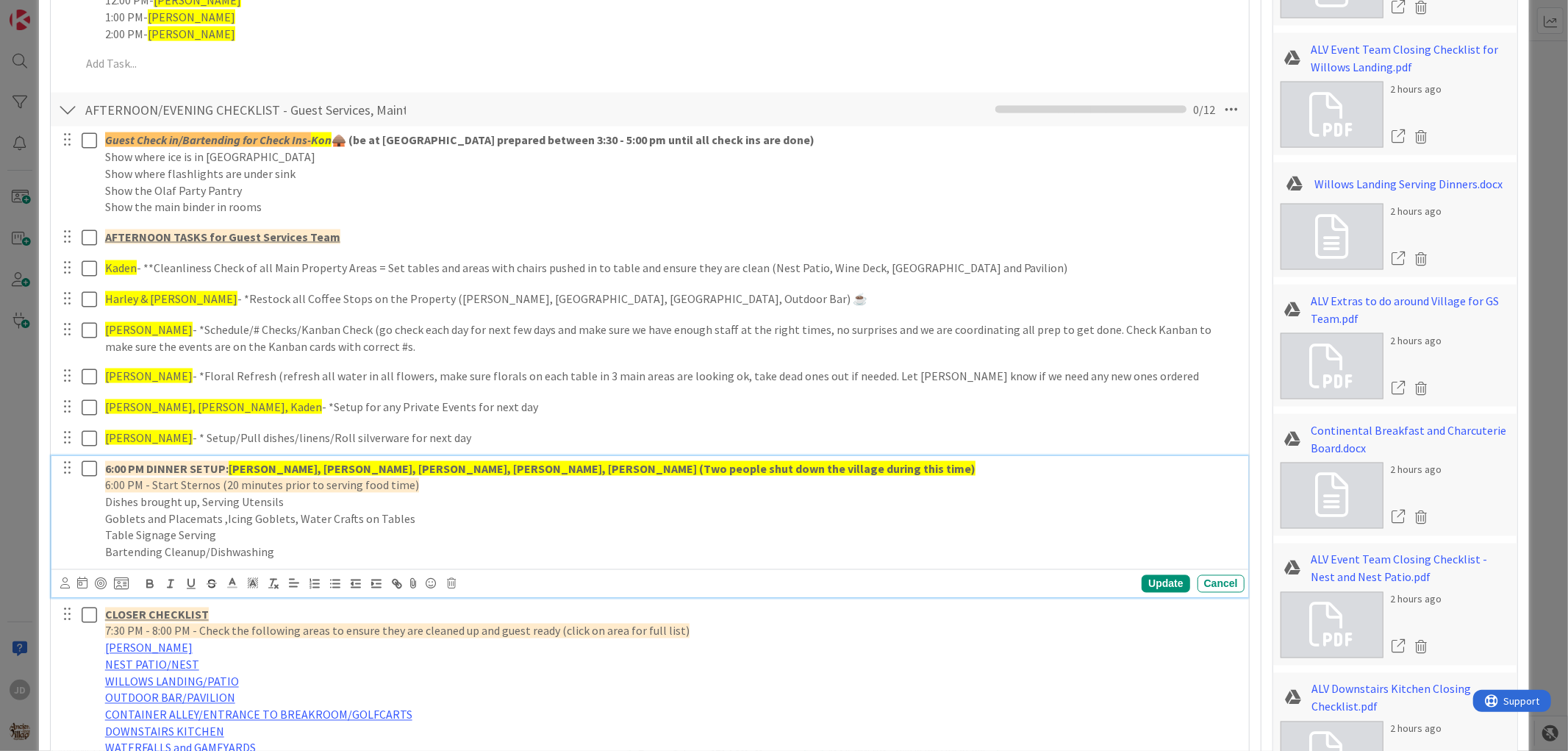
click at [255, 468] on strong "[PERSON_NAME], [PERSON_NAME], [PERSON_NAME], [PERSON_NAME], [PERSON_NAME] (Two …" at bounding box center [602, 468] width 747 height 14
click at [1141, 577] on div "Update" at bounding box center [1165, 583] width 48 height 17
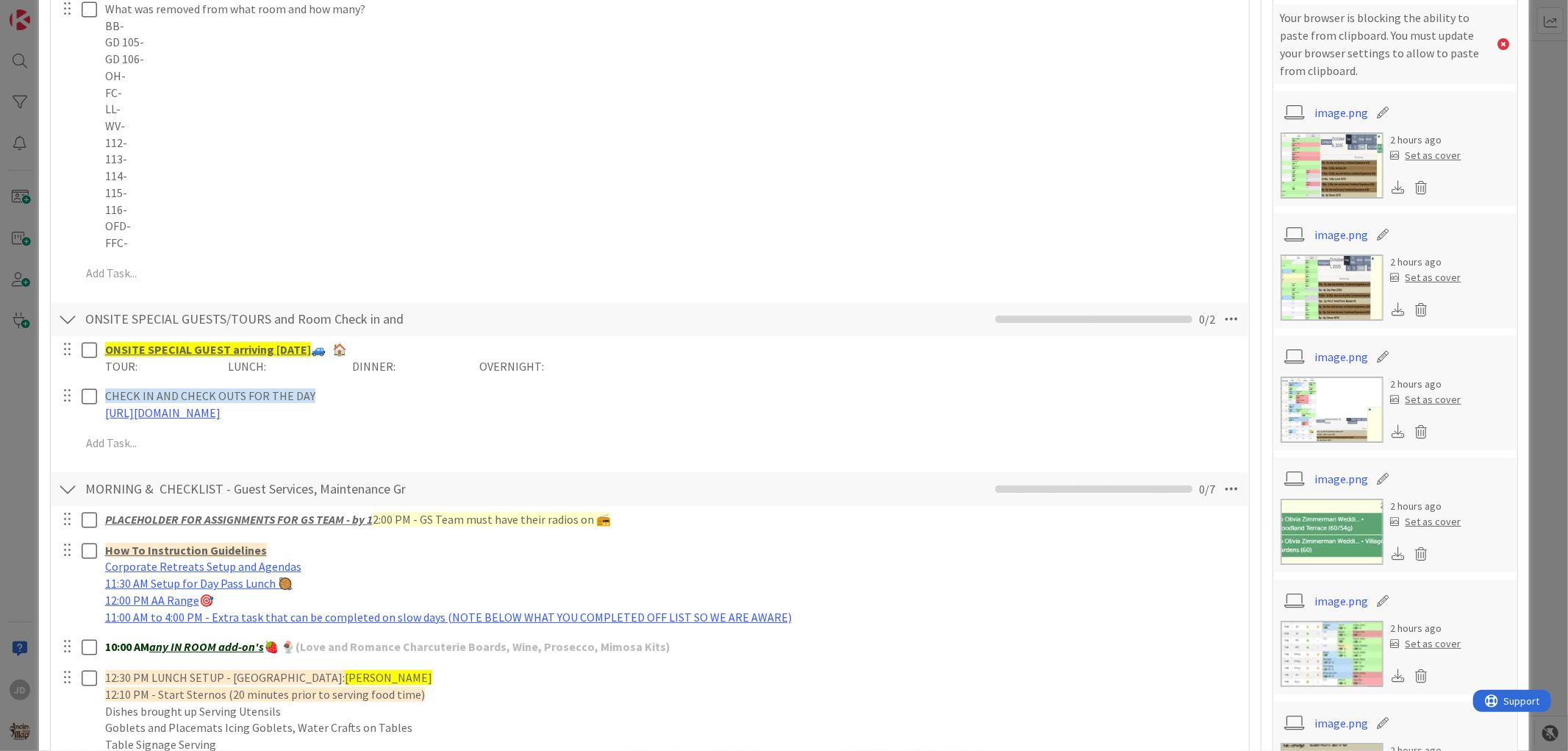
scroll to position [0, 0]
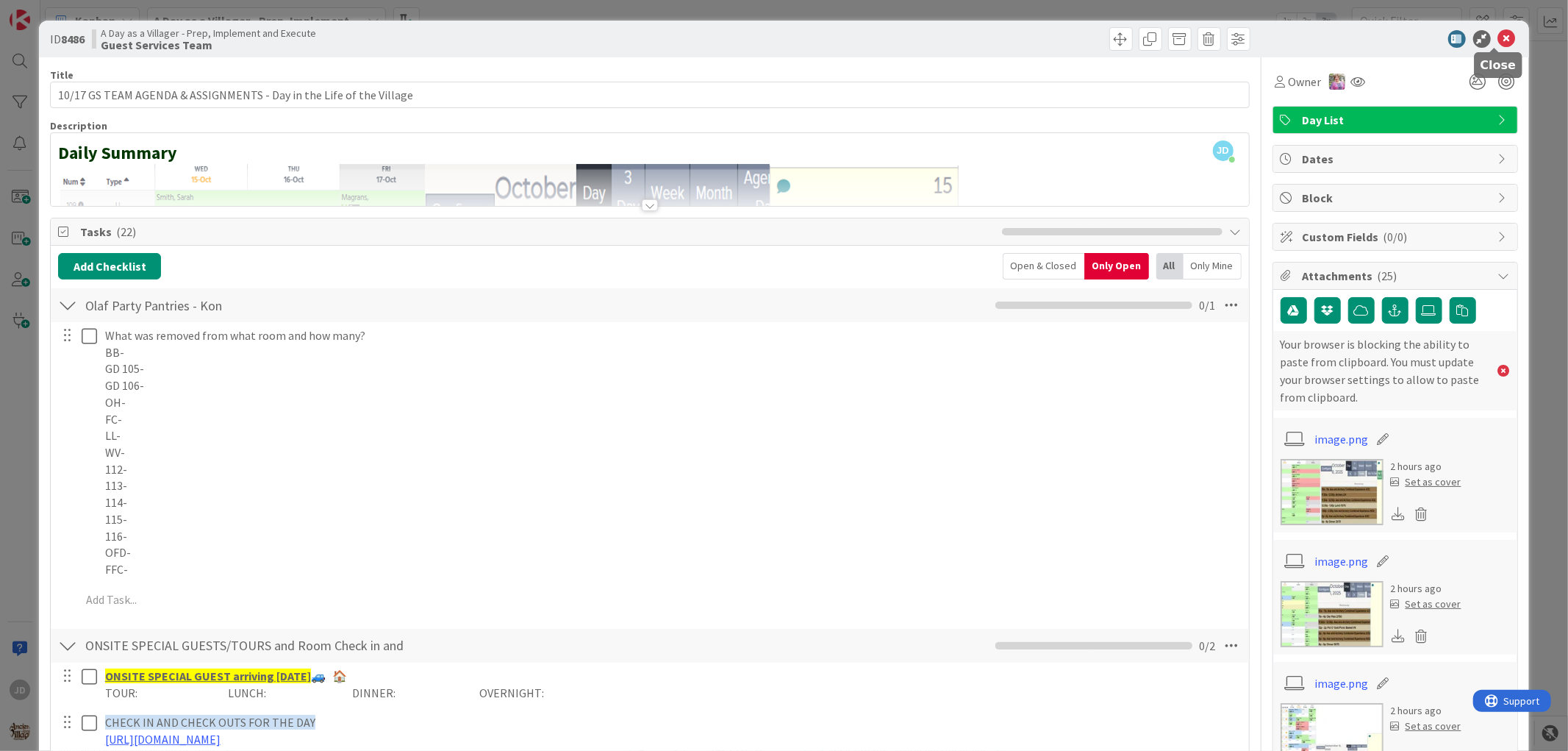
click at [1498, 31] on icon at bounding box center [1507, 39] width 17 height 17
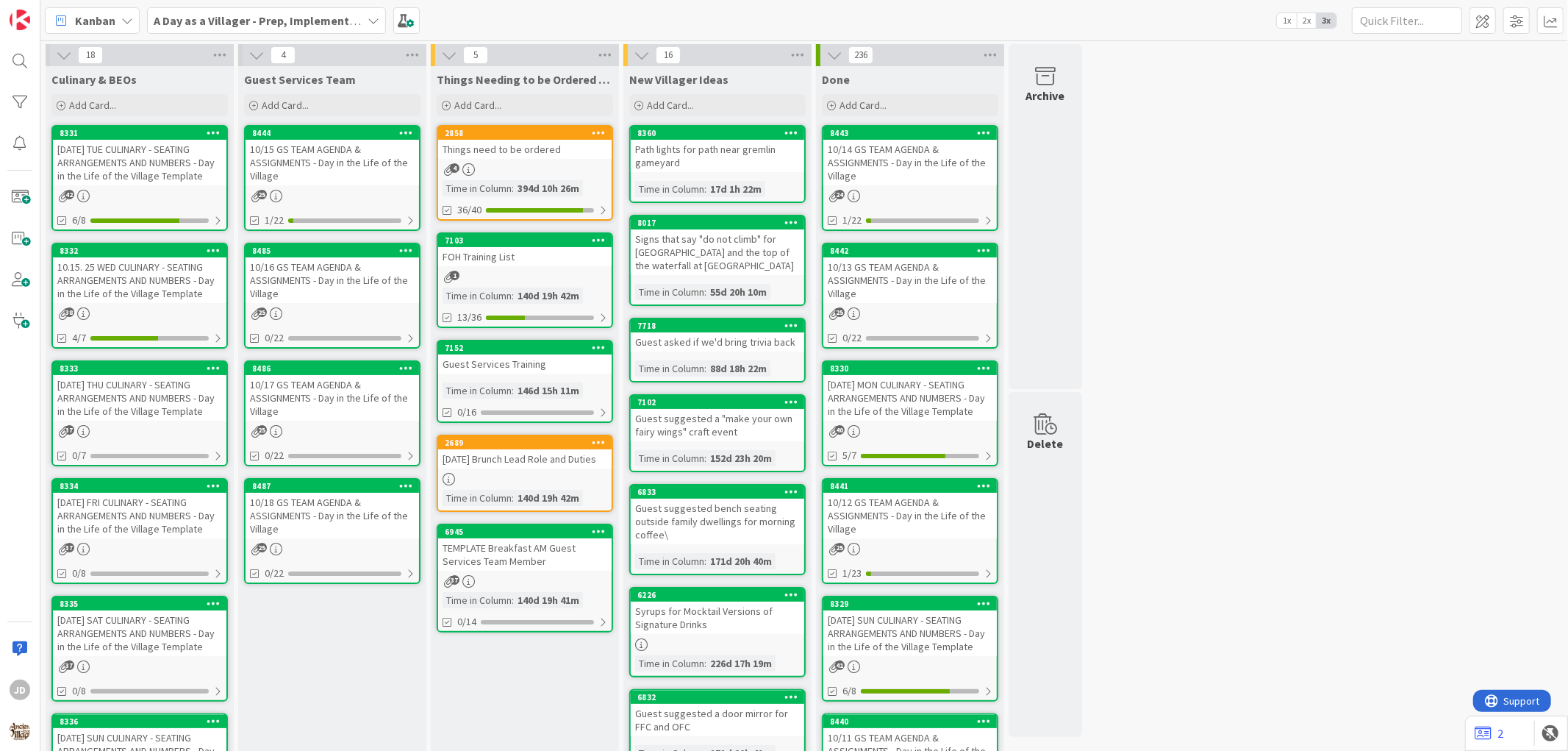
click at [318, 518] on div "10/18 GS TEAM AGENDA & ASSIGNMENTS - Day in the Life of the Village" at bounding box center [332, 515] width 174 height 46
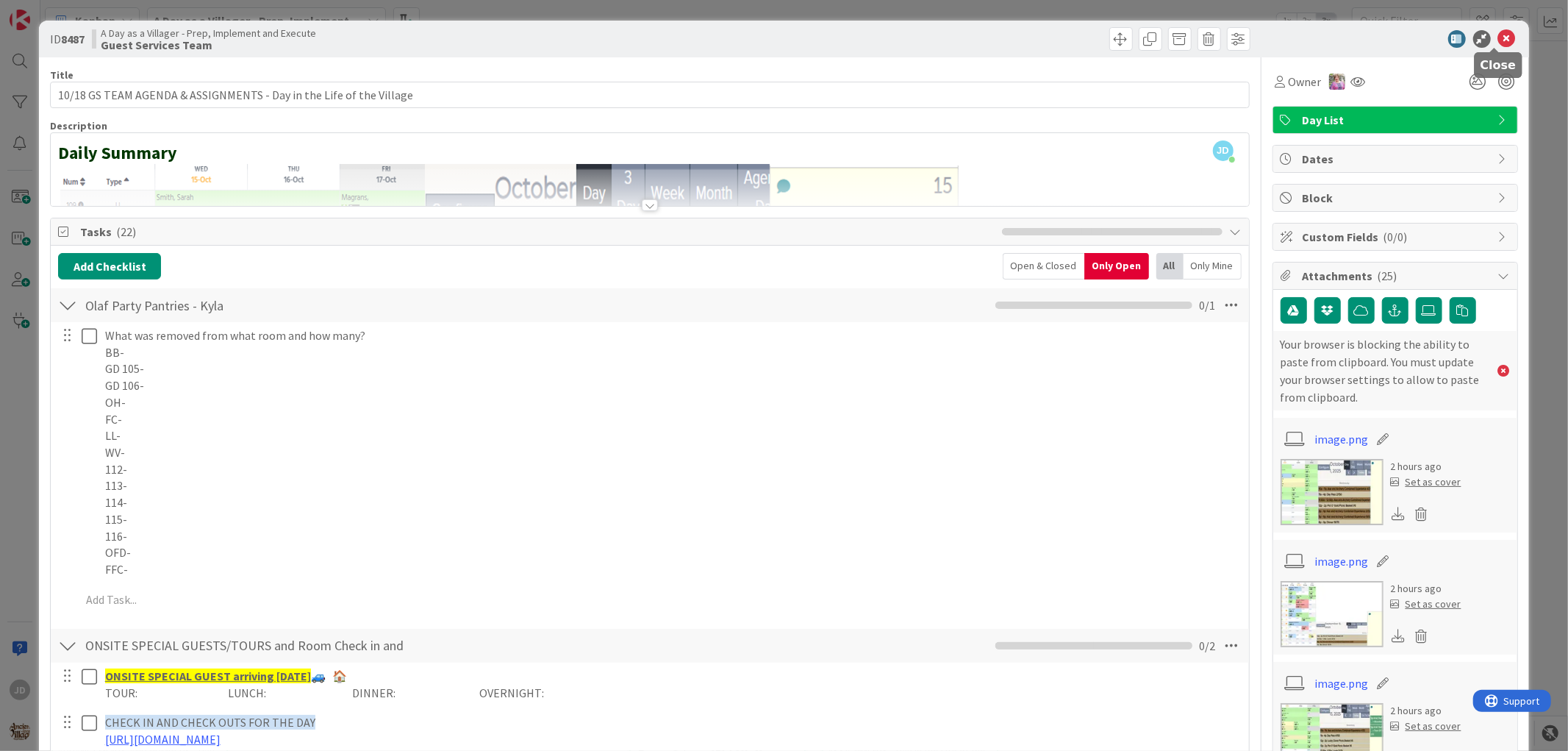
click at [1498, 38] on icon at bounding box center [1507, 39] width 17 height 17
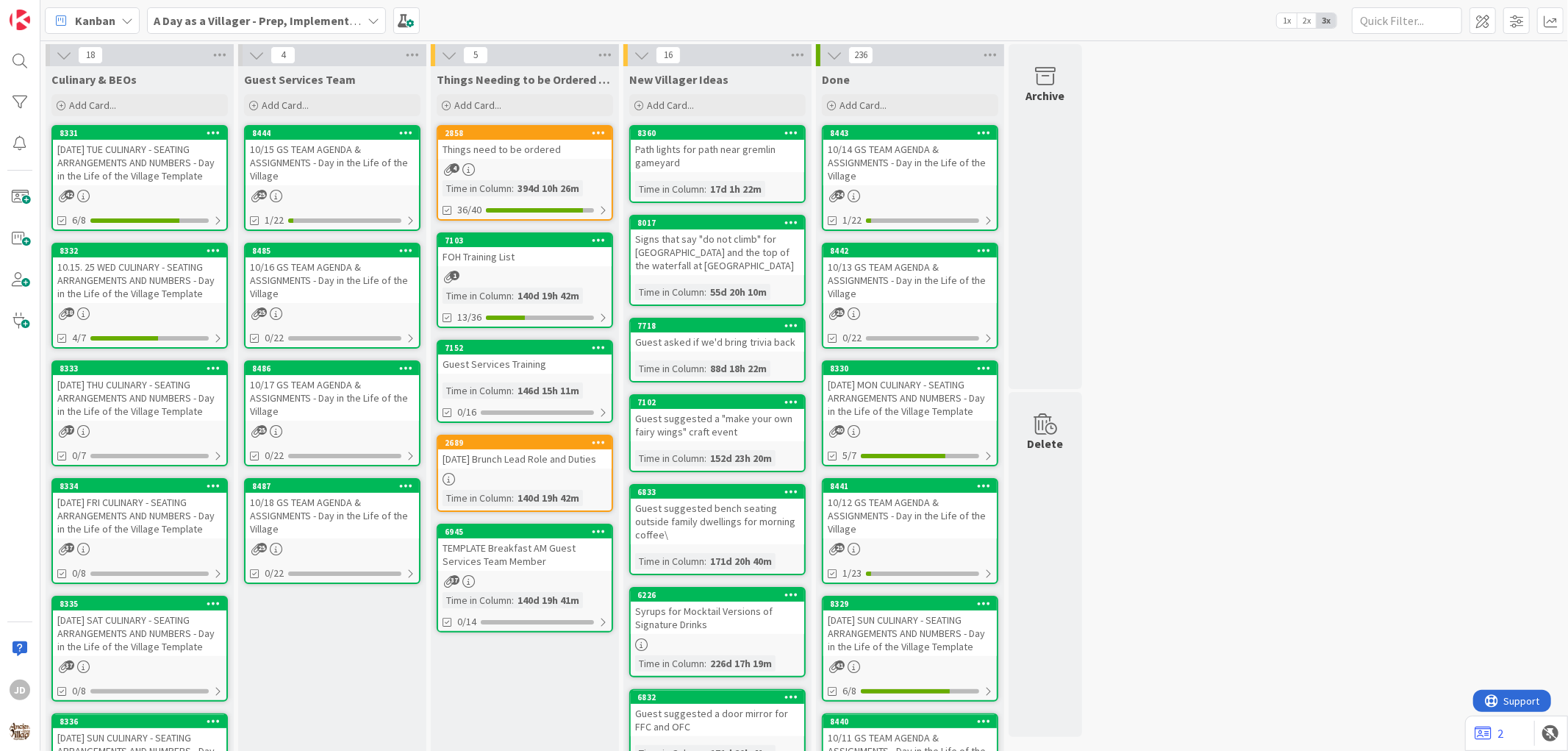
click at [373, 276] on div "10/16 GS TEAM AGENDA & ASSIGNMENTS - Day in the Life of the Village" at bounding box center [332, 281] width 174 height 46
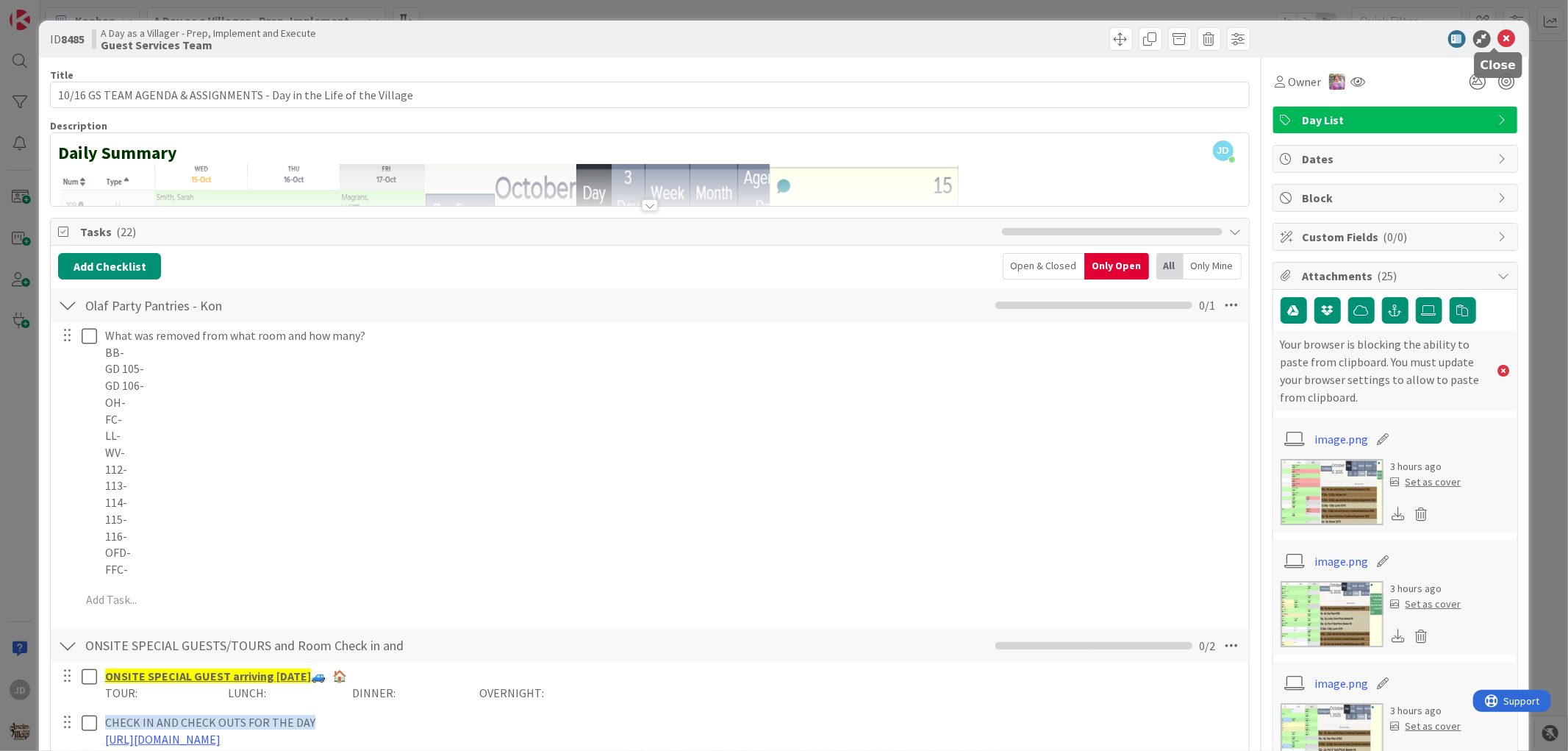
click at [1498, 38] on icon at bounding box center [1507, 39] width 17 height 17
